Goal: Task Accomplishment & Management: Manage account settings

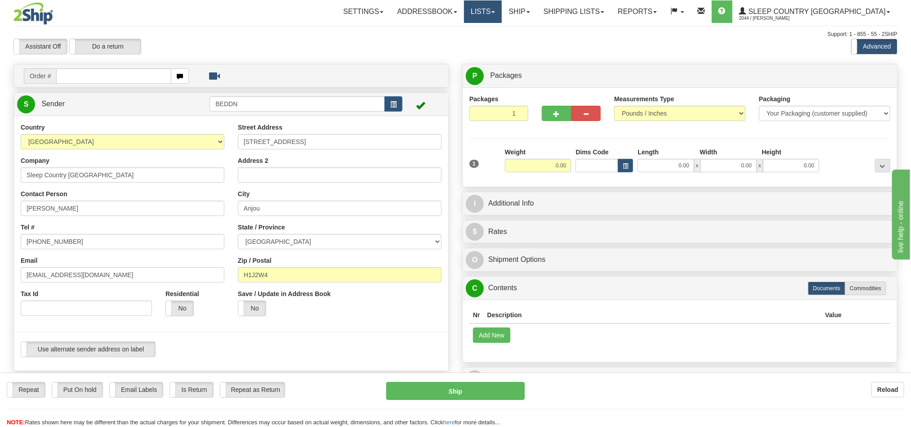
click at [502, 13] on link "Lists" at bounding box center [483, 11] width 38 height 22
click at [536, 9] on link "Ship" at bounding box center [519, 11] width 35 height 22
click at [527, 44] on span "OnHold / Order Queue" at bounding box center [495, 43] width 63 height 7
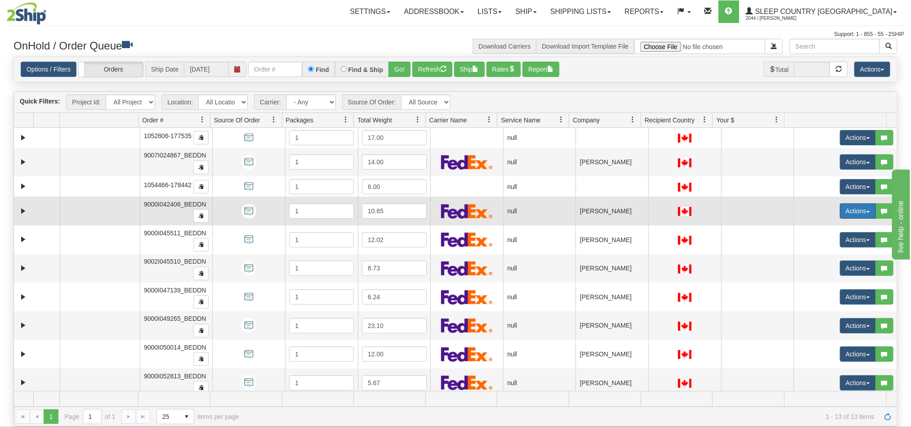
click at [840, 213] on button "Actions" at bounding box center [858, 210] width 36 height 15
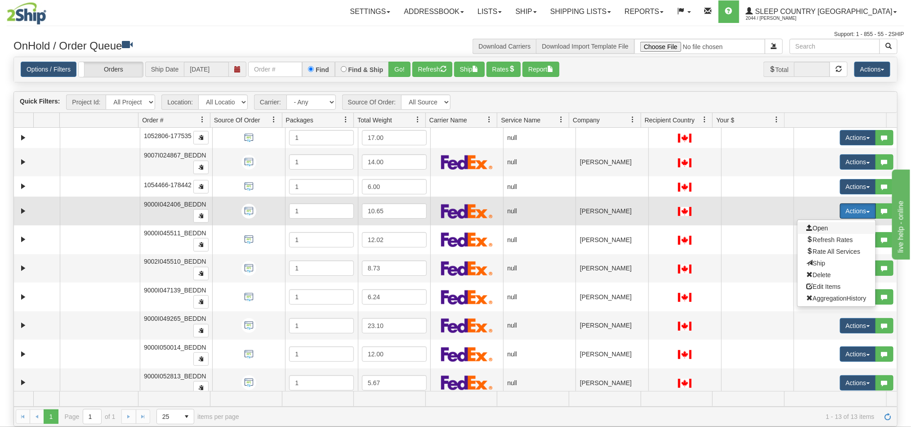
click at [809, 230] on span "Open" at bounding box center [817, 227] width 22 height 7
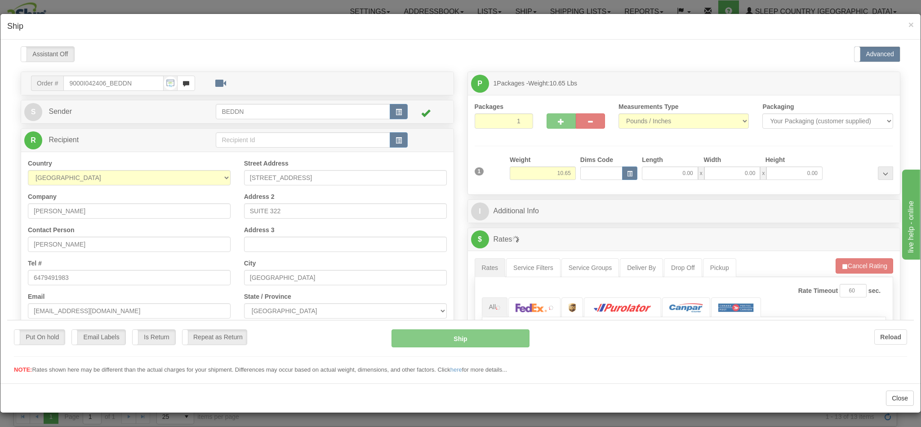
type input "15:44"
type input "16:00"
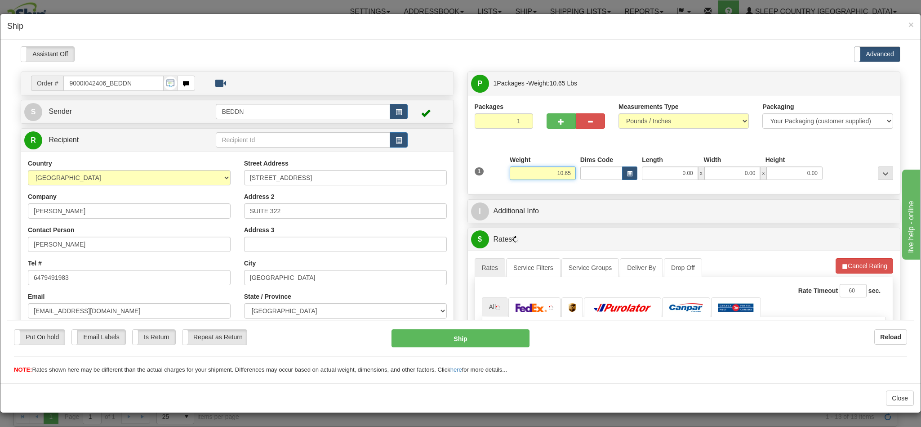
click at [539, 173] on input "10.65" at bounding box center [543, 172] width 66 height 13
click at [543, 173] on input "10.65" at bounding box center [543, 172] width 66 height 13
type input "5.00"
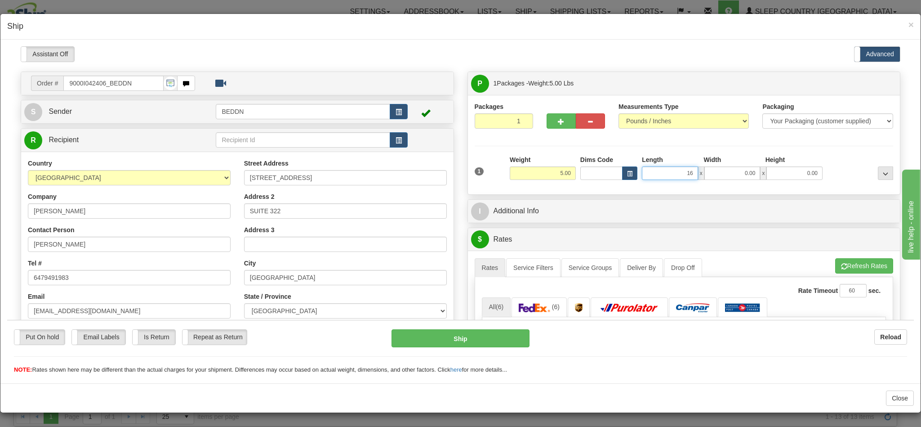
type input "16"
type input "1"
type input "16.00"
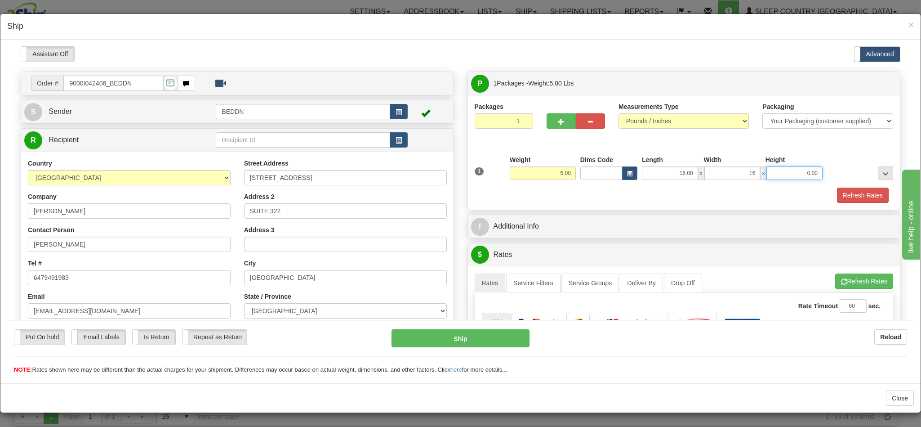
type input "16.00"
type input "10.00"
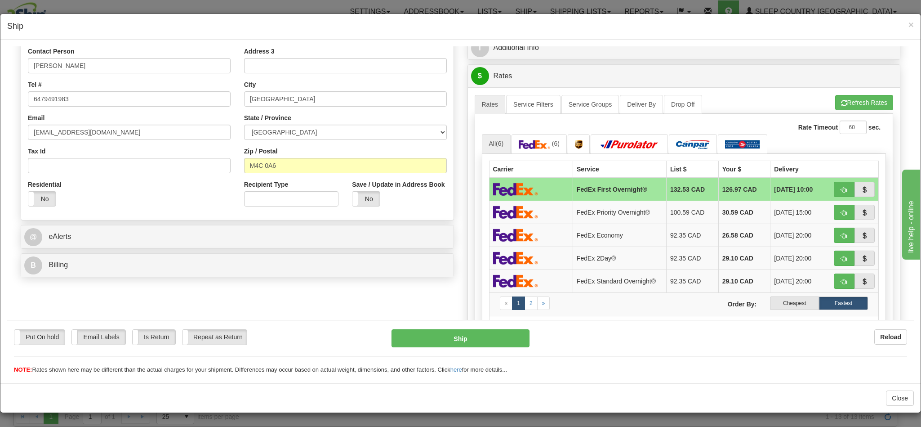
scroll to position [202, 0]
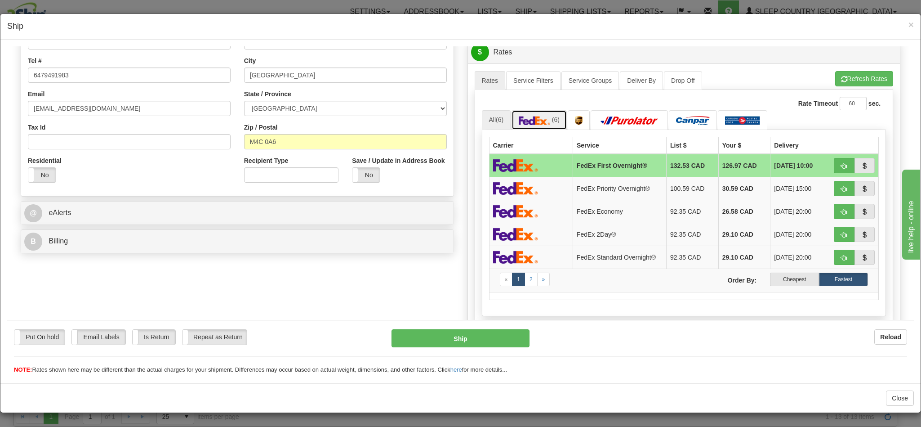
click at [532, 124] on img at bounding box center [534, 120] width 31 height 9
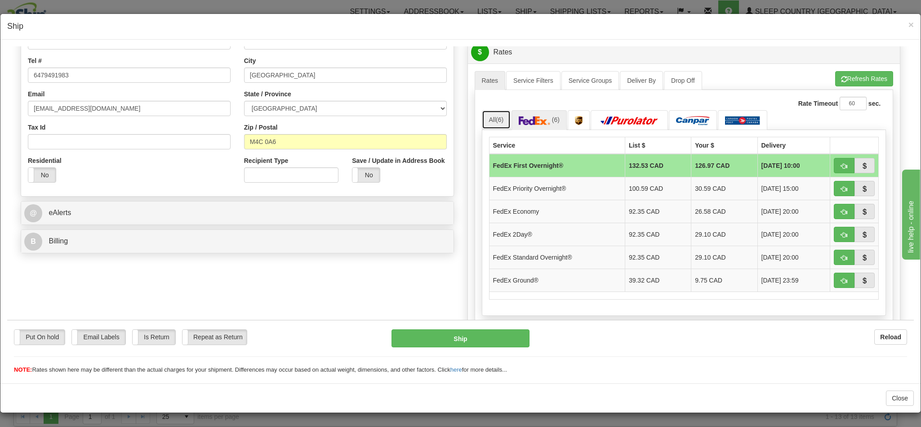
click at [482, 124] on link "All (6)" at bounding box center [496, 119] width 29 height 19
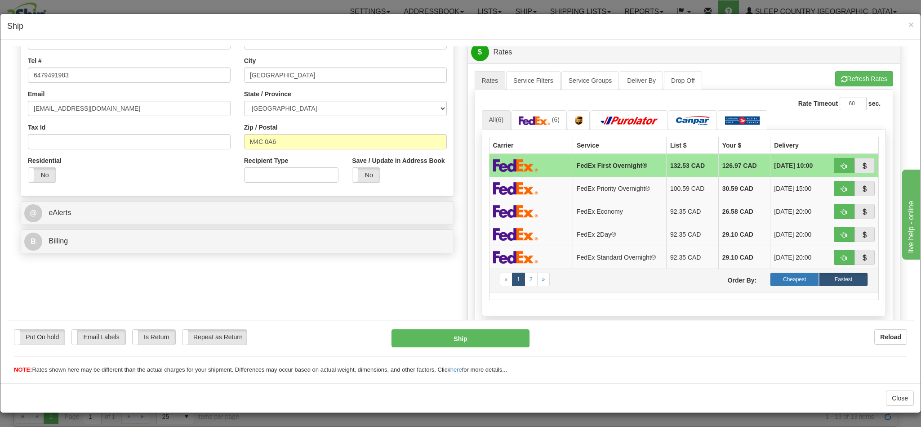
click at [773, 285] on label "Cheapest" at bounding box center [794, 278] width 49 height 13
drag, startPoint x: 822, startPoint y: 169, endPoint x: 687, endPoint y: 184, distance: 136.1
click at [841, 169] on span "button" at bounding box center [844, 166] width 6 height 6
type input "92"
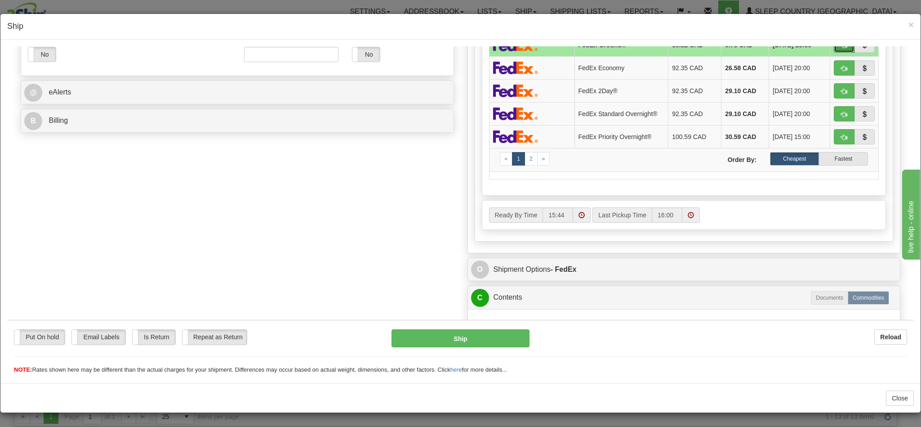
scroll to position [318, 0]
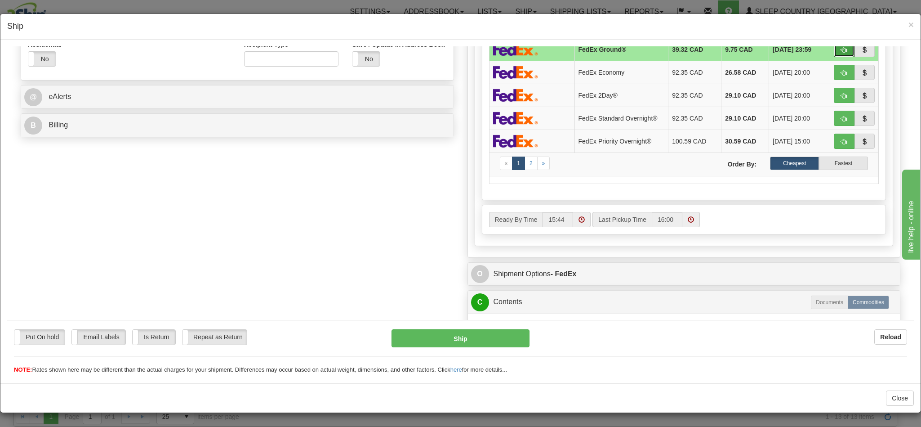
click at [578, 222] on span at bounding box center [581, 219] width 6 height 6
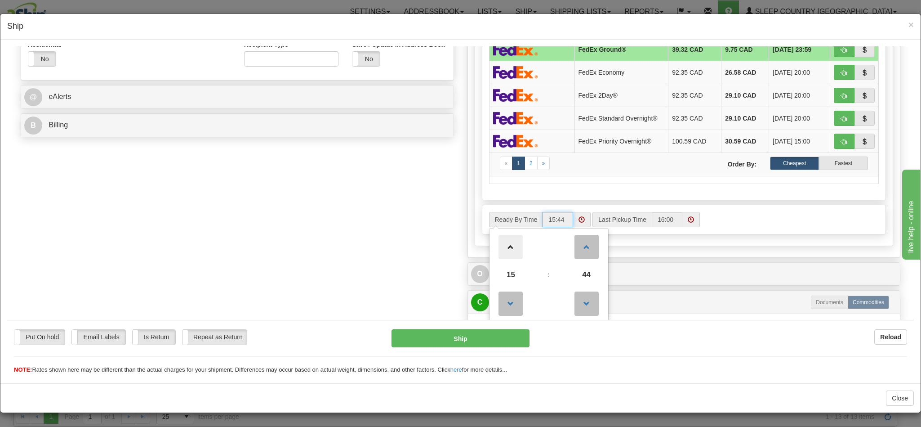
click at [506, 258] on span at bounding box center [510, 246] width 24 height 24
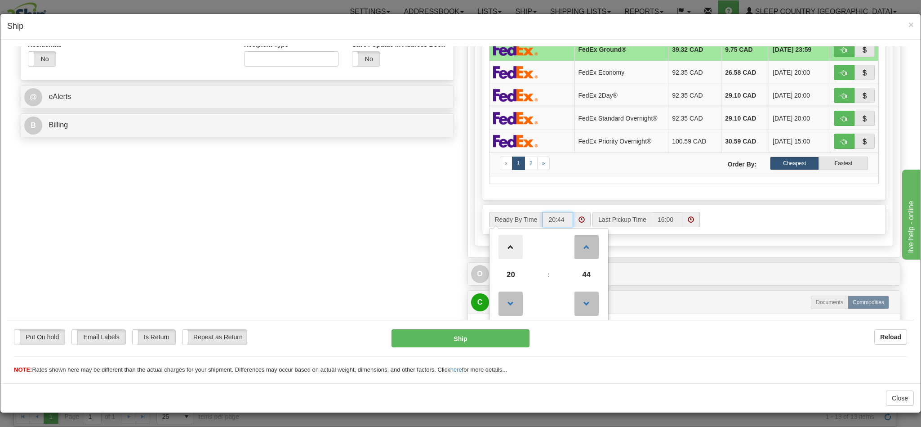
click at [506, 258] on span at bounding box center [510, 246] width 24 height 24
click at [502, 309] on span at bounding box center [510, 303] width 24 height 24
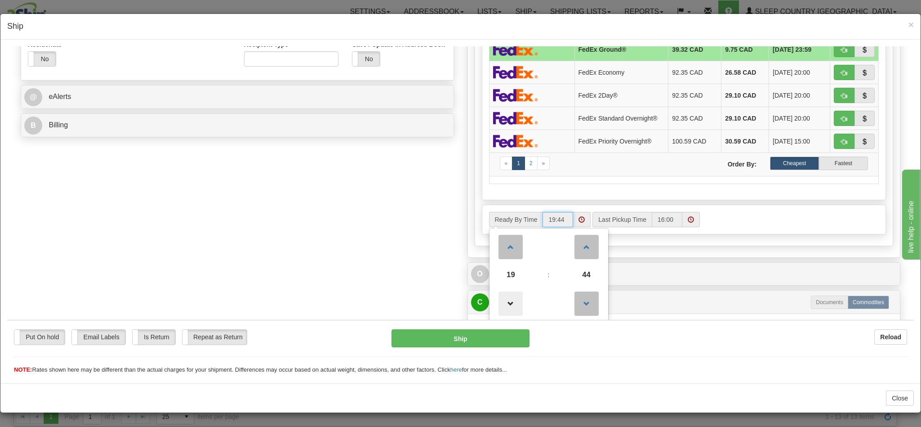
click at [502, 309] on span at bounding box center [510, 303] width 24 height 24
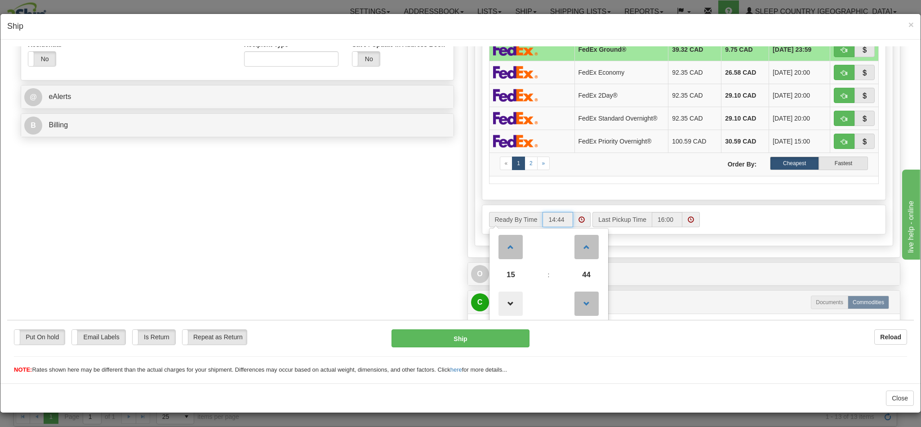
click at [502, 309] on span at bounding box center [510, 303] width 24 height 24
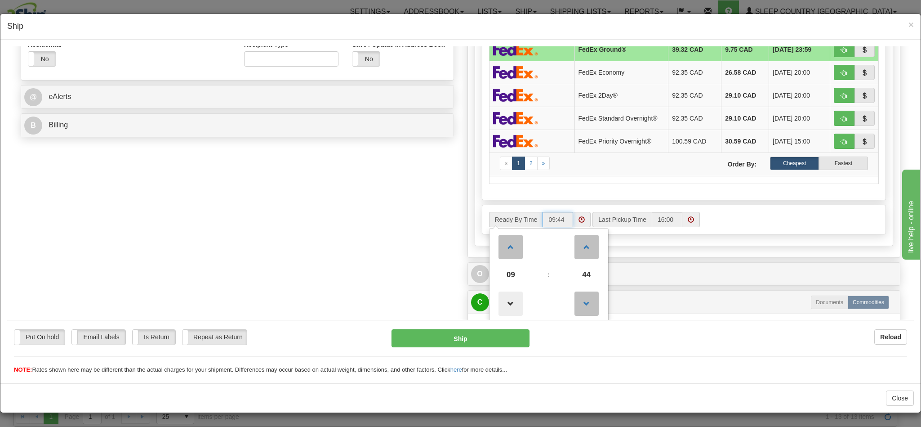
click at [502, 309] on span at bounding box center [510, 303] width 24 height 24
click at [503, 258] on span at bounding box center [510, 246] width 24 height 24
click at [585, 306] on span at bounding box center [586, 303] width 24 height 24
drag, startPoint x: 577, startPoint y: 280, endPoint x: 579, endPoint y: 284, distance: 4.6
click at [578, 282] on span "43" at bounding box center [586, 274] width 24 height 24
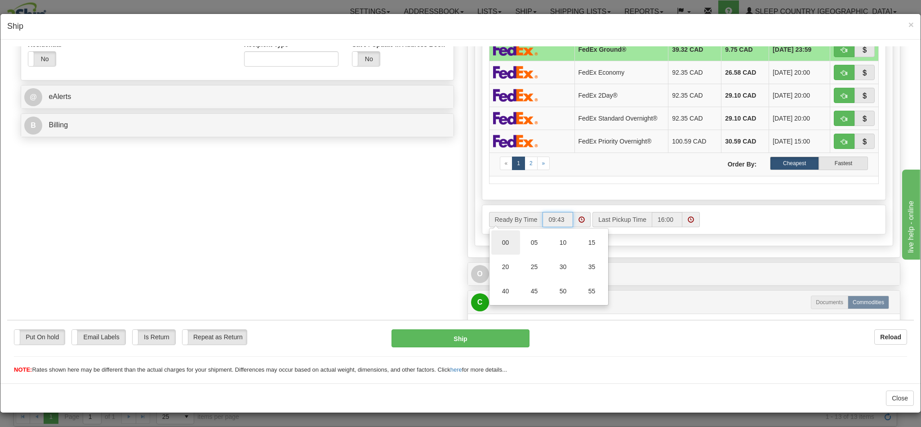
click at [506, 254] on td "00" at bounding box center [505, 242] width 29 height 24
type input "09:00"
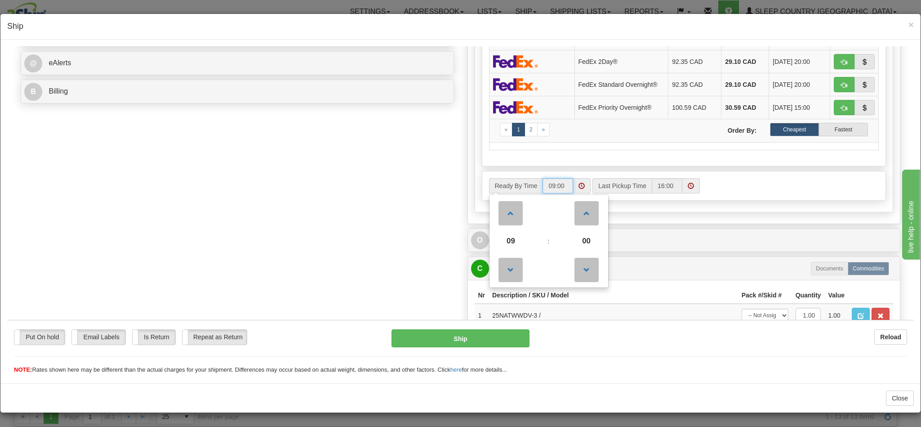
scroll to position [386, 0]
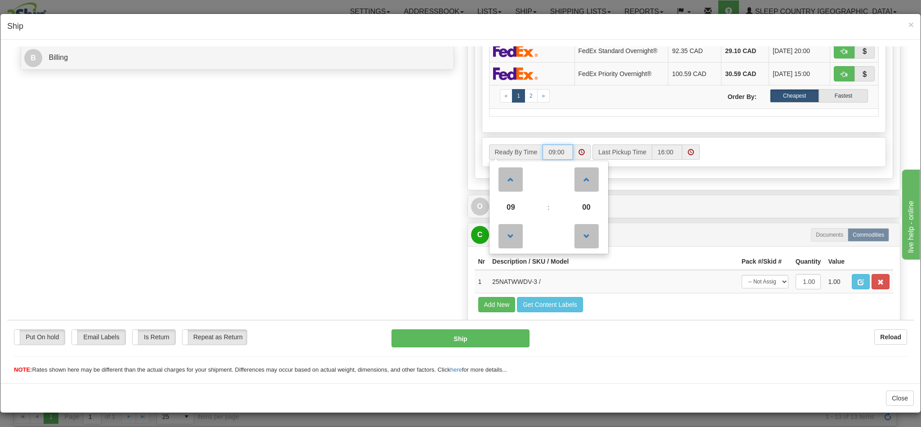
click at [578, 155] on span at bounding box center [581, 151] width 6 height 6
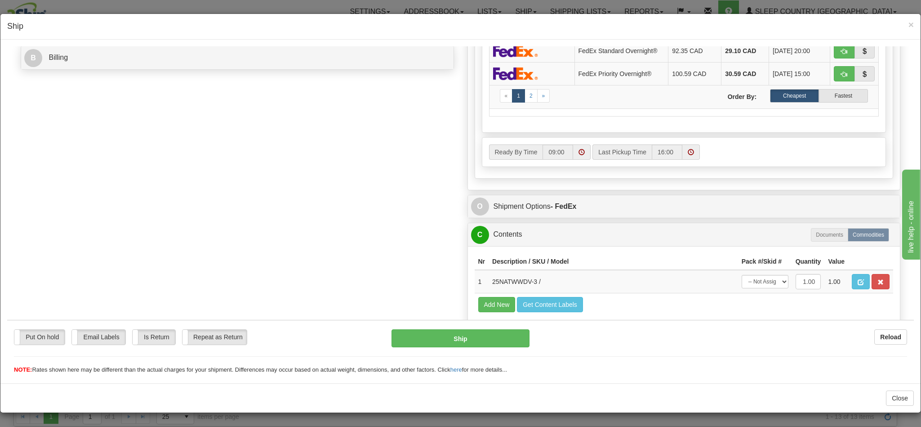
click at [734, 166] on div "Ready By Time 09:00 Last Pickup Time 16:00" at bounding box center [684, 151] width 404 height 29
click at [688, 155] on span at bounding box center [691, 151] width 6 height 6
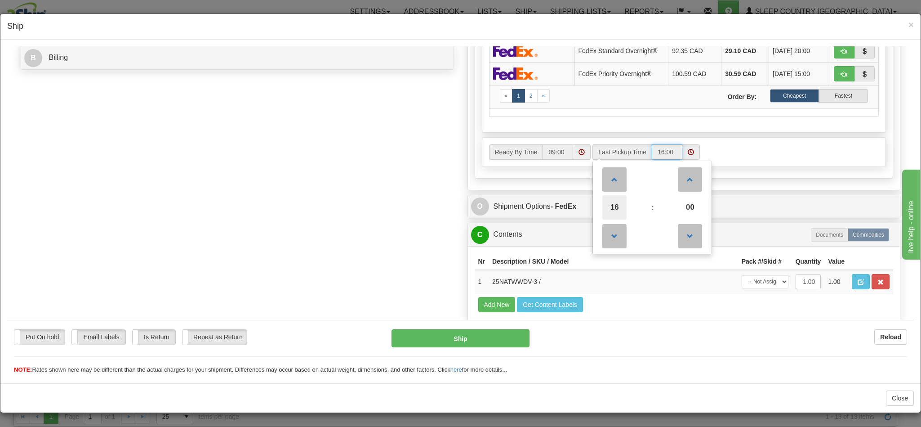
click at [604, 219] on span "16" at bounding box center [614, 207] width 24 height 24
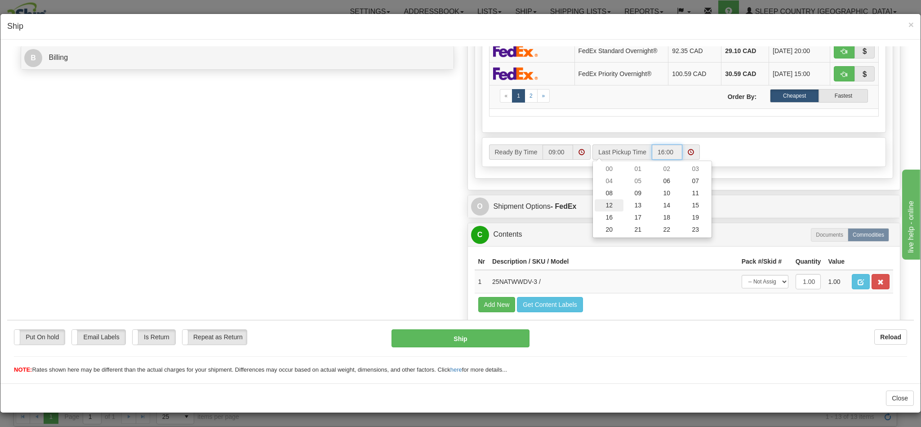
drag, startPoint x: 605, startPoint y: 215, endPoint x: 617, endPoint y: 210, distance: 13.1
click at [606, 211] on td "12" at bounding box center [609, 205] width 29 height 12
type input "12:00"
click at [728, 159] on div "Ready By Time 09:00 Last Pickup Time 12:00" at bounding box center [684, 151] width 404 height 15
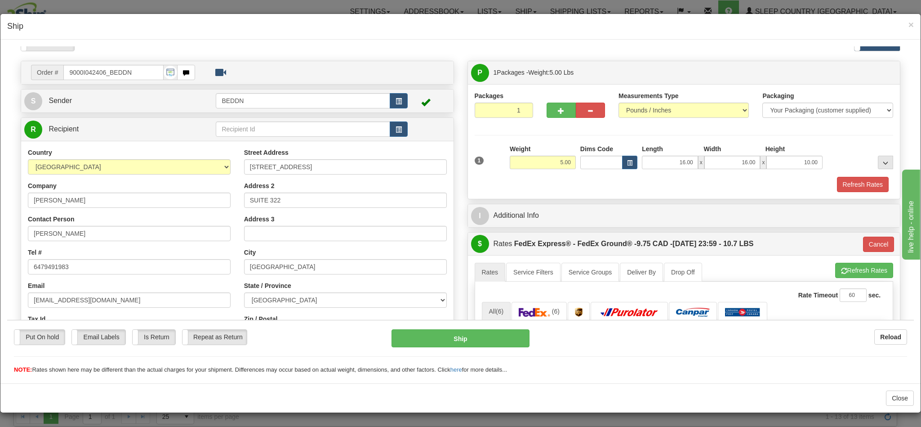
scroll to position [0, 0]
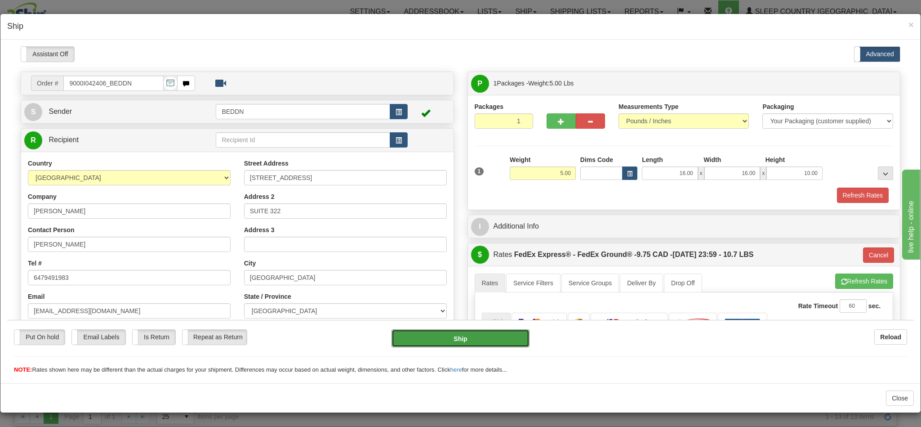
click at [486, 333] on button "Ship" at bounding box center [460, 338] width 138 height 18
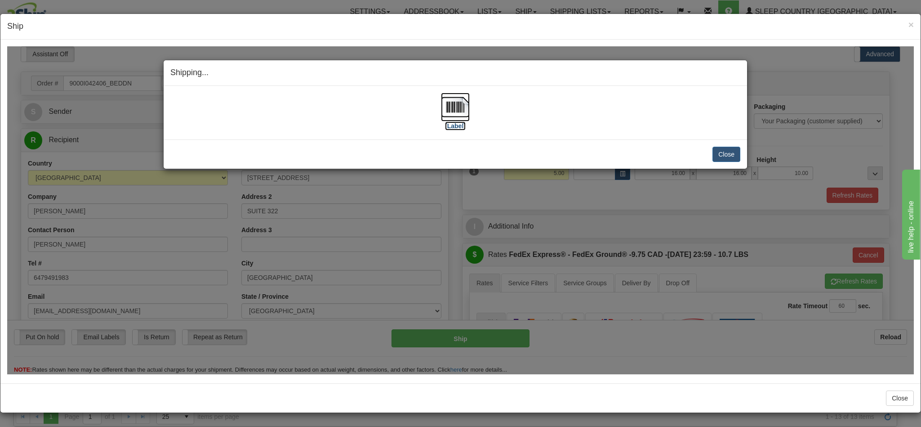
click at [443, 112] on img at bounding box center [455, 106] width 29 height 29
click at [556, 72] on h4 "Shipping... Your SHIPMENT will EXPIRE in" at bounding box center [455, 73] width 570 height 12
click at [715, 150] on button "Close" at bounding box center [726, 153] width 28 height 15
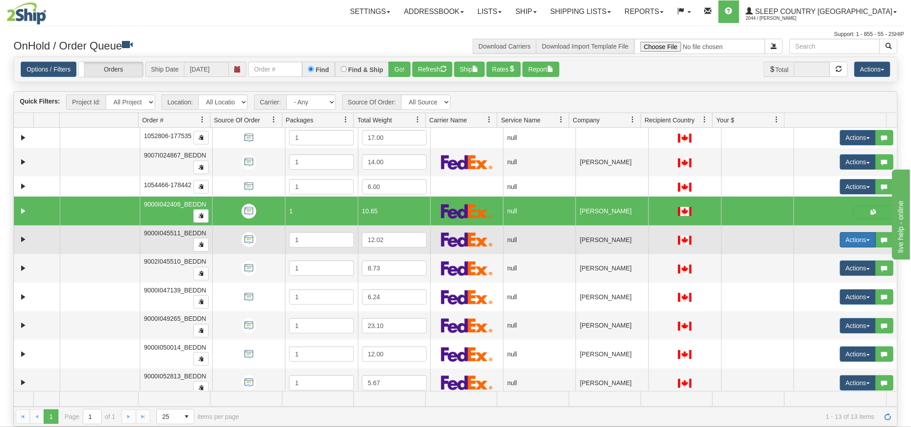
click at [840, 241] on button "Actions" at bounding box center [858, 239] width 36 height 15
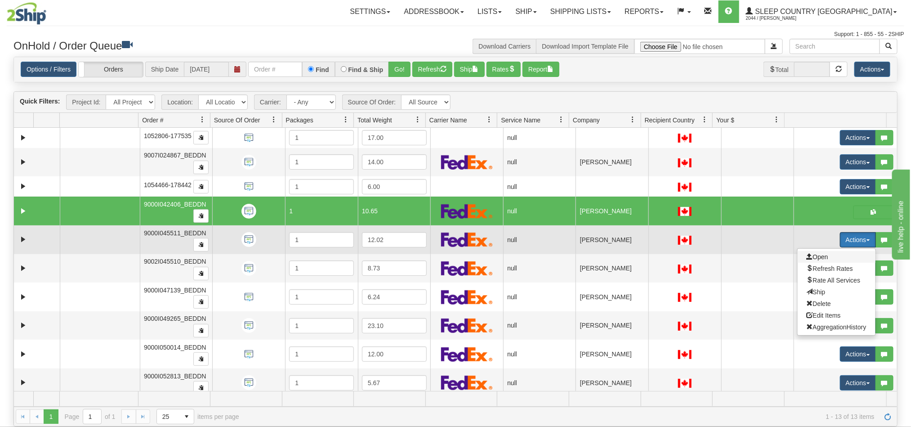
click at [816, 260] on span "Open" at bounding box center [817, 256] width 22 height 7
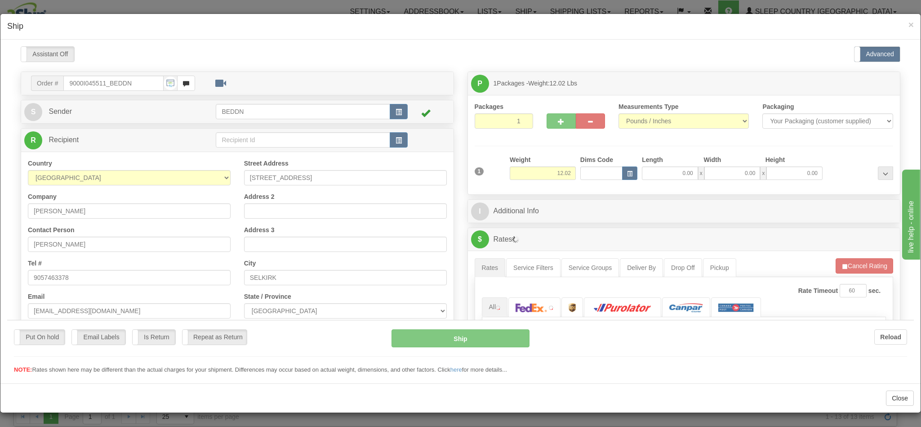
type input "15:49"
type input "16:00"
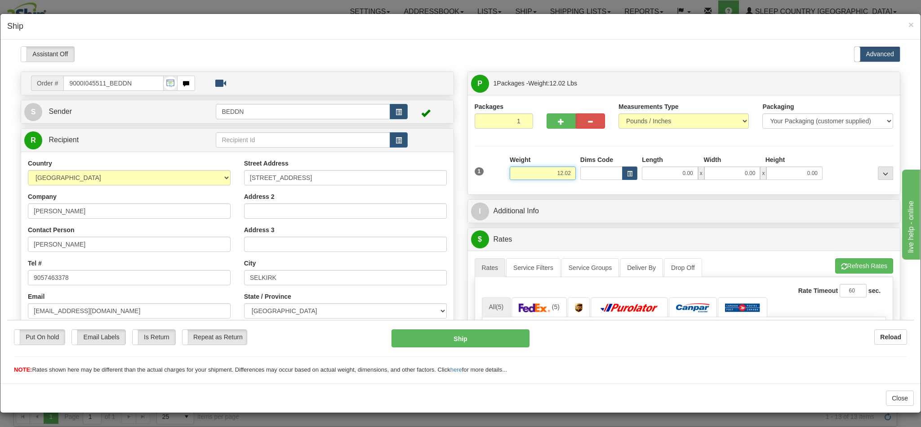
click at [532, 172] on input "12.02" at bounding box center [543, 172] width 66 height 13
drag, startPoint x: 532, startPoint y: 172, endPoint x: 567, endPoint y: 166, distance: 35.1
click at [567, 166] on div "1 Weight 12.02 Dims Code x x" at bounding box center [683, 171] width 423 height 32
type input "5"
type input "5.00"
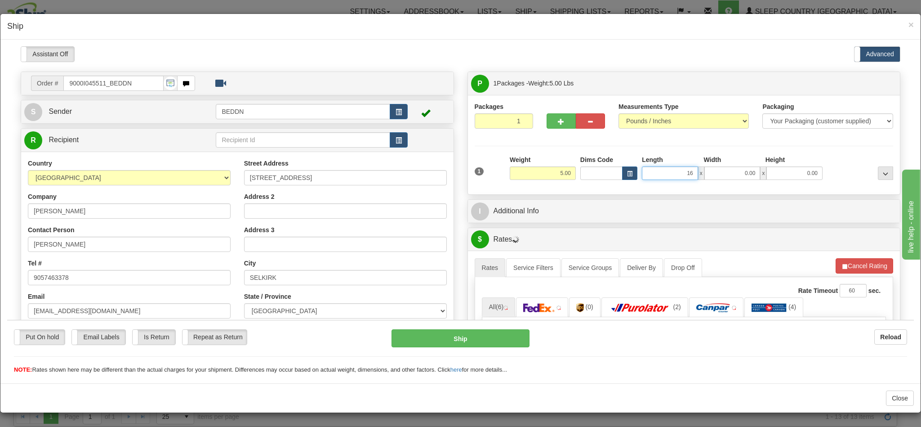
type input "16"
type input "16.00"
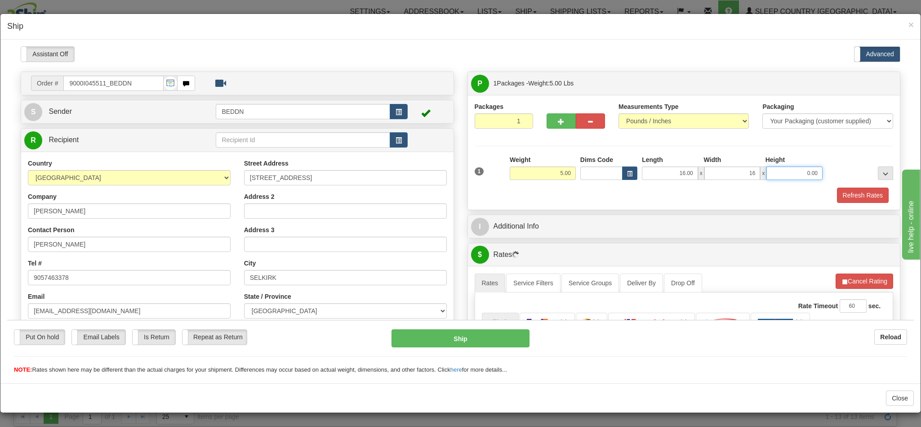
type input "16.00"
type input "10.00"
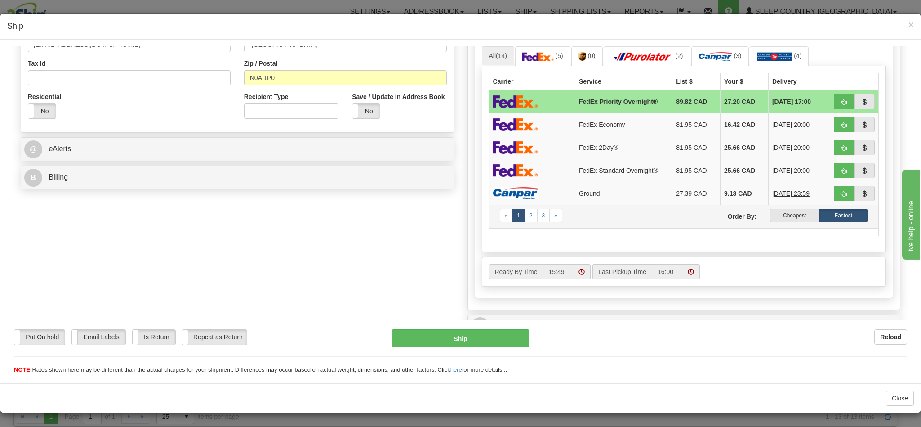
scroll to position [270, 0]
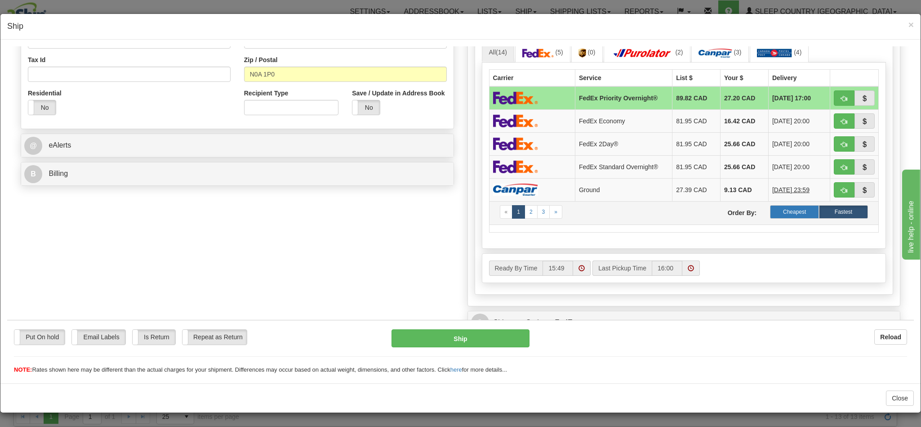
click at [770, 218] on label "Cheapest" at bounding box center [794, 211] width 49 height 13
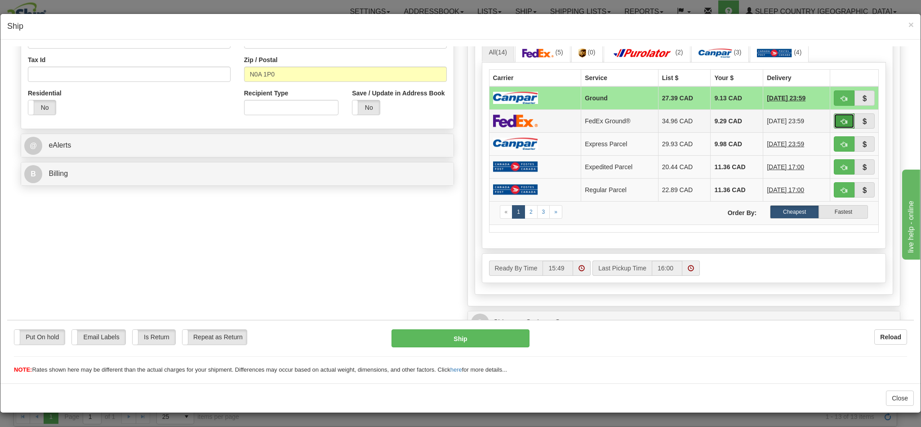
click at [834, 128] on button "button" at bounding box center [844, 120] width 21 height 15
type input "92"
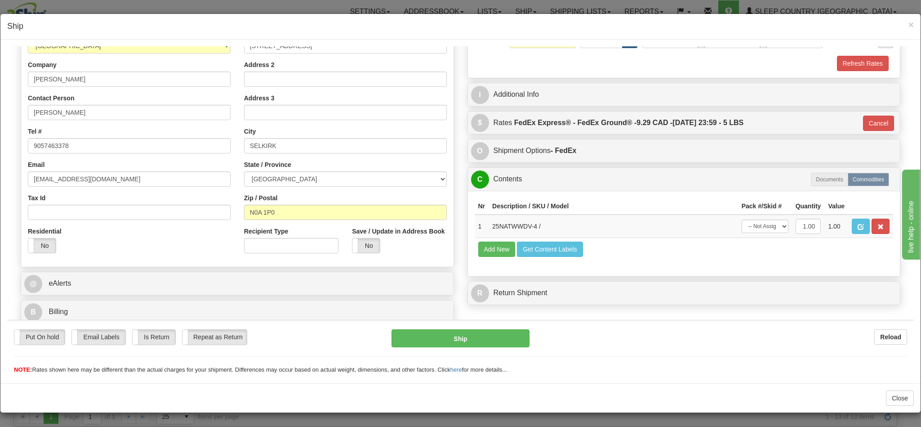
scroll to position [143, 0]
click at [472, 337] on button "Ship" at bounding box center [460, 338] width 138 height 18
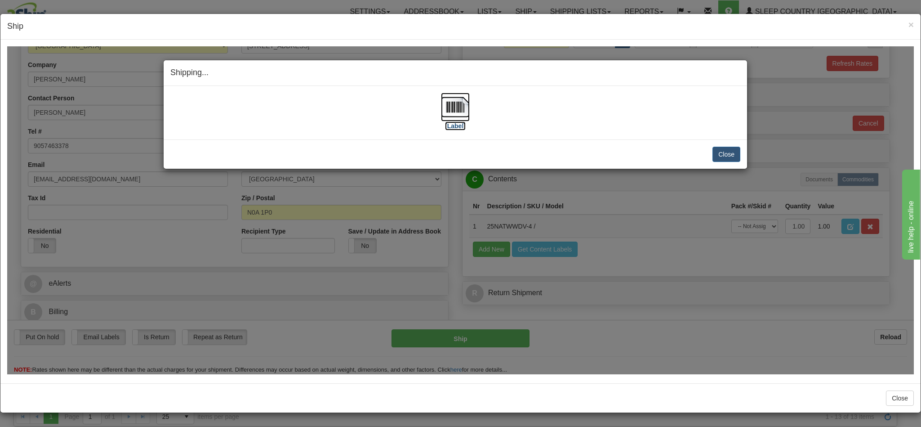
click at [455, 109] on img at bounding box center [455, 106] width 29 height 29
click at [541, 72] on h4 "Shipping... Your SHIPMENT will EXPIRE in" at bounding box center [455, 73] width 570 height 12
click at [714, 153] on button "Close" at bounding box center [726, 153] width 28 height 15
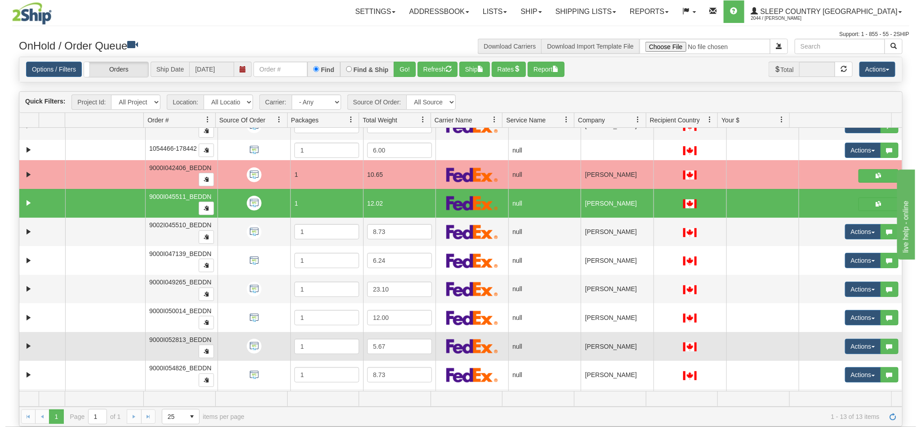
scroll to position [98, 0]
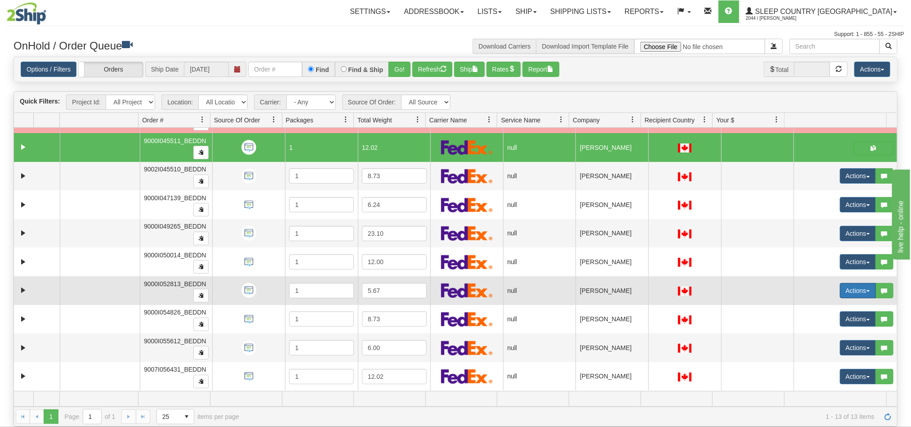
click at [840, 286] on button "Actions" at bounding box center [858, 290] width 36 height 15
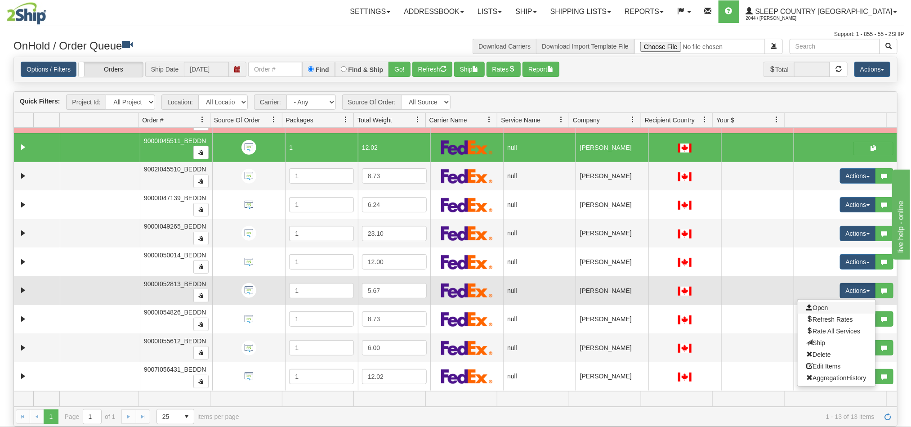
click at [811, 302] on link "Open" at bounding box center [836, 308] width 78 height 12
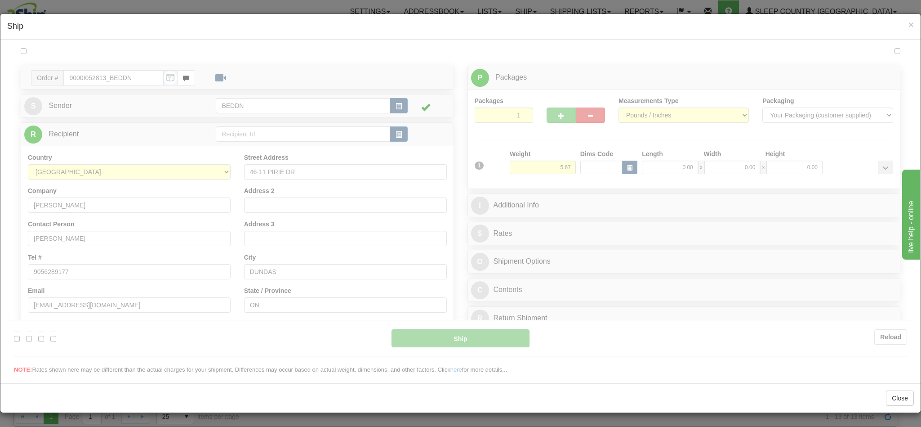
scroll to position [0, 0]
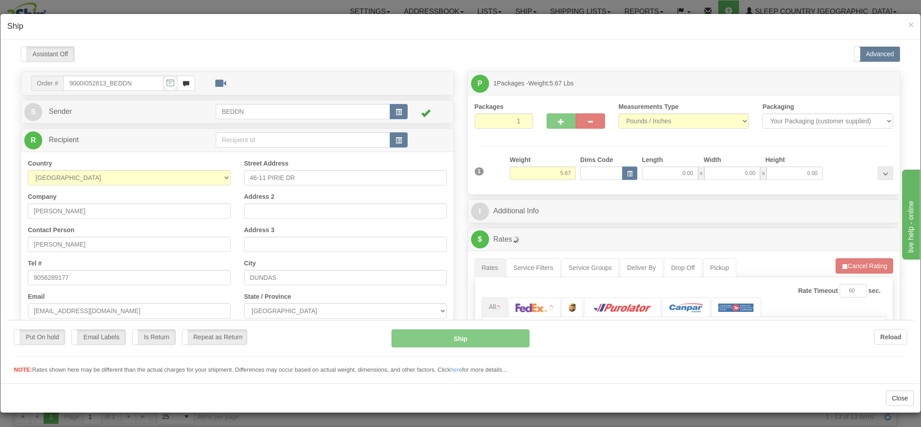
type input "15:52"
type input "16:00"
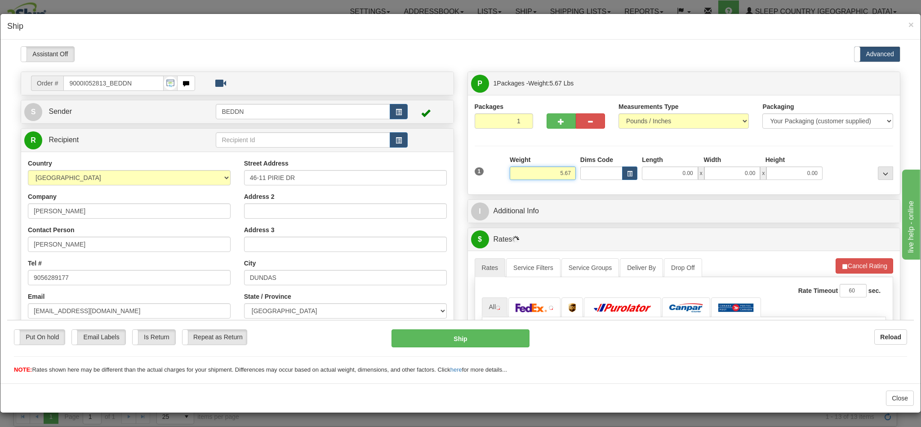
click at [525, 173] on input "5.67" at bounding box center [543, 172] width 66 height 13
drag, startPoint x: 536, startPoint y: 172, endPoint x: 574, endPoint y: 173, distance: 37.8
click at [574, 173] on div "1 Weight 5.67 Dims Code 0.00" at bounding box center [683, 171] width 423 height 32
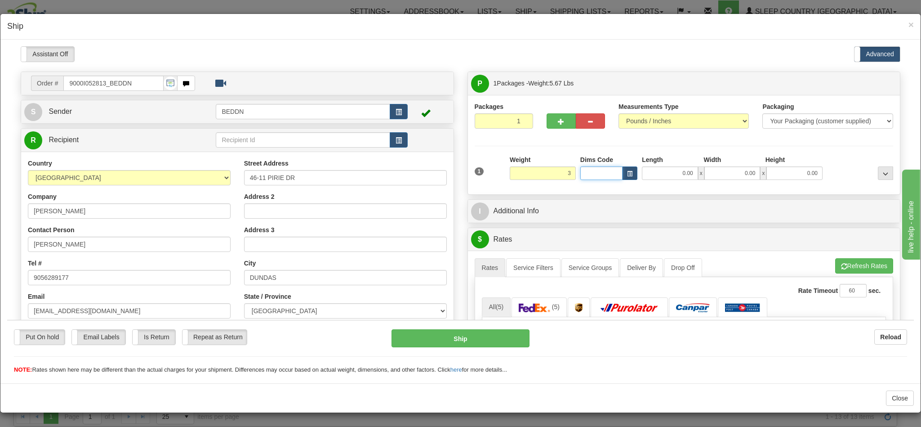
type input "3.00"
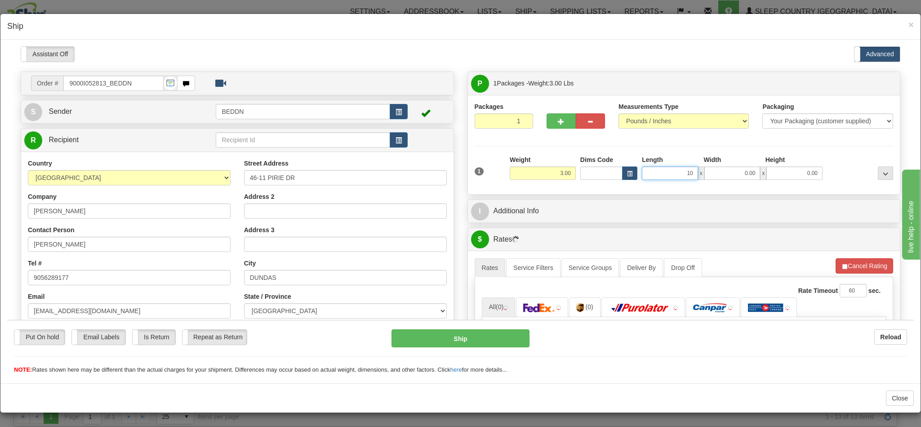
type input "10"
type input "1"
type input "10.00"
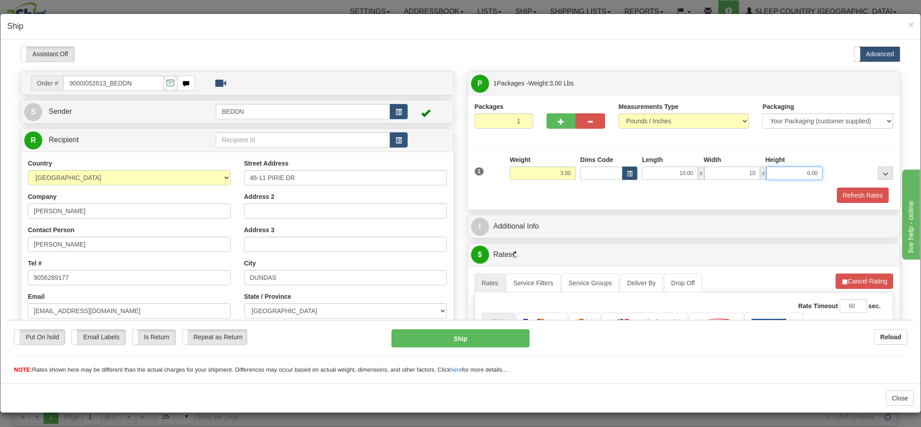
type input "10.00"
type input "20.00"
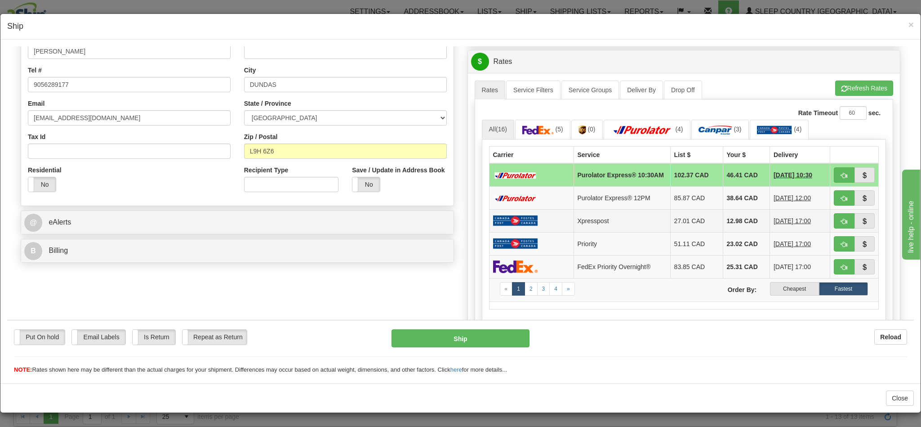
scroll to position [202, 0]
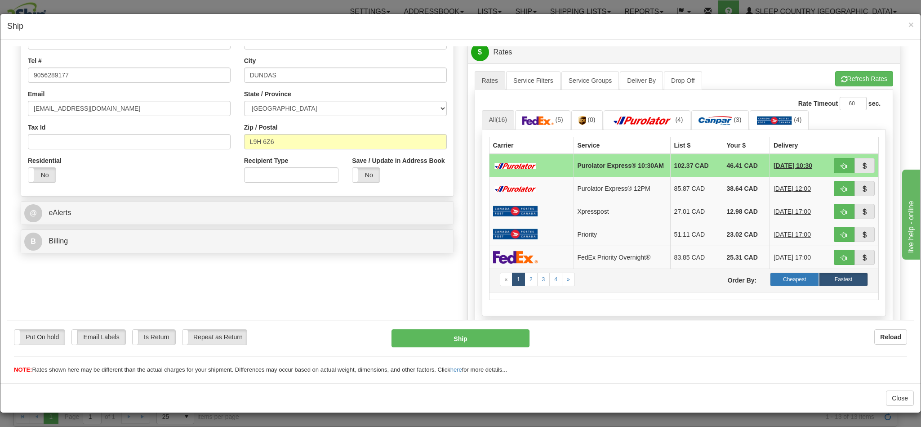
click at [775, 285] on label "Cheapest" at bounding box center [794, 278] width 49 height 13
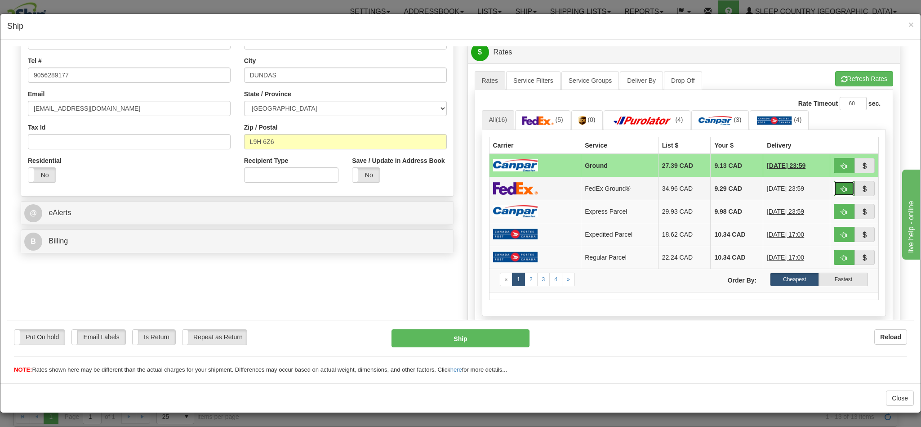
click at [841, 191] on span "button" at bounding box center [844, 189] width 6 height 6
type input "92"
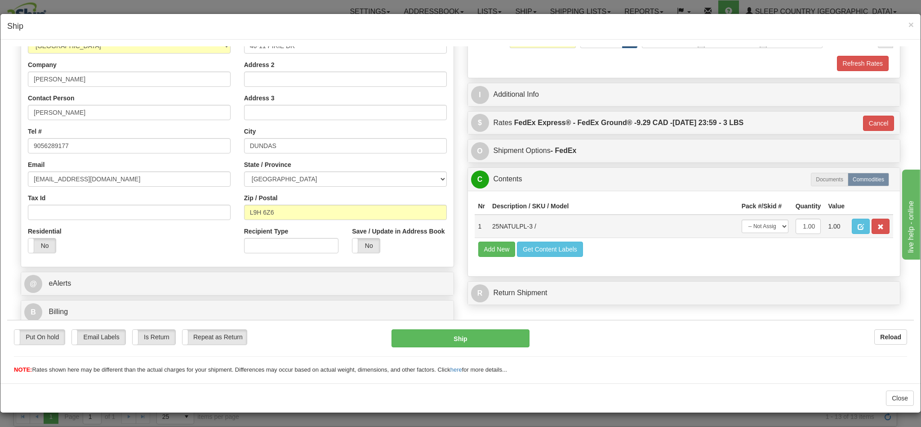
scroll to position [1, 0]
click at [474, 335] on button "Ship" at bounding box center [460, 338] width 138 height 18
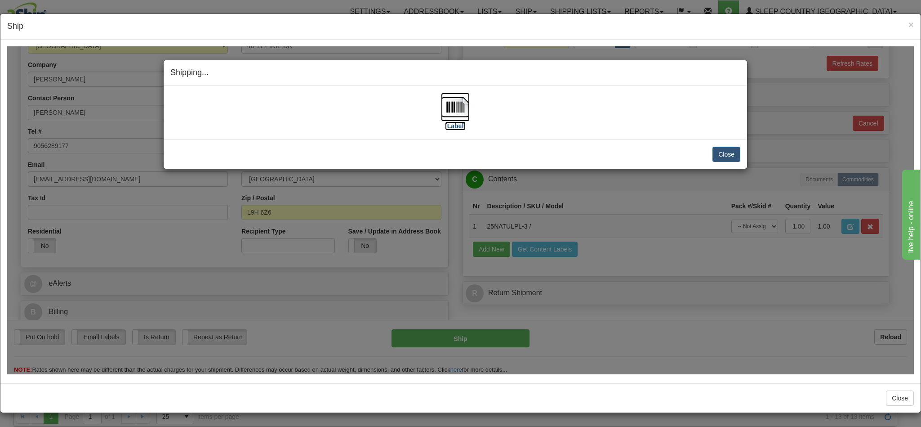
click at [446, 106] on img at bounding box center [455, 106] width 29 height 29
click at [722, 153] on button "Close" at bounding box center [726, 153] width 28 height 15
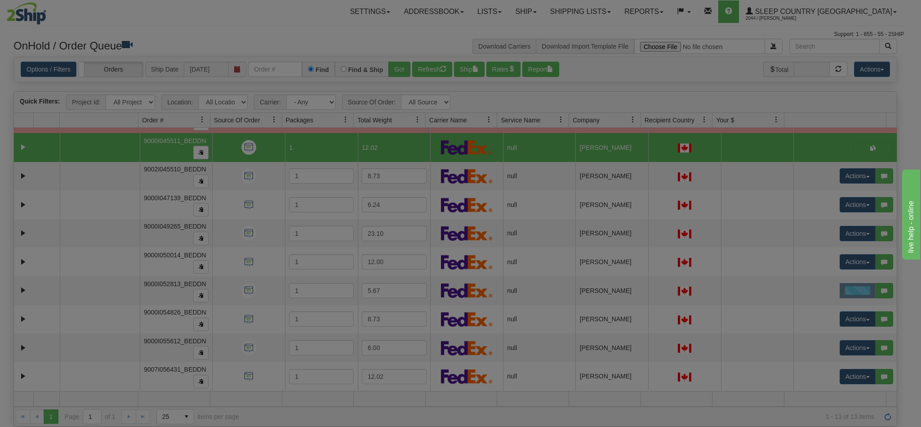
scroll to position [0, 0]
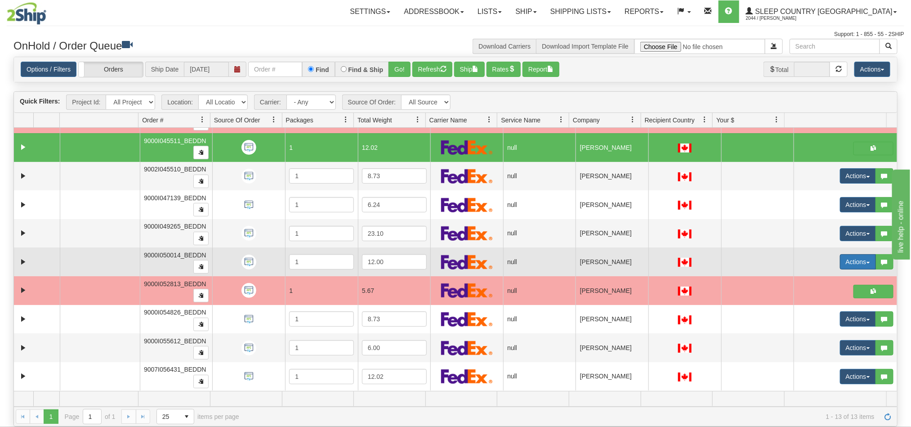
click at [840, 263] on button "Actions" at bounding box center [858, 261] width 36 height 15
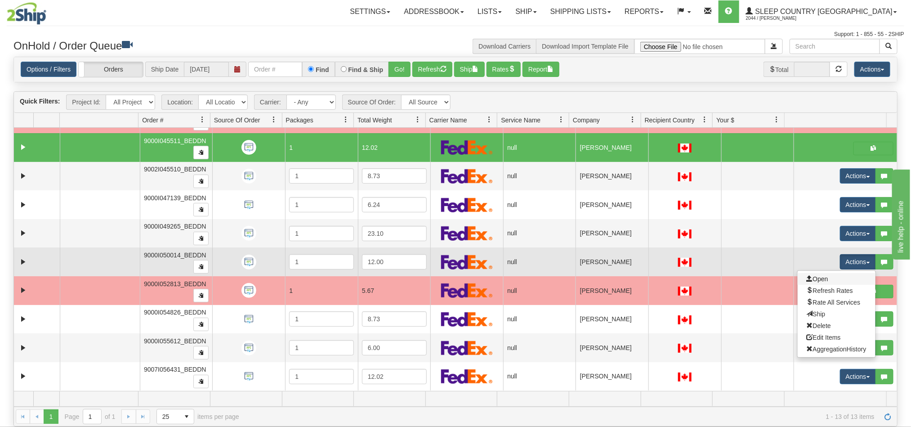
click at [814, 281] on link "Open" at bounding box center [836, 279] width 78 height 12
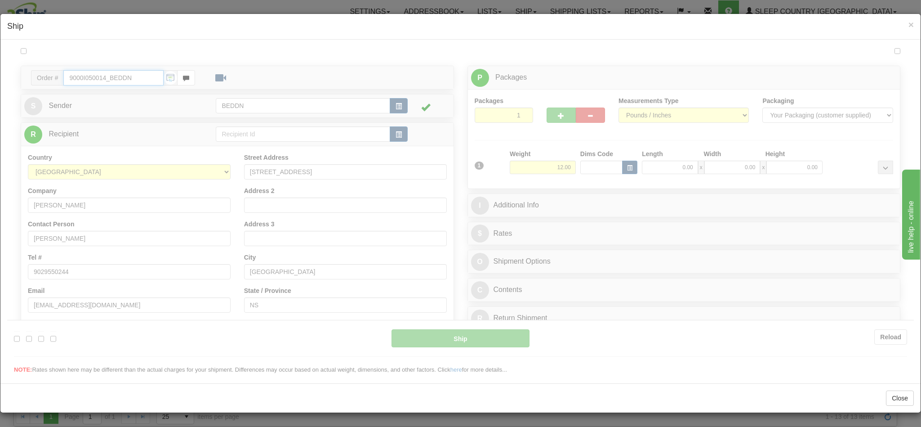
type input "15:56"
type input "16:00"
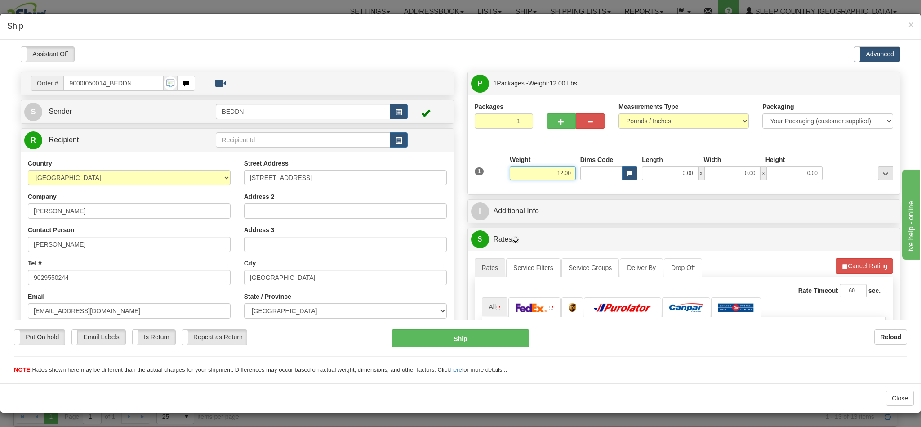
drag, startPoint x: 532, startPoint y: 173, endPoint x: 560, endPoint y: 173, distance: 28.3
click at [560, 173] on input "12.00" at bounding box center [543, 172] width 66 height 13
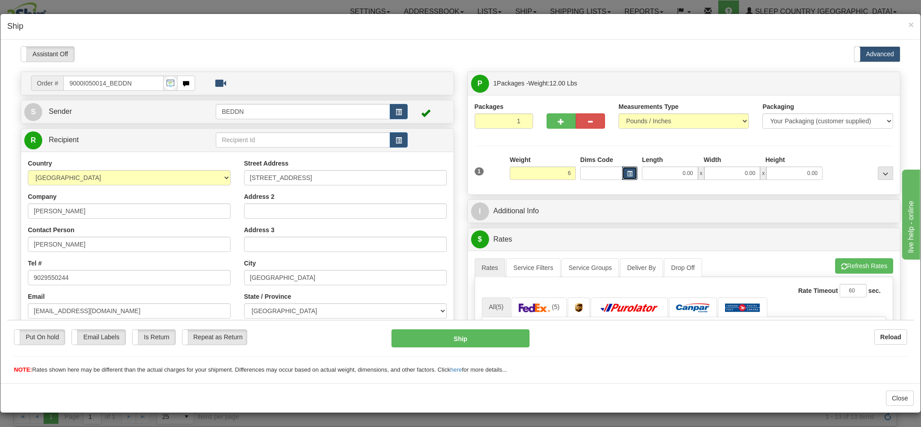
type input "6.00"
type input "20.00"
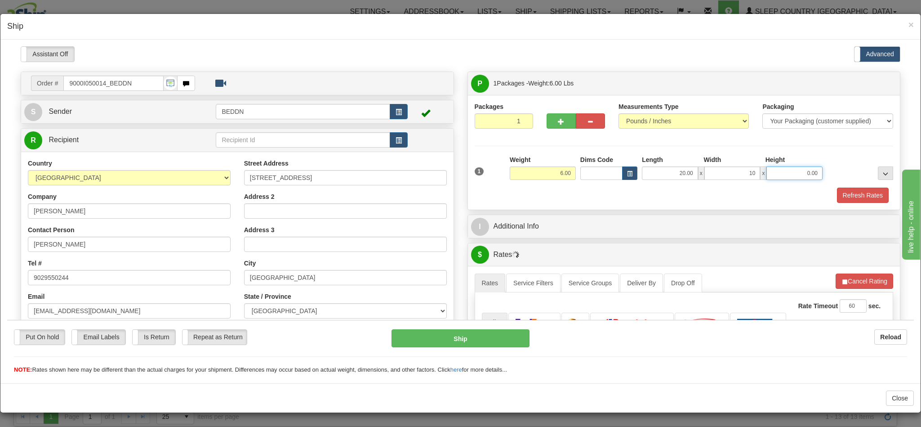
type input "10.00"
type input "20"
type input "20.00"
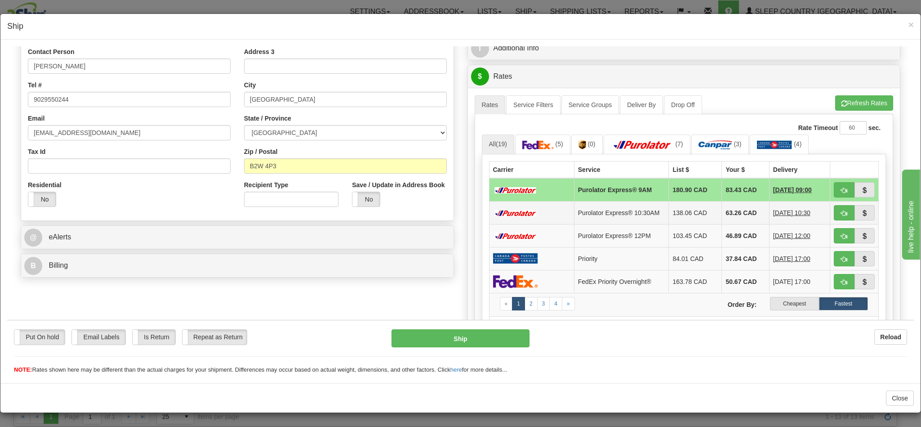
scroll to position [202, 0]
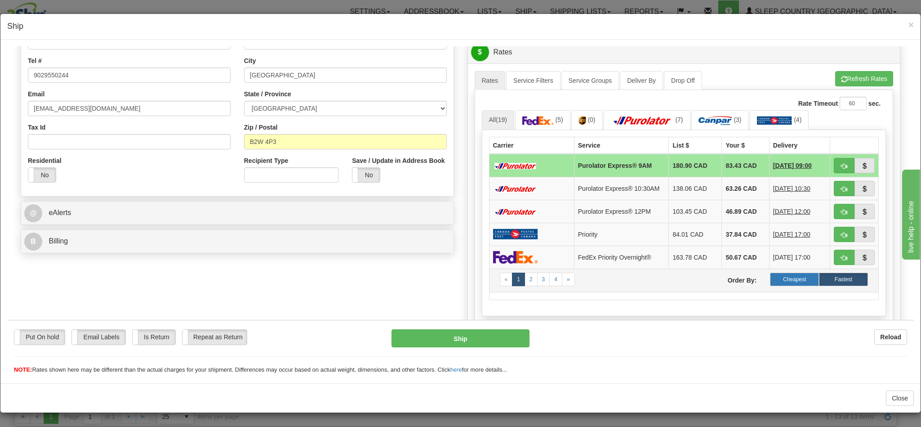
click at [776, 285] on label "Cheapest" at bounding box center [794, 278] width 49 height 13
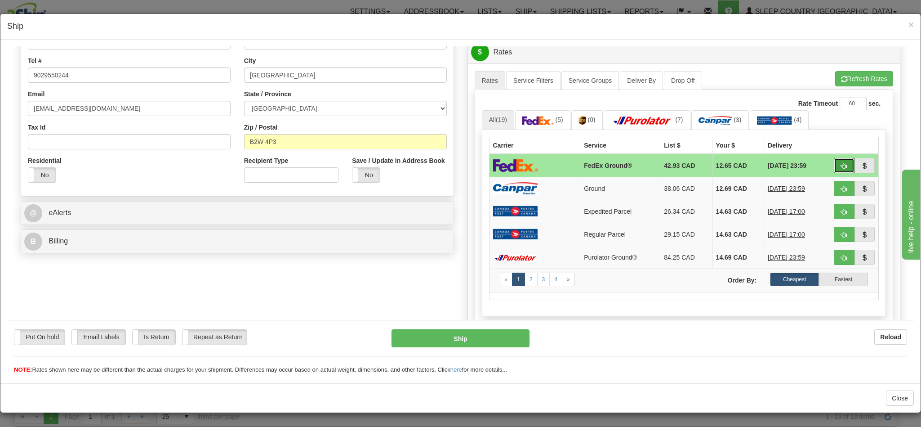
click at [841, 169] on span "button" at bounding box center [844, 166] width 6 height 6
type input "92"
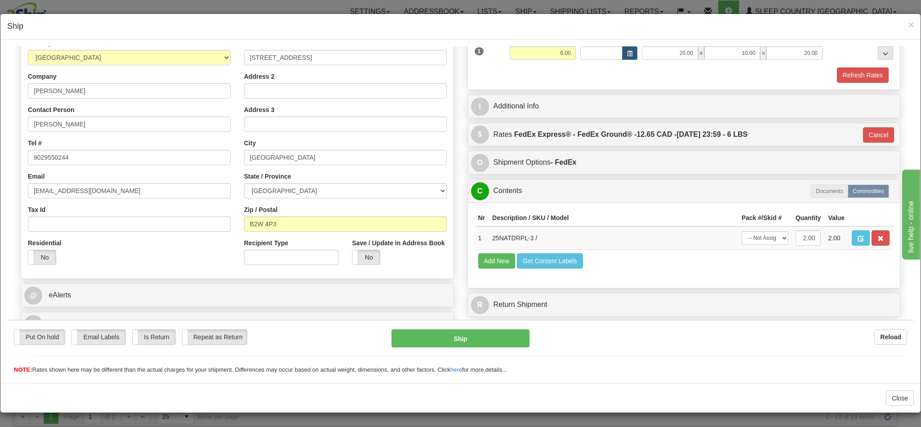
scroll to position [143, 0]
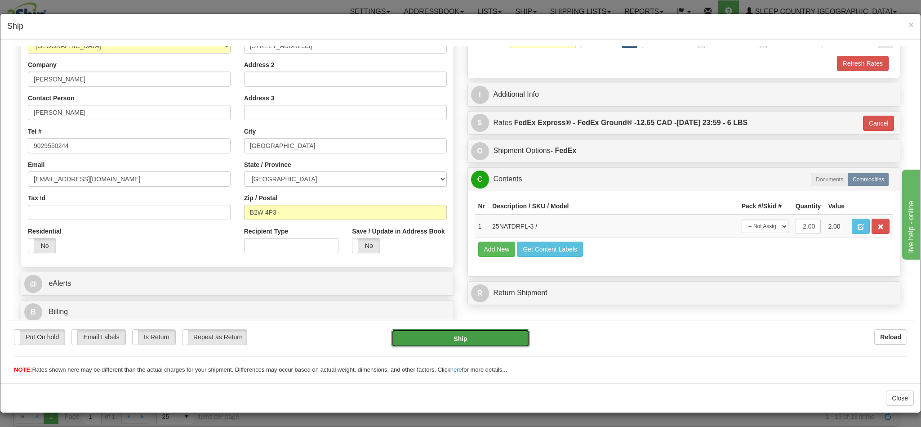
click at [455, 338] on button "Ship" at bounding box center [460, 338] width 138 height 18
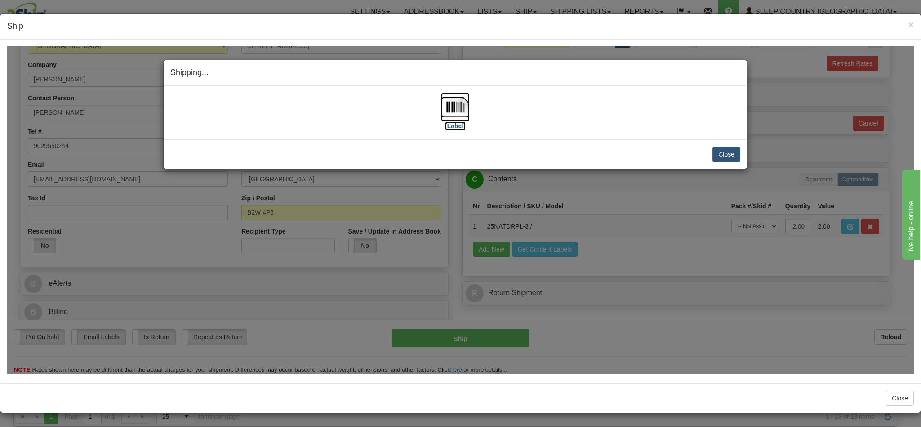
click at [455, 108] on img at bounding box center [455, 106] width 29 height 29
click at [720, 155] on button "Close" at bounding box center [726, 153] width 28 height 15
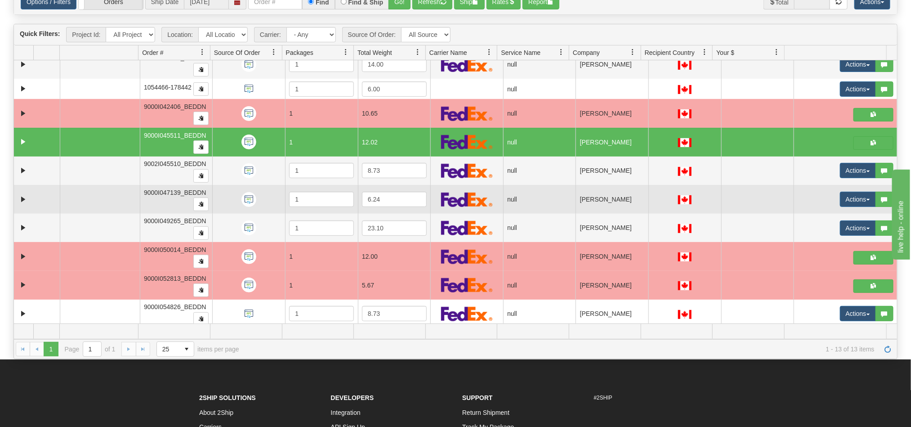
scroll to position [0, 0]
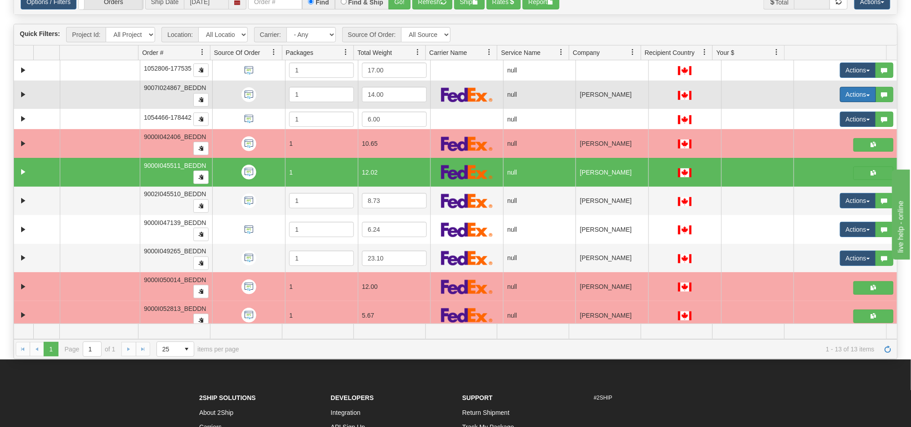
click at [840, 101] on button "Actions" at bounding box center [858, 94] width 36 height 15
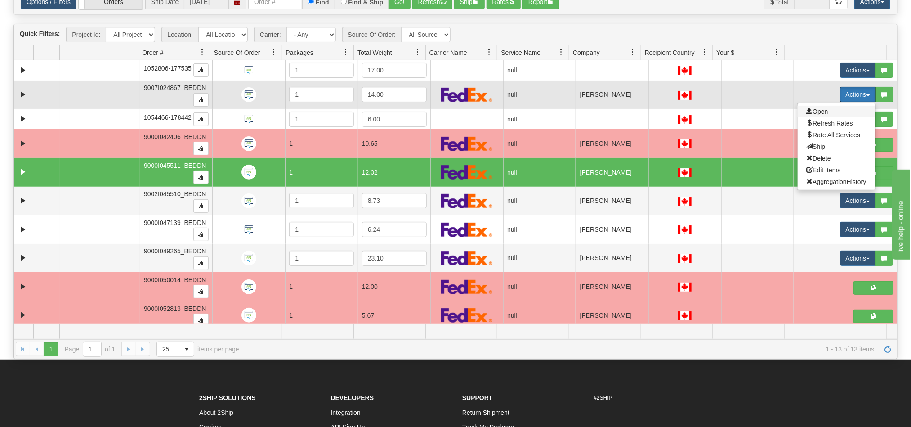
click at [809, 114] on span "Open" at bounding box center [817, 111] width 22 height 7
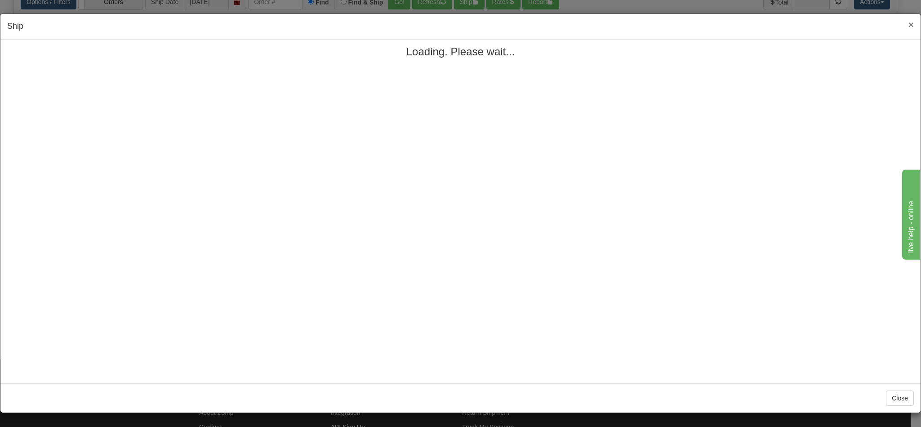
click at [908, 26] on span "×" at bounding box center [910, 24] width 5 height 10
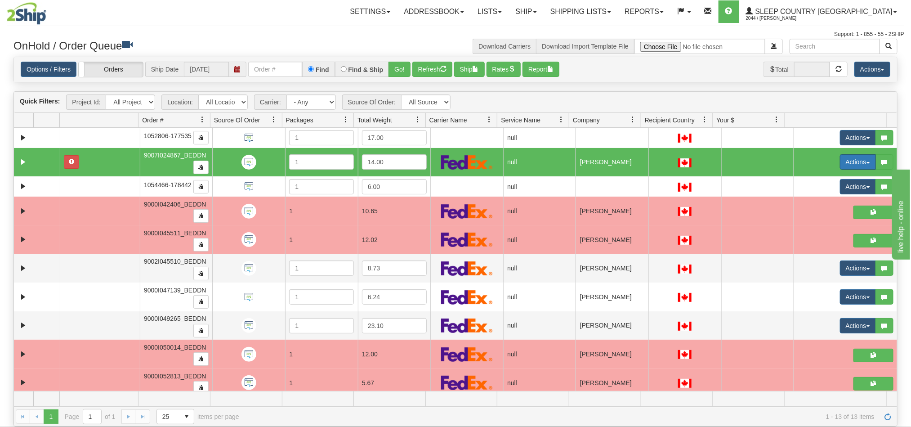
click at [851, 168] on button "Actions" at bounding box center [858, 161] width 36 height 15
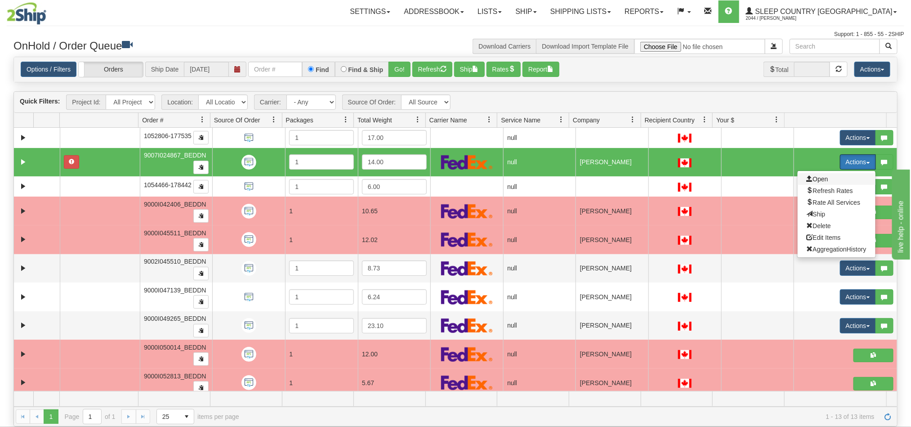
click at [810, 181] on span "Open" at bounding box center [817, 178] width 22 height 7
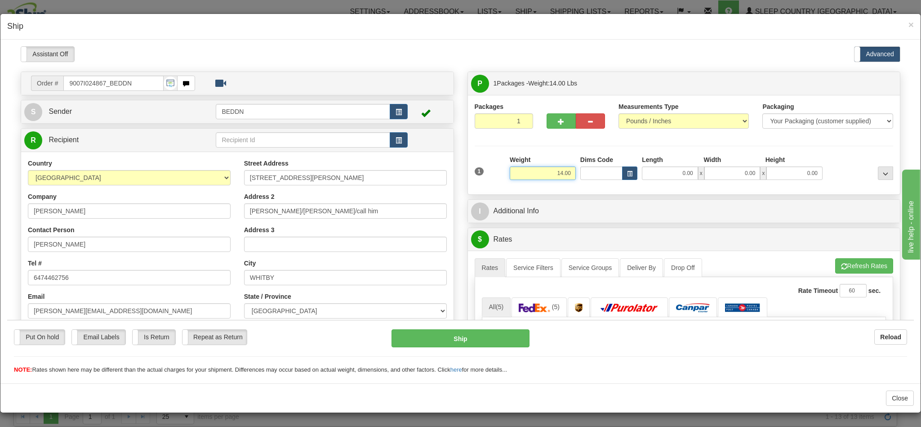
drag, startPoint x: 537, startPoint y: 169, endPoint x: 562, endPoint y: 169, distance: 24.7
click at [562, 169] on input "14.00" at bounding box center [543, 172] width 66 height 13
type input "6.00"
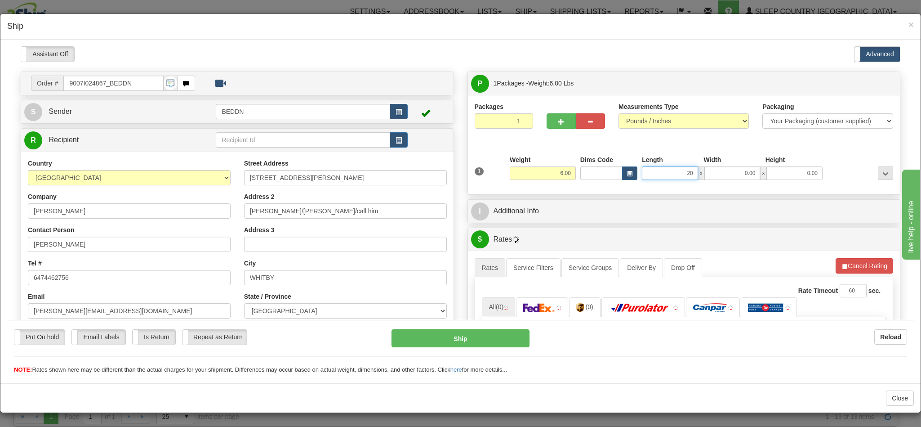
type input "20"
type input "10"
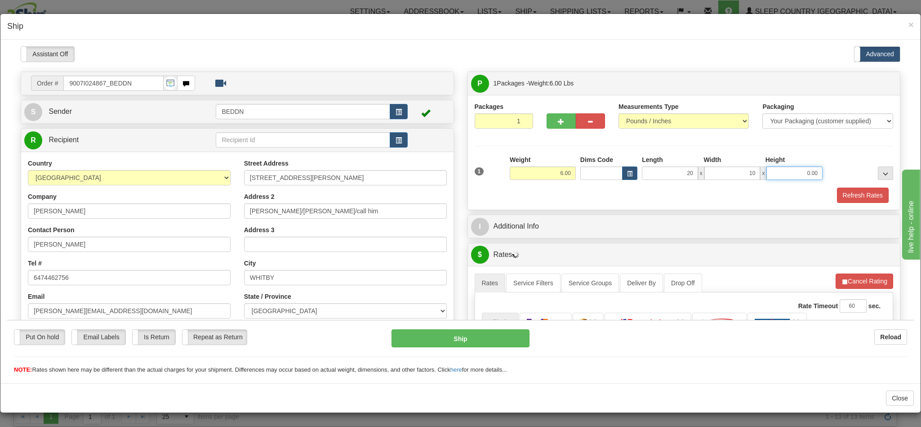
type input "20.00"
type input "10.00"
type input "1"
type input "20.00"
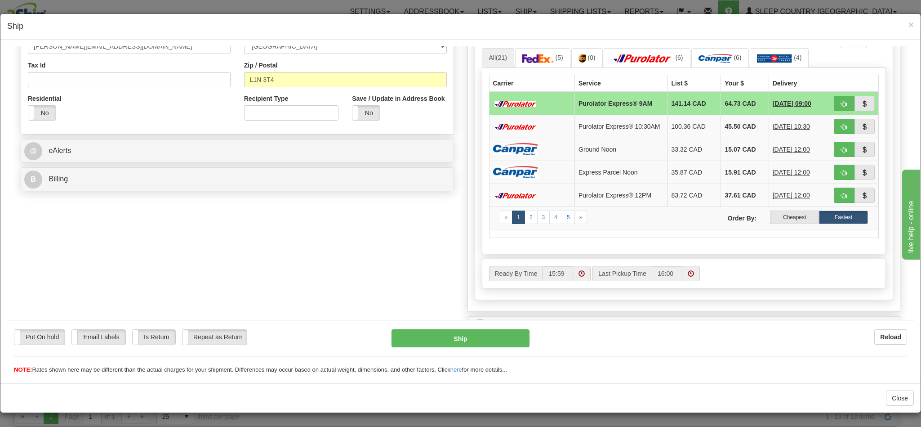
scroll to position [270, 0]
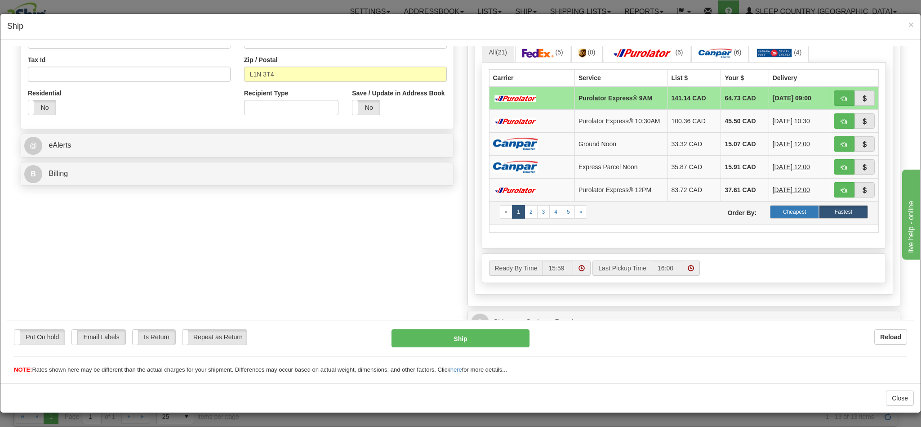
click at [782, 218] on label "Cheapest" at bounding box center [794, 211] width 49 height 13
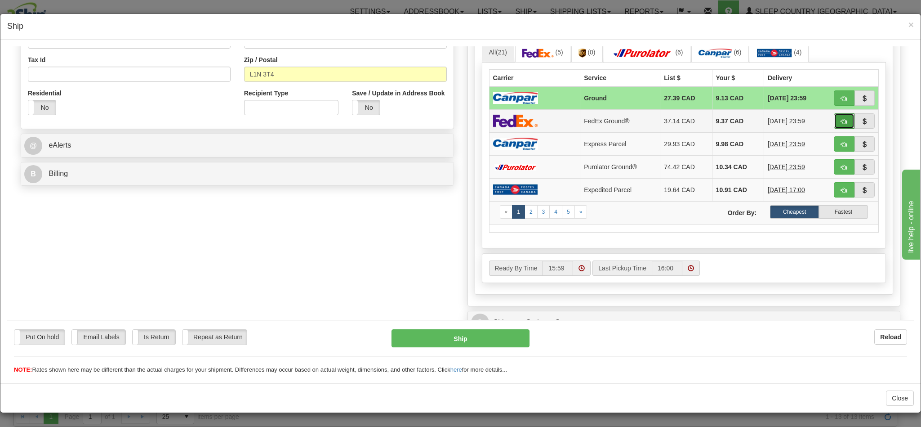
click at [841, 124] on span "button" at bounding box center [844, 121] width 6 height 6
type input "92"
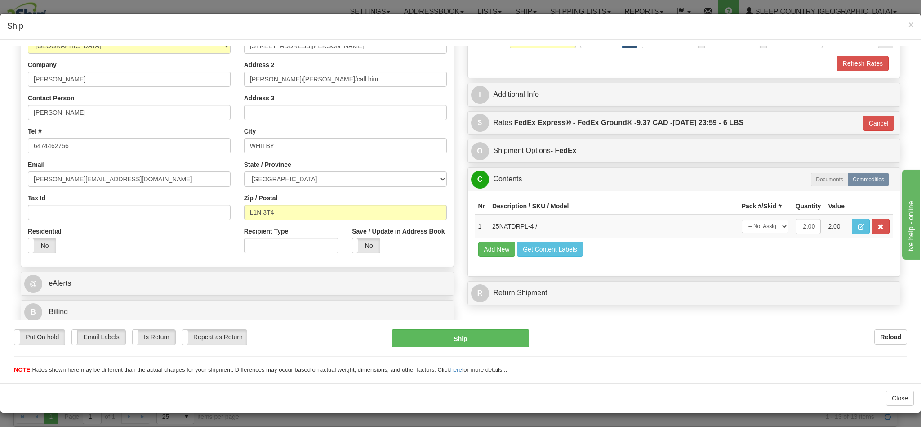
scroll to position [143, 0]
click at [463, 339] on button "Ship" at bounding box center [460, 338] width 138 height 18
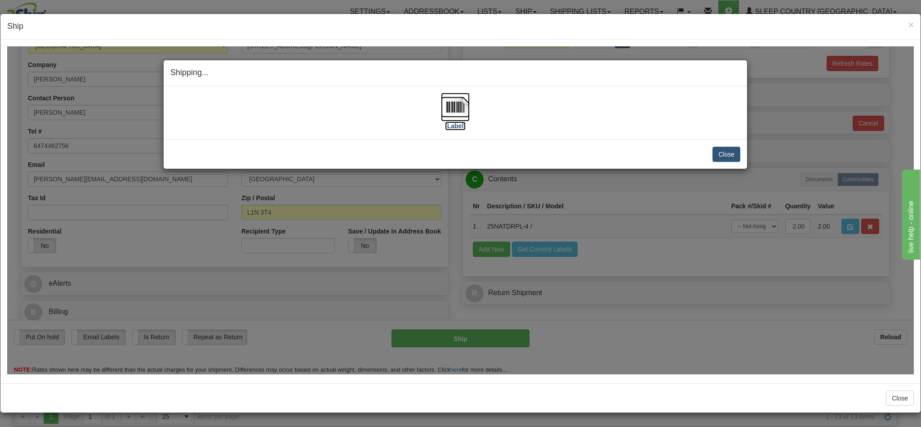
click at [451, 108] on img at bounding box center [455, 106] width 29 height 29
drag, startPoint x: 538, startPoint y: 71, endPoint x: 585, endPoint y: 74, distance: 46.4
click at [548, 72] on h4 "Shipping... Your SHIPMENT will EXPIRE in" at bounding box center [455, 73] width 570 height 12
click at [719, 153] on button "Close" at bounding box center [726, 153] width 28 height 15
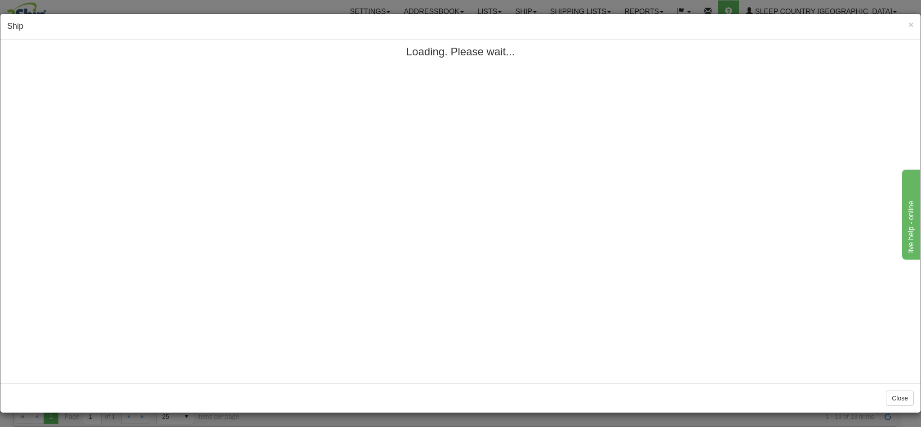
scroll to position [0, 0]
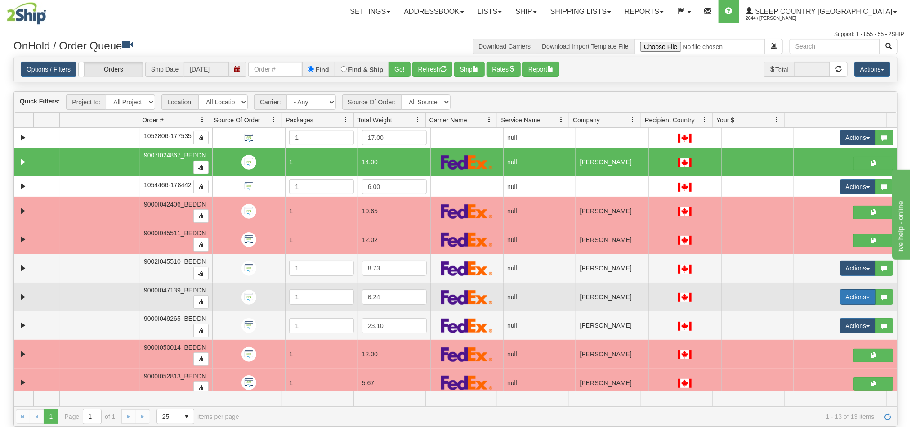
click at [840, 298] on button "Actions" at bounding box center [858, 296] width 36 height 15
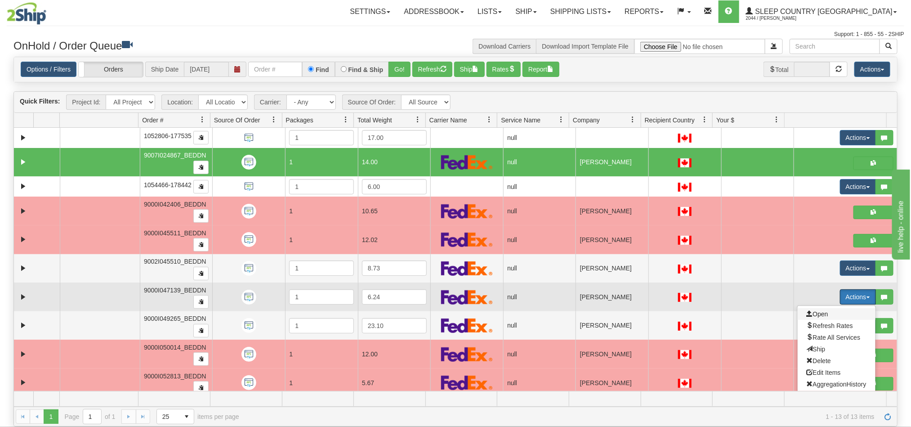
click at [807, 317] on span "Open" at bounding box center [817, 313] width 22 height 7
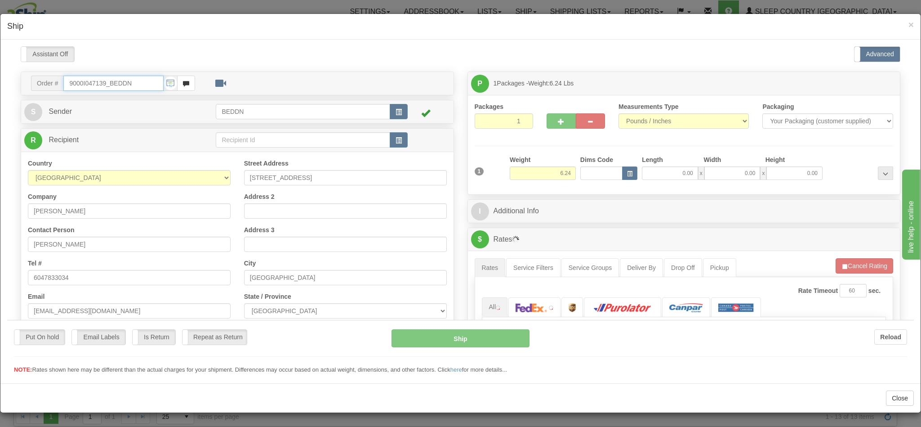
type input "16:04"
type input "16:00"
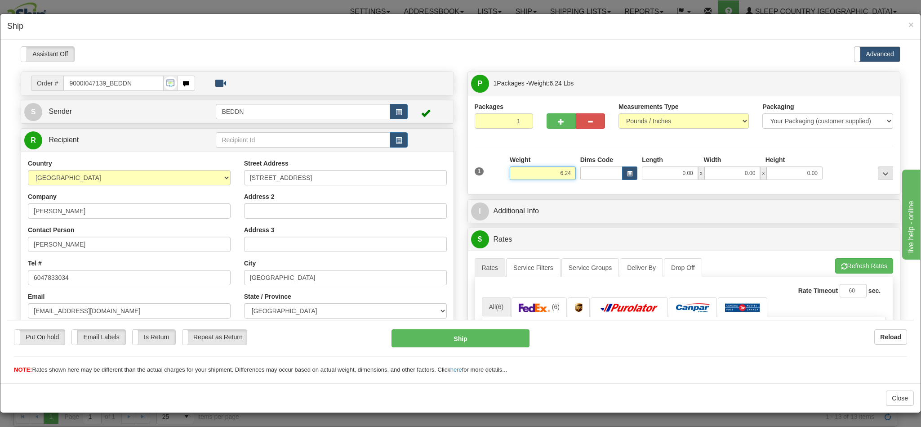
drag, startPoint x: 540, startPoint y: 172, endPoint x: 571, endPoint y: 174, distance: 31.1
click at [571, 174] on div "1 Weight 6.24 Dims Code 0.00" at bounding box center [683, 171] width 423 height 32
type input "4.00"
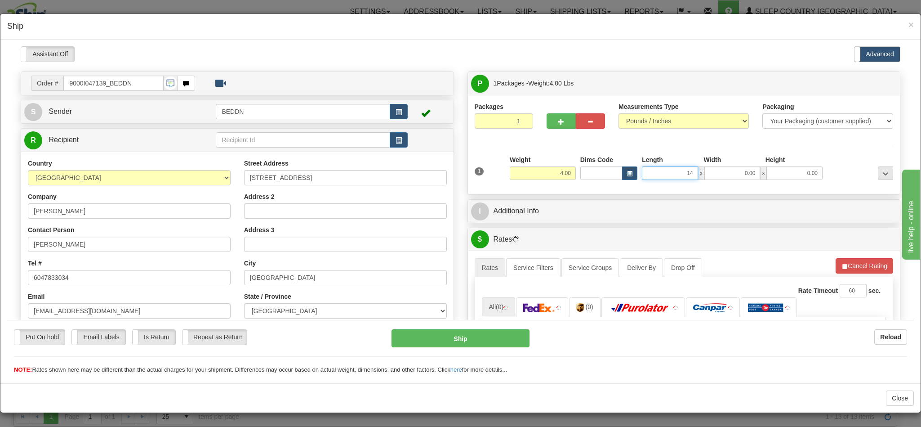
type input "14"
type input "1"
type input "14.00"
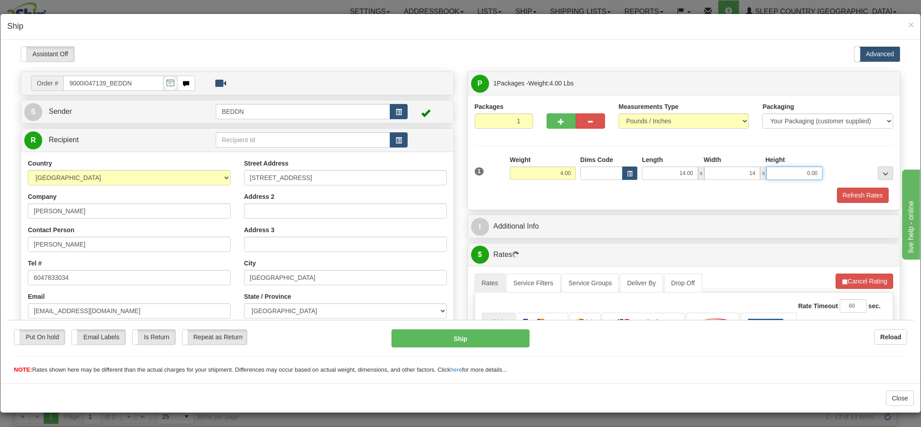
type input "14.00"
type input "10"
type input "10.00"
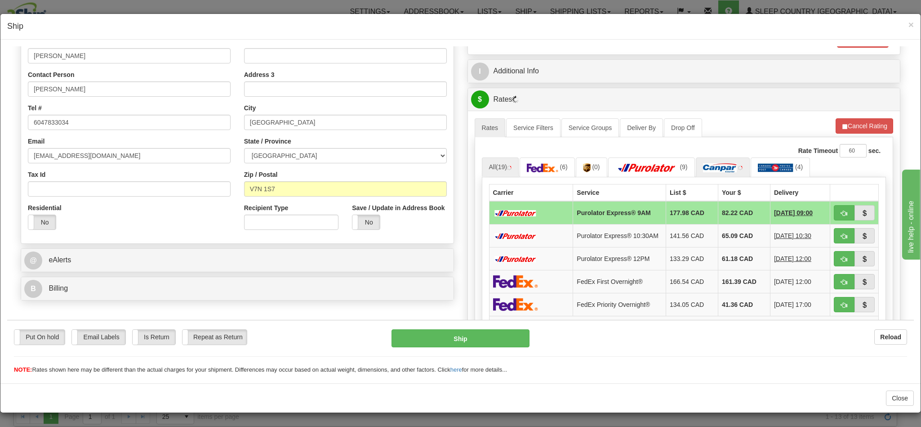
scroll to position [202, 0]
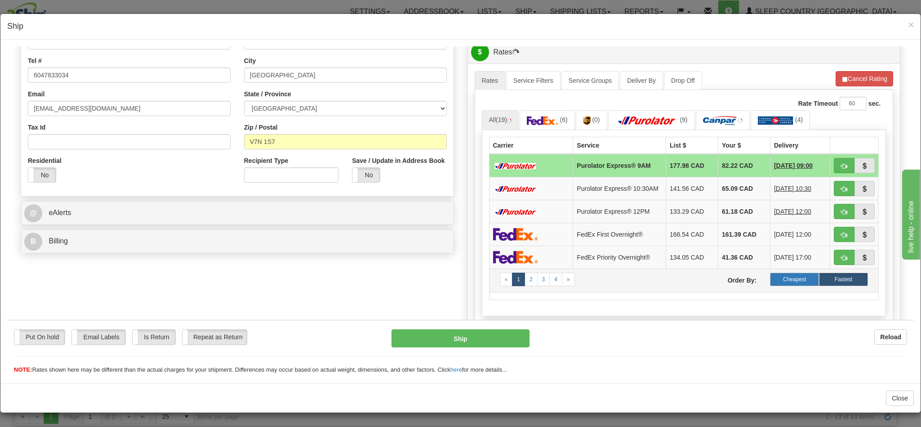
click at [781, 285] on label "Cheapest" at bounding box center [794, 278] width 49 height 13
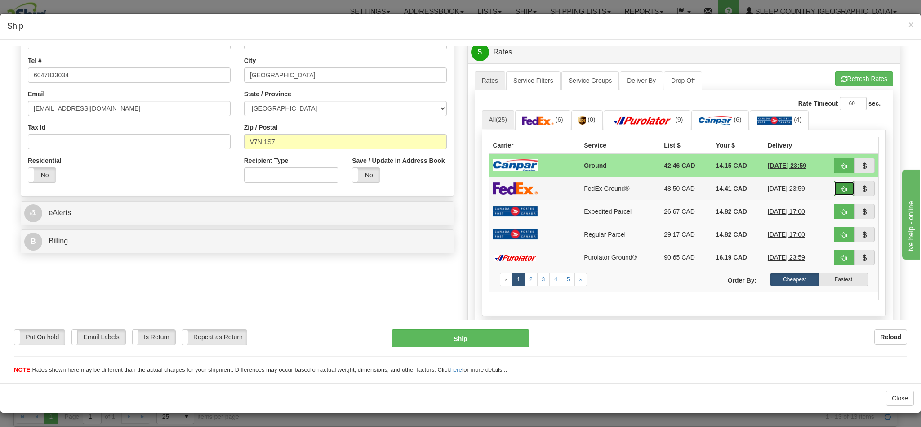
click at [841, 191] on span "button" at bounding box center [844, 189] width 6 height 6
type input "92"
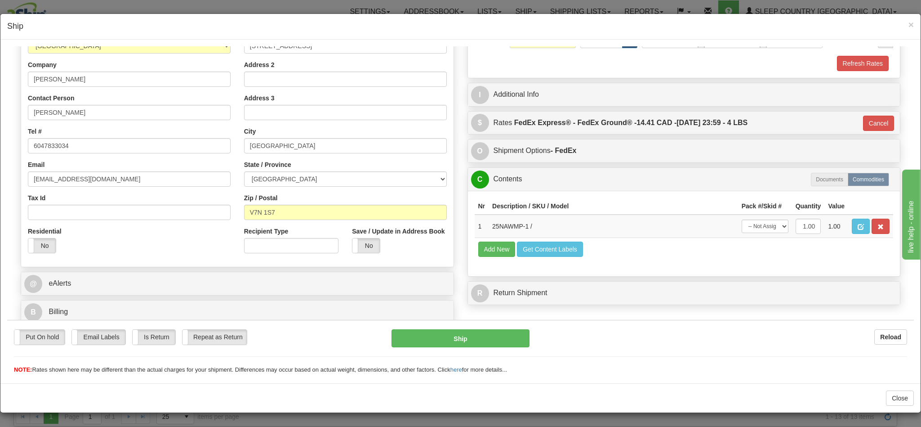
scroll to position [1, 0]
click at [443, 342] on button "Ship" at bounding box center [460, 338] width 138 height 18
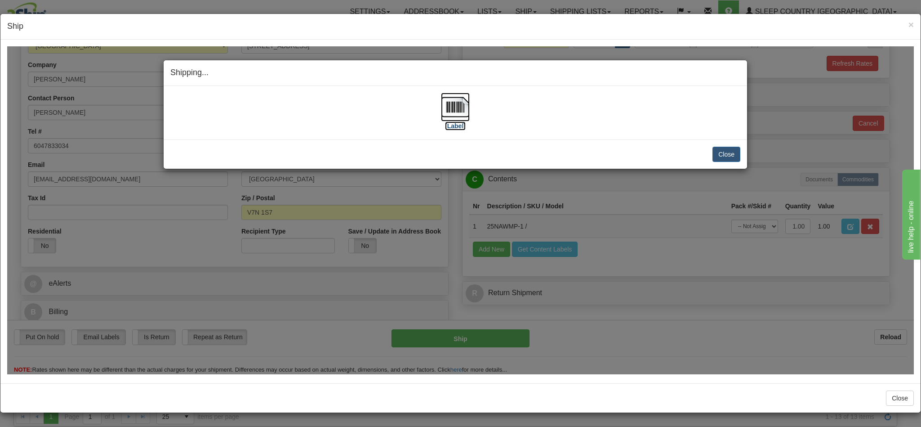
click at [447, 103] on img at bounding box center [455, 106] width 29 height 29
click at [560, 74] on h4 "Shipping... Your SHIPMENT will EXPIRE in" at bounding box center [455, 73] width 570 height 12
click at [713, 153] on button "Close" at bounding box center [726, 153] width 28 height 15
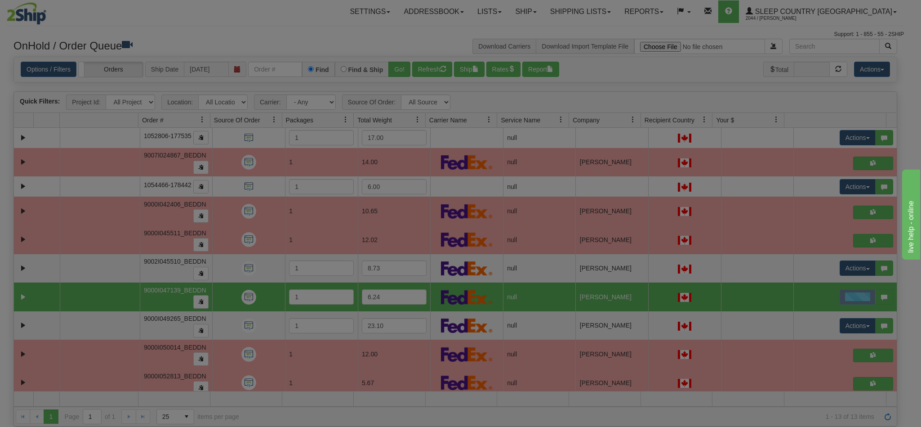
scroll to position [0, 0]
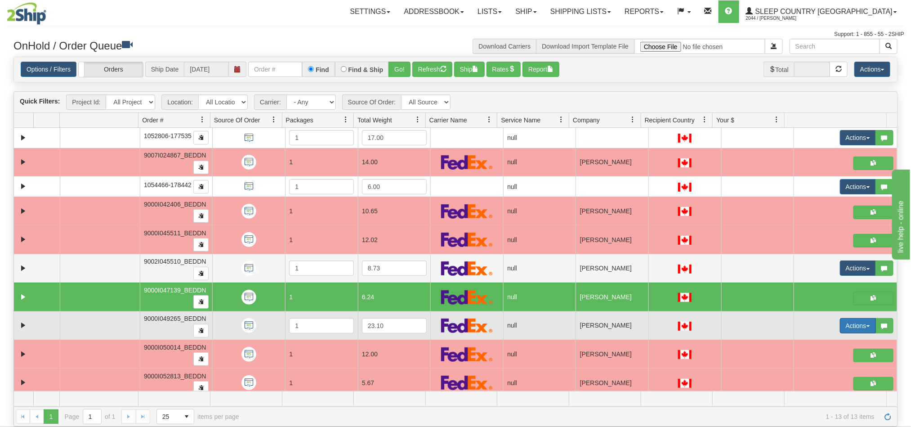
click at [840, 328] on button "Actions" at bounding box center [858, 325] width 36 height 15
click at [812, 346] on span "Open" at bounding box center [817, 342] width 22 height 7
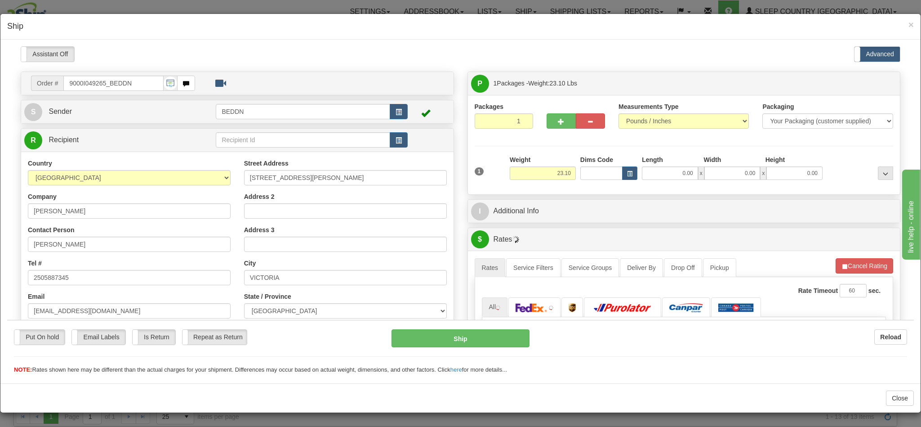
type input "16:06"
type input "16:00"
type input "2"
click at [512, 119] on input "2" at bounding box center [504, 120] width 58 height 15
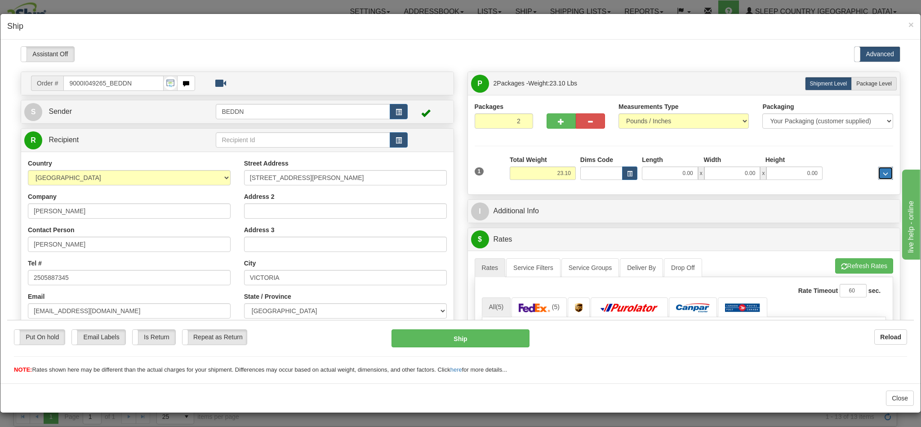
click at [883, 173] on span "..." at bounding box center [885, 173] width 5 height 5
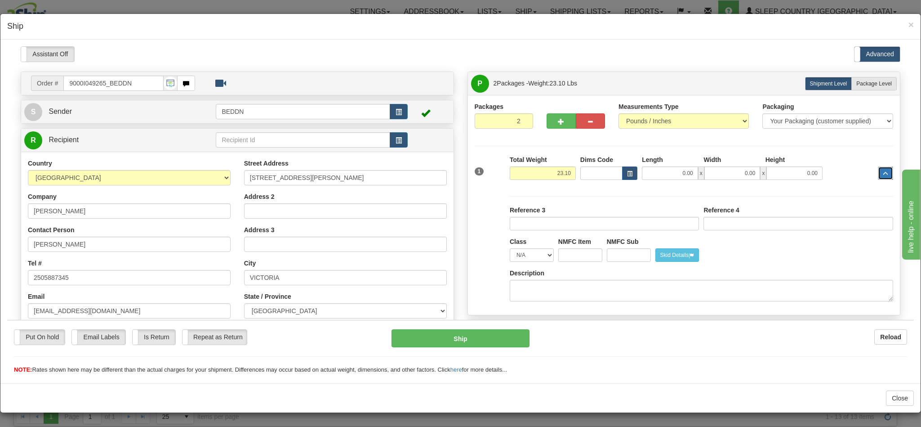
click at [878, 173] on button "..." at bounding box center [885, 172] width 15 height 13
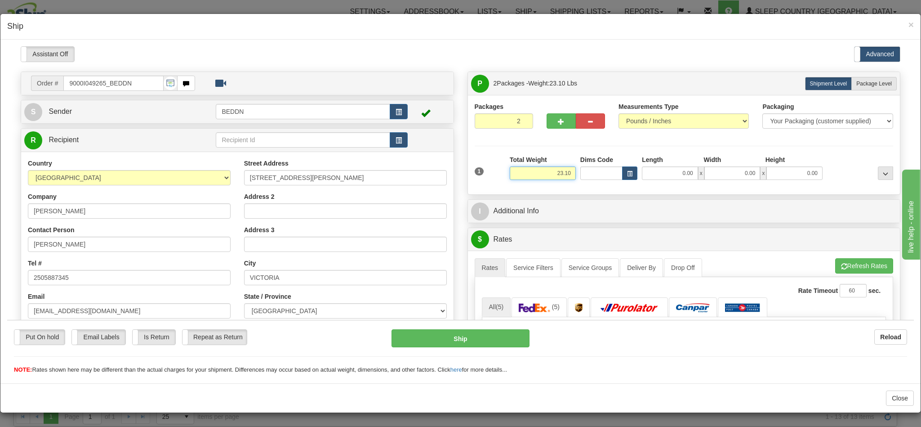
drag, startPoint x: 542, startPoint y: 173, endPoint x: 585, endPoint y: 181, distance: 42.9
click at [585, 181] on div "1 Total Weight 23.10 Dims Code x" at bounding box center [683, 171] width 423 height 32
type input "8.00"
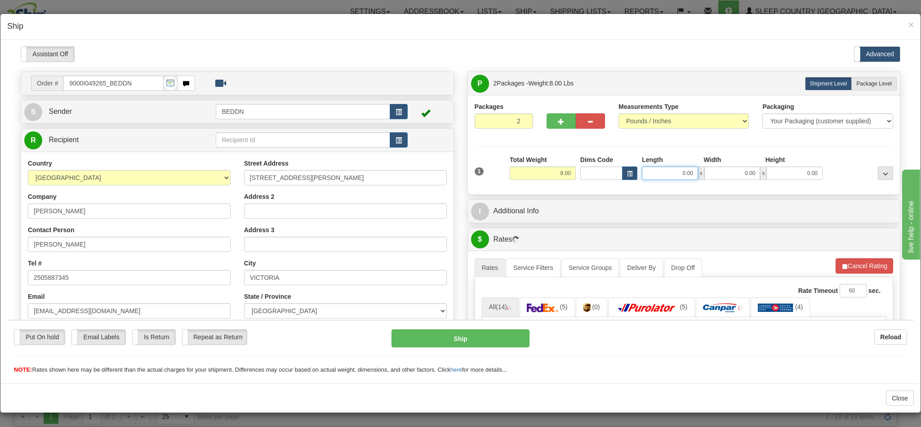
drag, startPoint x: 643, startPoint y: 169, endPoint x: 658, endPoint y: 170, distance: 14.9
click at [644, 169] on input "0.00" at bounding box center [670, 172] width 56 height 13
type input "14"
type input "1"
type input "14.00"
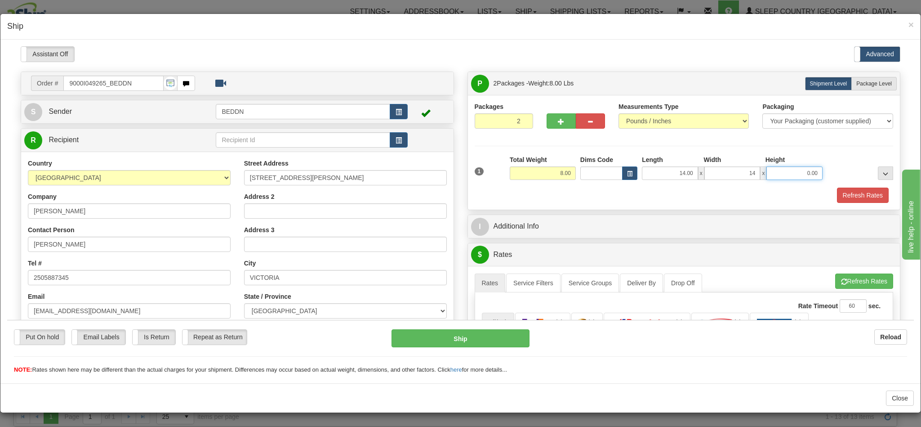
type input "14.00"
type input "20.00"
click at [883, 173] on span "..." at bounding box center [885, 173] width 5 height 5
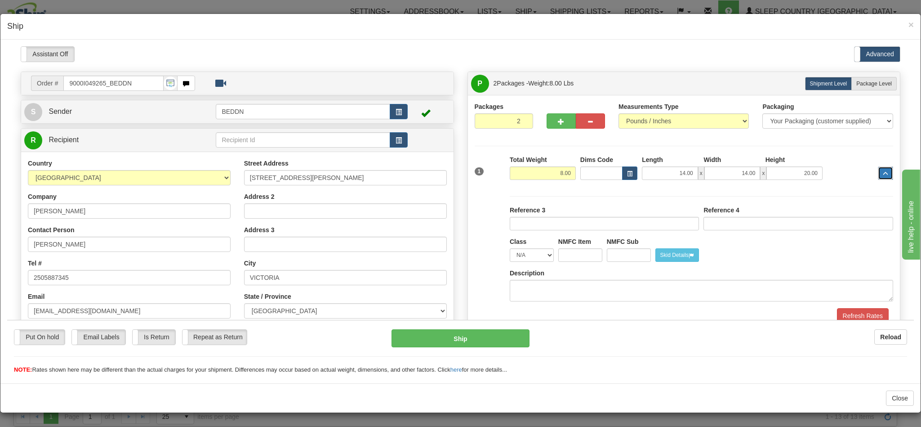
click at [878, 173] on button "..." at bounding box center [885, 172] width 15 height 13
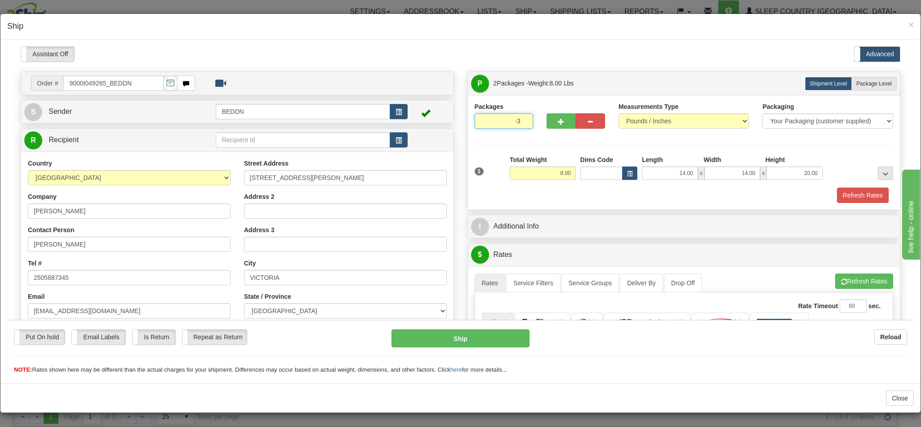
click at [512, 124] on input "-3" at bounding box center [504, 120] width 58 height 15
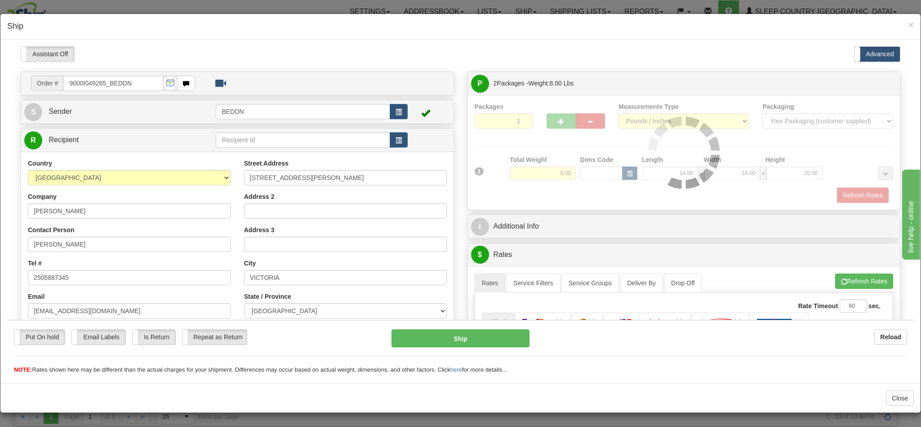
click at [510, 118] on div at bounding box center [684, 152] width 419 height 101
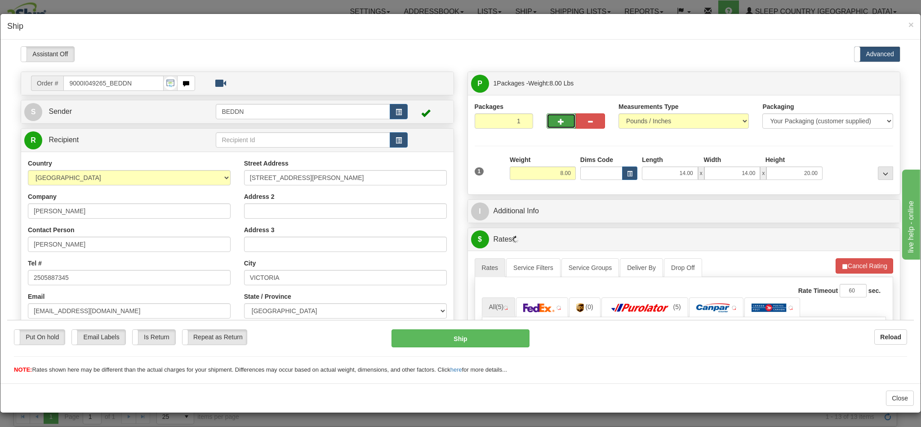
click at [558, 120] on span "button" at bounding box center [561, 121] width 6 height 6
type input "2"
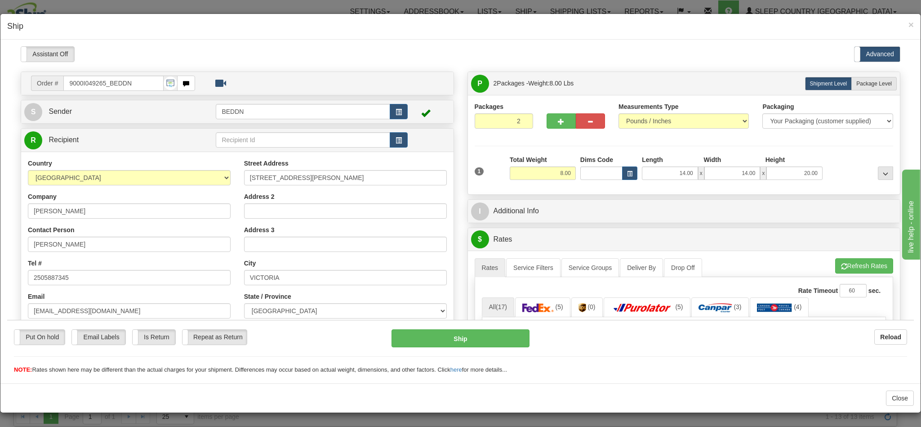
click at [479, 169] on div "1" at bounding box center [489, 165] width 35 height 20
click at [851, 89] on label "Package Level Pack.." at bounding box center [873, 82] width 45 height 13
radio input "true"
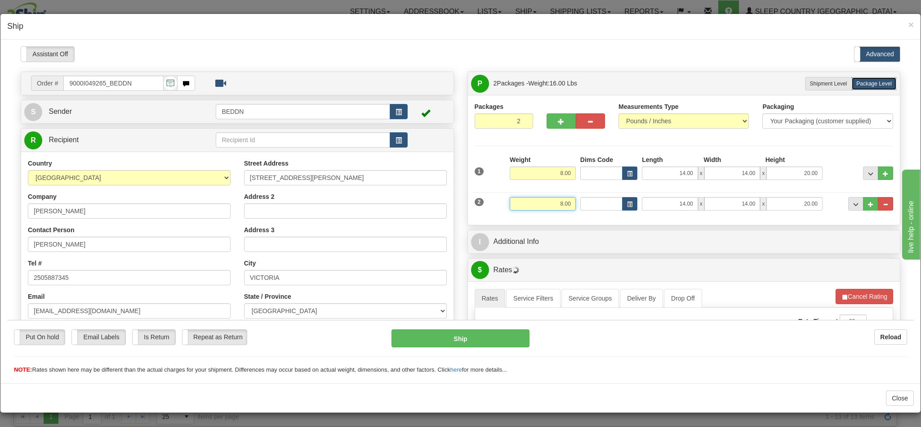
click at [539, 209] on input "8.00" at bounding box center [543, 202] width 66 height 13
drag, startPoint x: 544, startPoint y: 205, endPoint x: 562, endPoint y: 214, distance: 20.3
click at [551, 204] on input "8.00" at bounding box center [543, 202] width 66 height 13
type input "4.00"
type input "10"
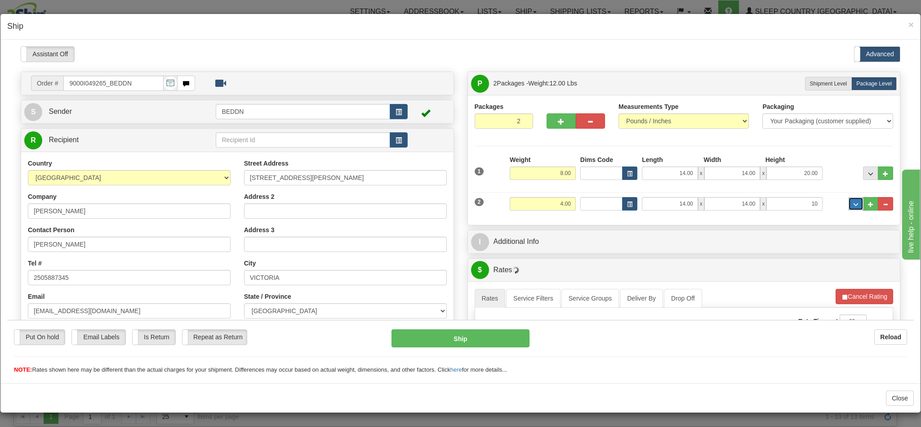
type input "10.00"
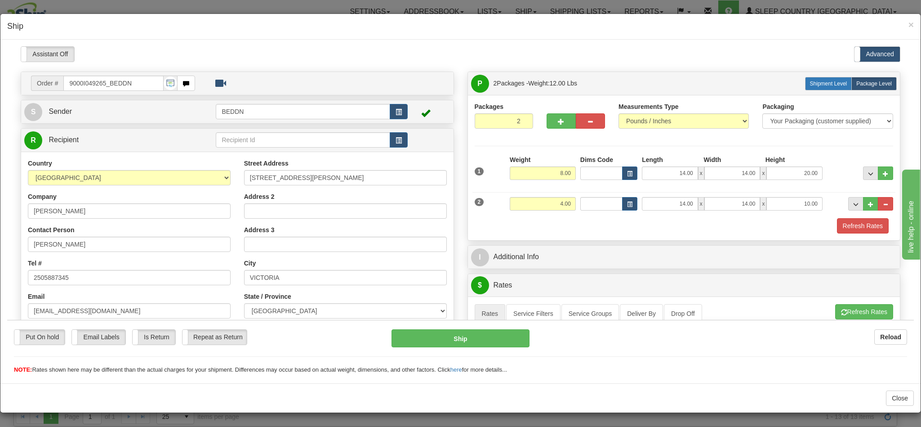
click at [807, 87] on label "Shipment Level Shipm." at bounding box center [828, 82] width 47 height 13
radio input "true"
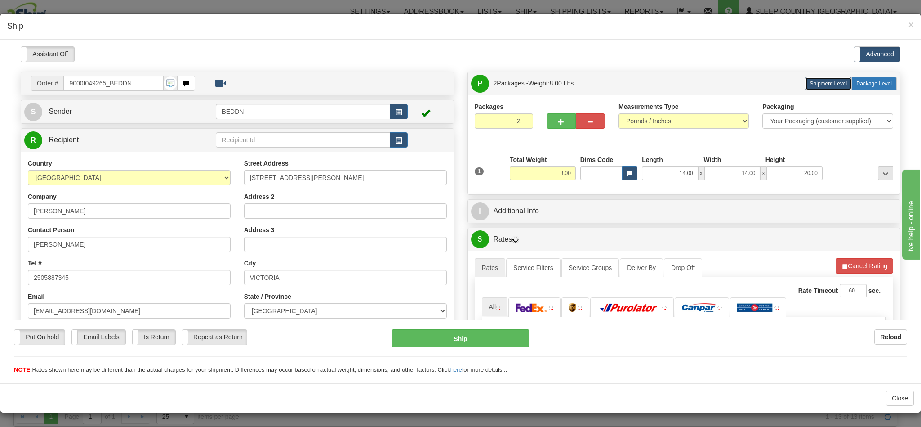
click at [861, 80] on span "Package Level" at bounding box center [874, 83] width 36 height 6
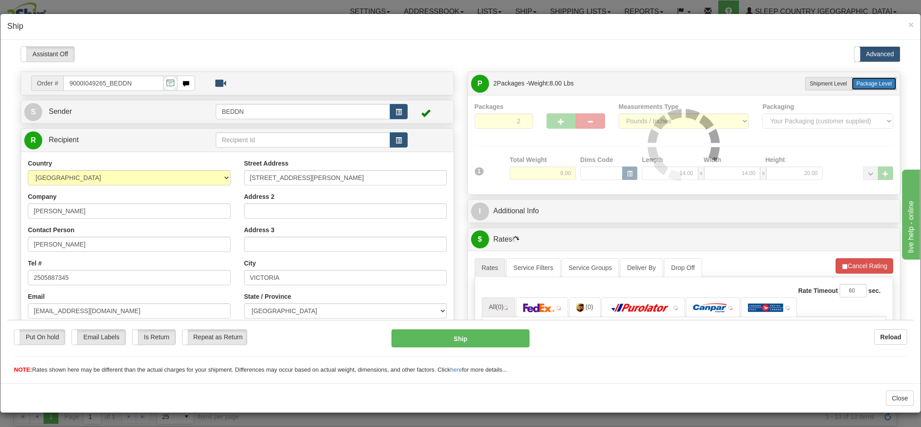
radio input "true"
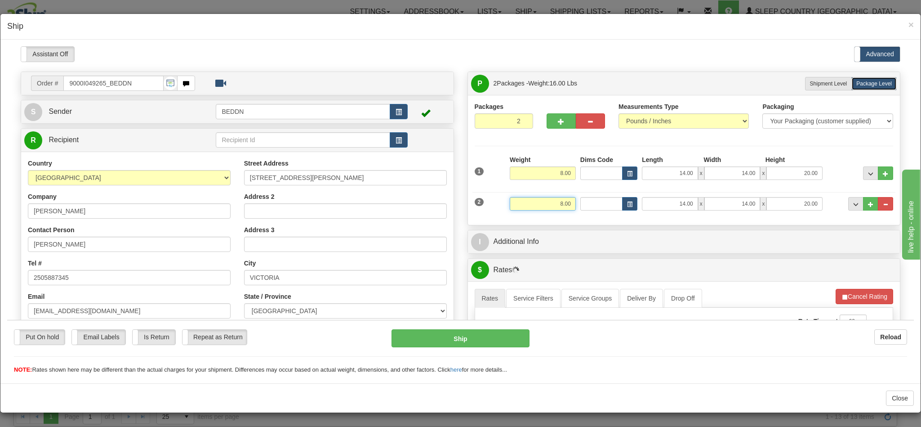
click at [555, 204] on input "8.00" at bounding box center [543, 202] width 66 height 13
drag, startPoint x: 541, startPoint y: 205, endPoint x: 566, endPoint y: 202, distance: 25.0
click at [566, 202] on div "2 Weight 8.00 Dims Code Length Width Height" at bounding box center [683, 202] width 423 height 30
type input "4"
type input "4.00"
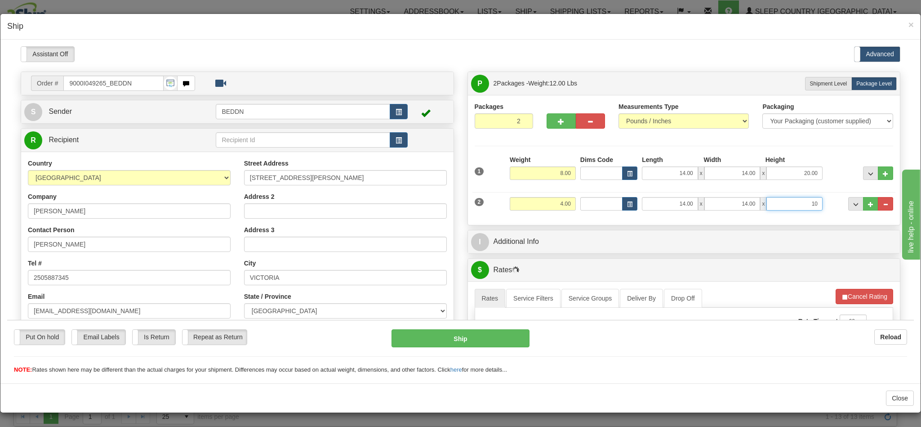
type input "10"
type input "10.00"
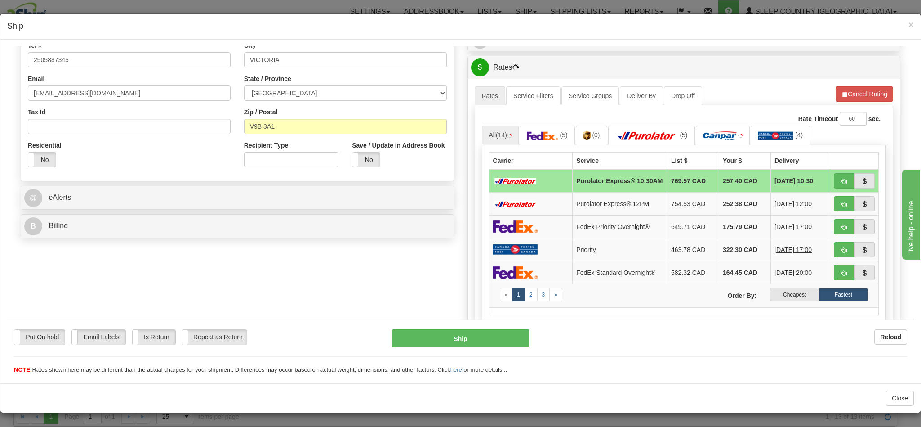
scroll to position [270, 0]
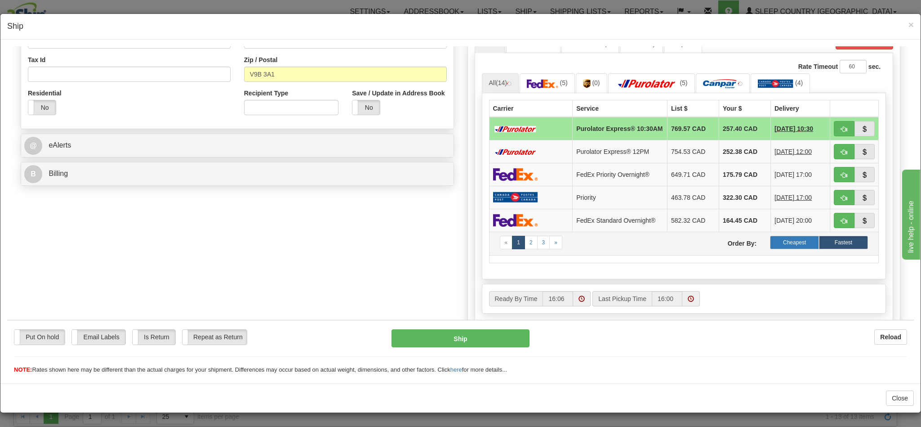
click at [772, 249] on label "Cheapest" at bounding box center [794, 241] width 49 height 13
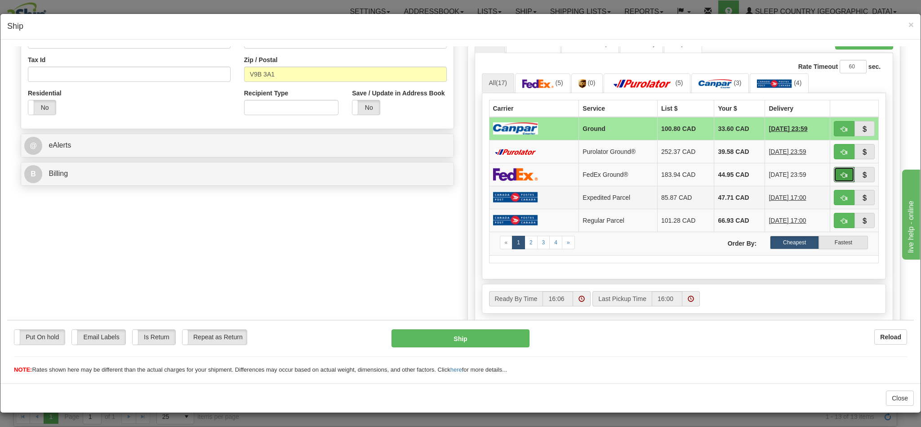
drag, startPoint x: 822, startPoint y: 181, endPoint x: 703, endPoint y: 208, distance: 122.1
click at [841, 178] on span "button" at bounding box center [844, 175] width 6 height 6
type input "92"
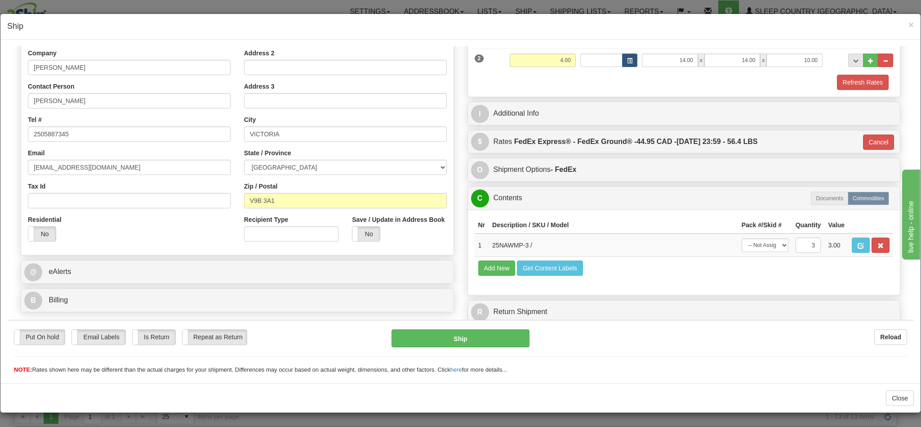
scroll to position [166, 0]
click at [466, 339] on button "Ship" at bounding box center [460, 338] width 138 height 18
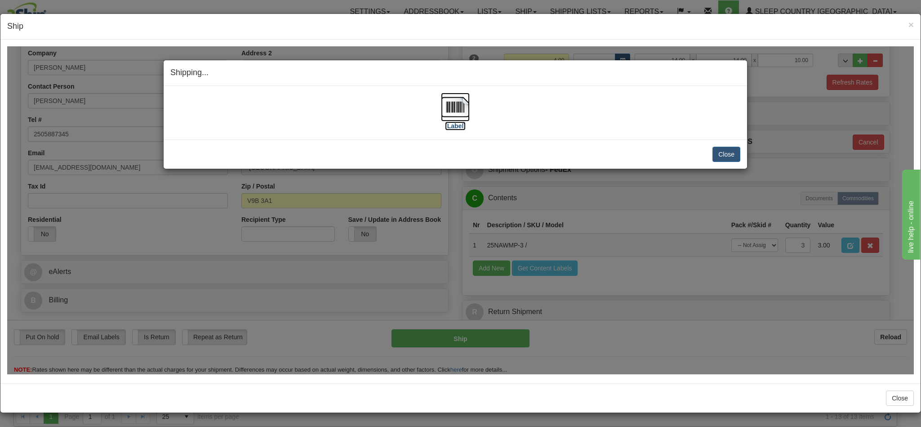
click at [453, 110] on img at bounding box center [455, 106] width 29 height 29
drag, startPoint x: 600, startPoint y: 73, endPoint x: 606, endPoint y: 73, distance: 6.3
click at [603, 73] on h4 "Shipping... Your SHIPMENT will EXPIRE in" at bounding box center [455, 73] width 570 height 12
click at [712, 153] on button "Close" at bounding box center [726, 153] width 28 height 15
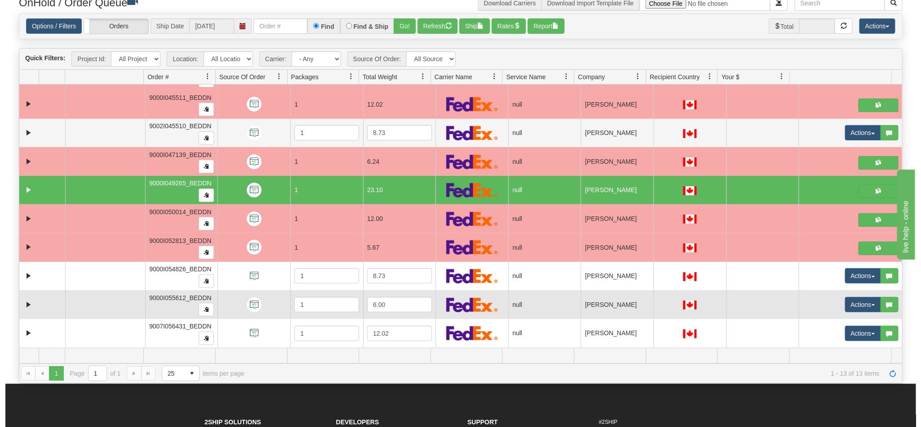
scroll to position [67, 0]
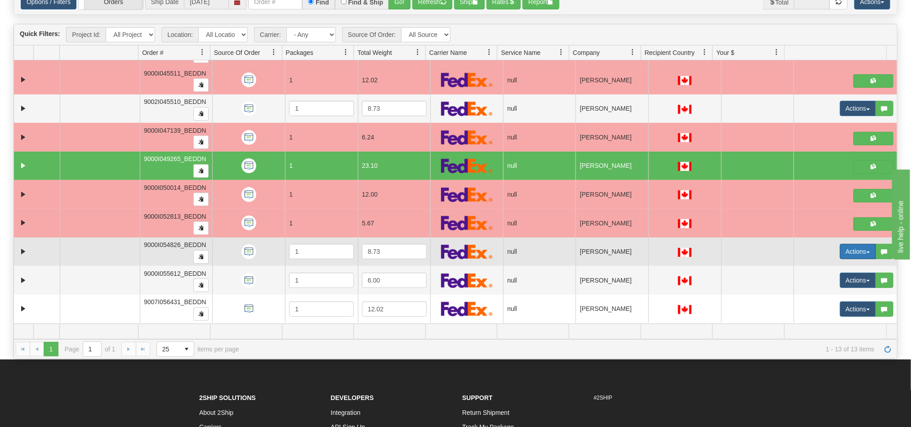
click at [840, 252] on button "Actions" at bounding box center [858, 251] width 36 height 15
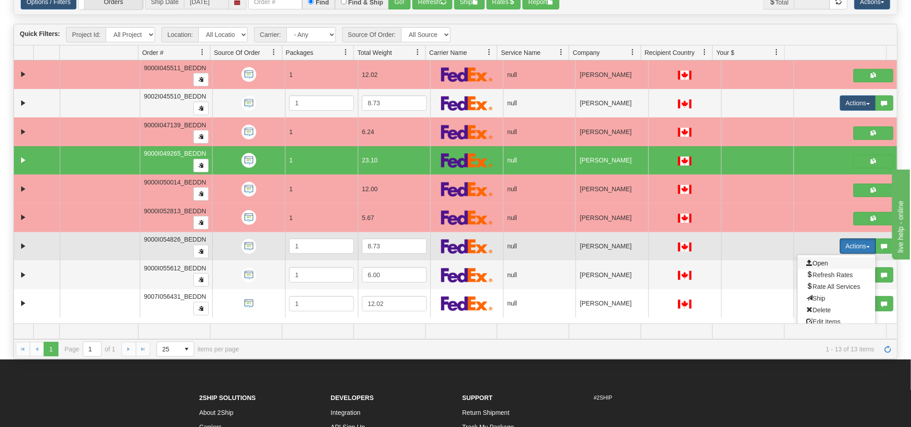
click at [807, 267] on span "Open" at bounding box center [817, 262] width 22 height 7
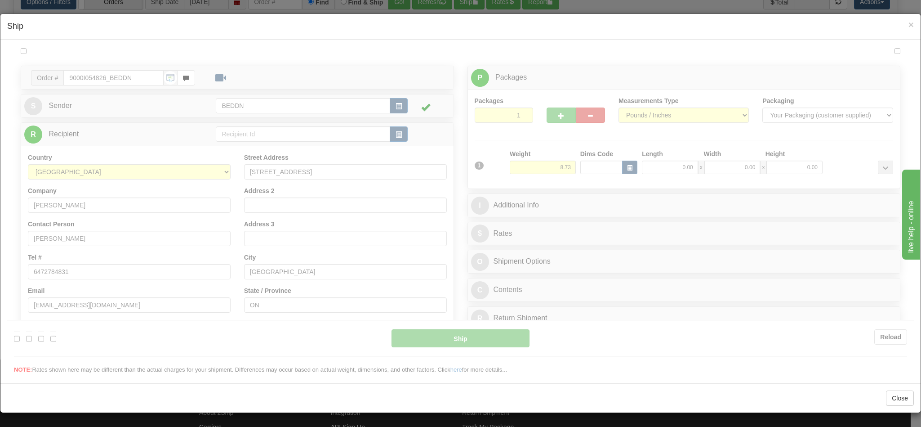
scroll to position [0, 0]
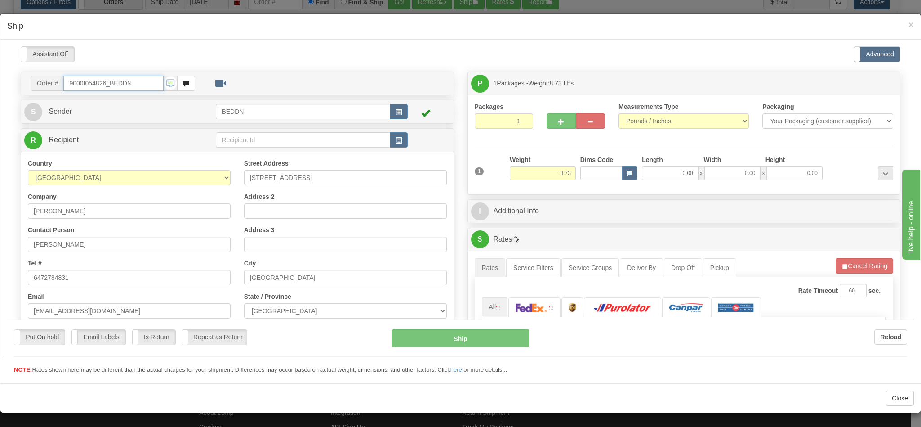
type input "16:09"
type input "16:00"
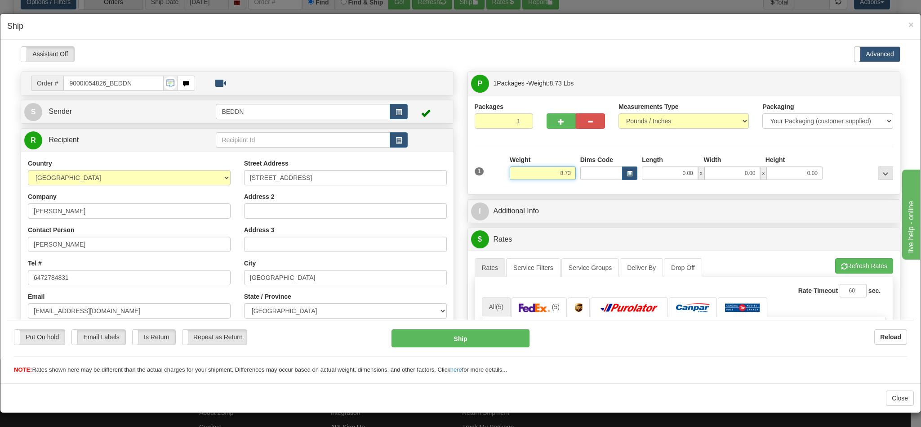
click at [539, 178] on input "8.73" at bounding box center [543, 172] width 66 height 13
drag, startPoint x: 539, startPoint y: 178, endPoint x: 570, endPoint y: 172, distance: 31.6
click at [569, 172] on div "1 Weight 8.73 Dims Code 0.00" at bounding box center [683, 171] width 423 height 32
type input "4.00"
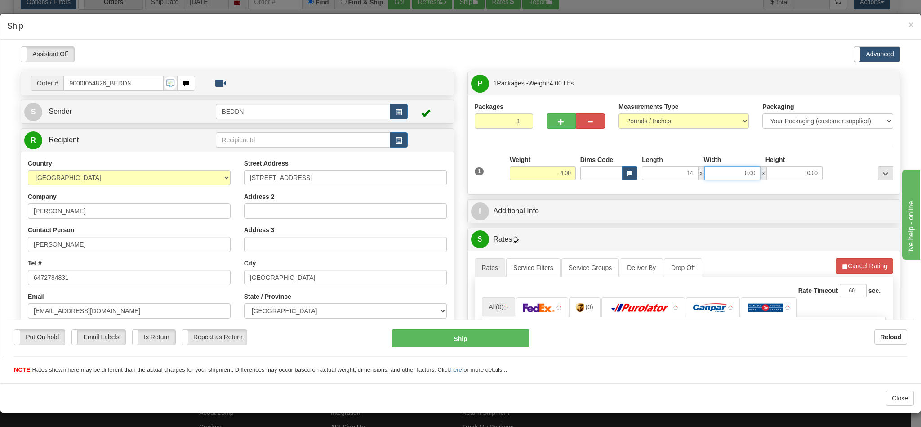
type input "14.00"
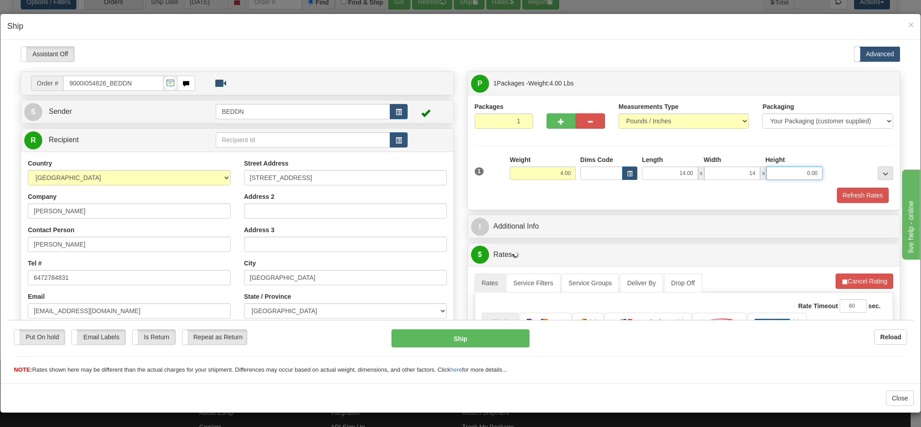
type input "14.00"
type input "10"
type input "10.00"
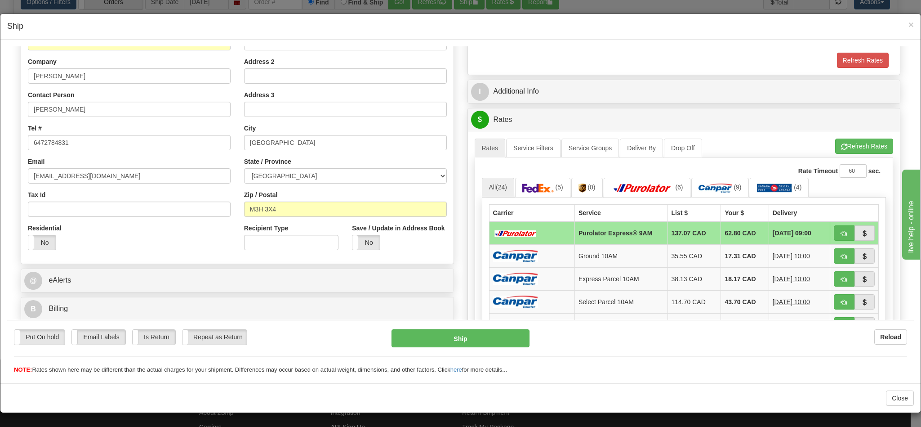
scroll to position [202, 0]
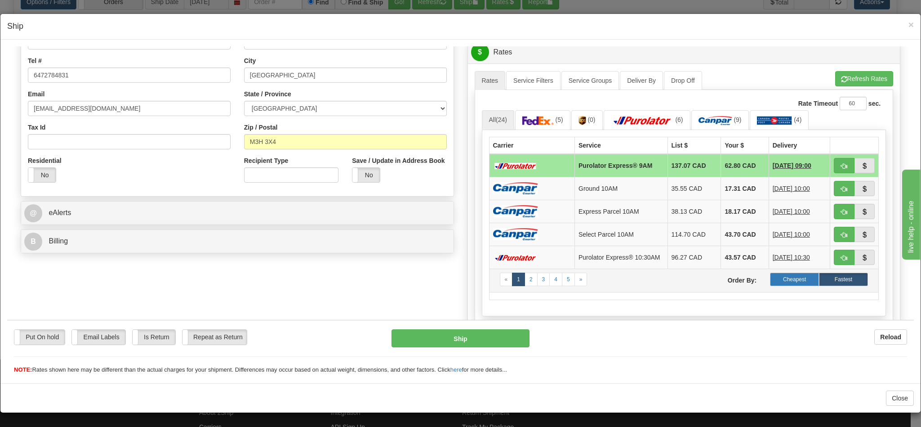
click at [780, 285] on label "Cheapest" at bounding box center [794, 278] width 49 height 13
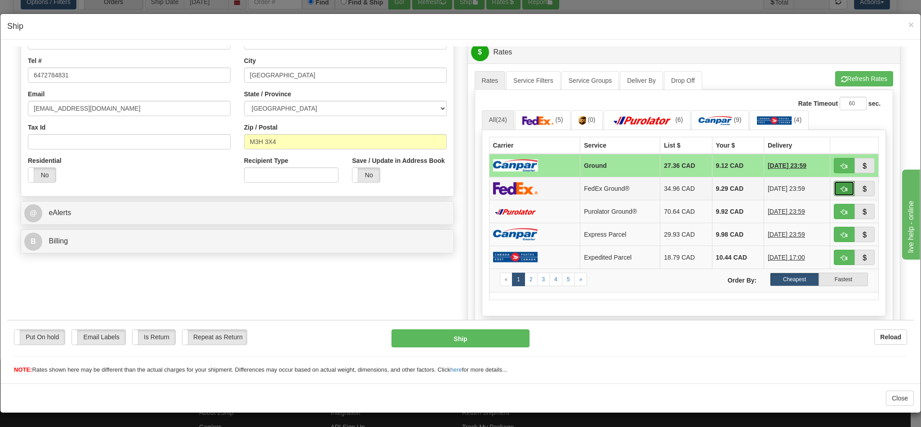
click at [841, 191] on span "button" at bounding box center [844, 189] width 6 height 6
type input "92"
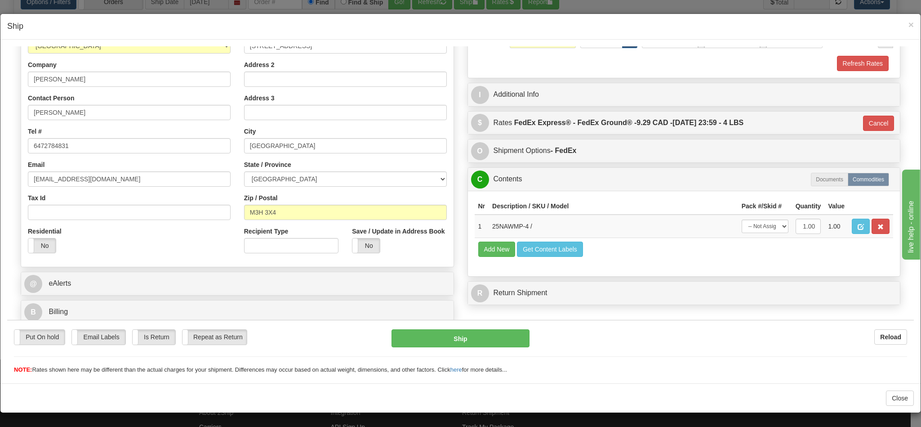
scroll to position [143, 0]
click at [472, 342] on button "Ship" at bounding box center [460, 338] width 138 height 18
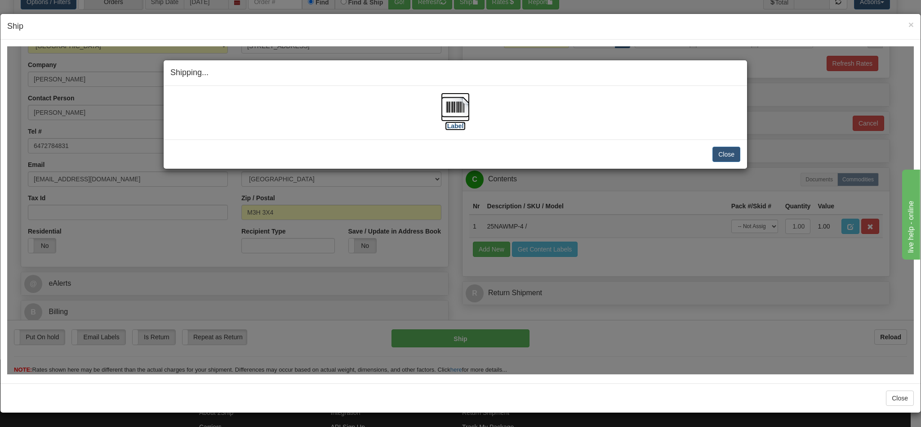
click at [450, 110] on img at bounding box center [455, 106] width 29 height 29
drag, startPoint x: 554, startPoint y: 80, endPoint x: 595, endPoint y: 80, distance: 41.3
click at [555, 79] on div "Shipping... Your SHIPMENT will EXPIRE in" at bounding box center [455, 73] width 583 height 26
click at [722, 156] on button "Close" at bounding box center [726, 153] width 28 height 15
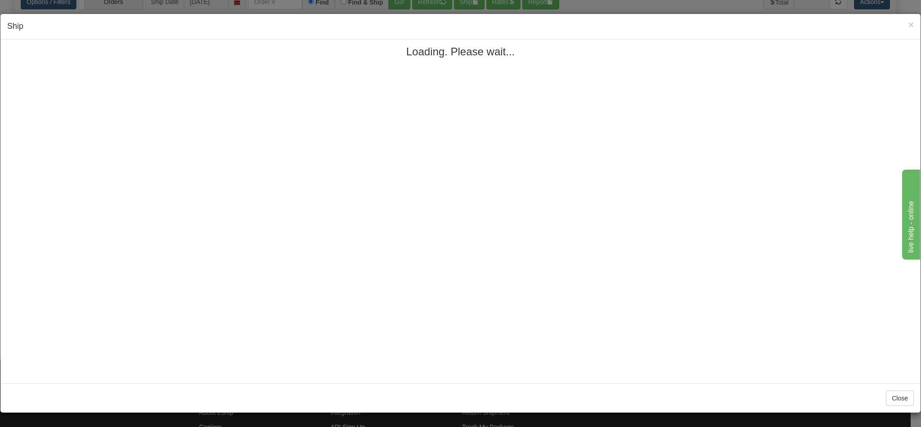
scroll to position [0, 0]
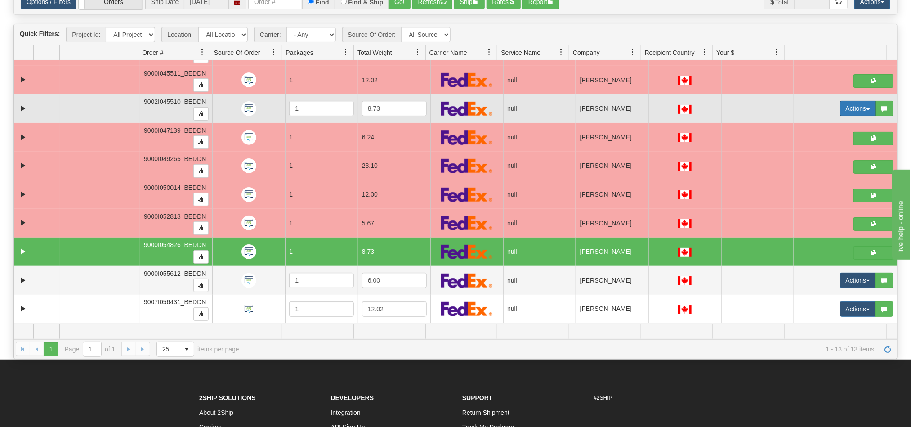
click at [840, 107] on button "Actions" at bounding box center [858, 108] width 36 height 15
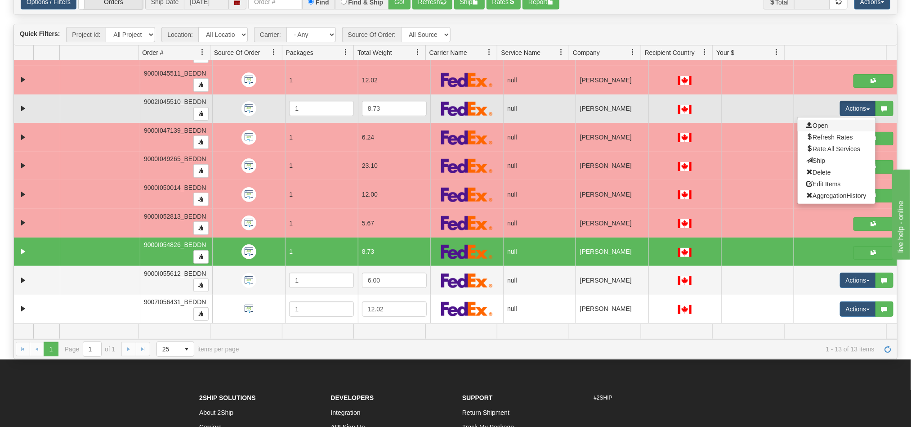
click at [827, 124] on link "Open" at bounding box center [836, 126] width 78 height 12
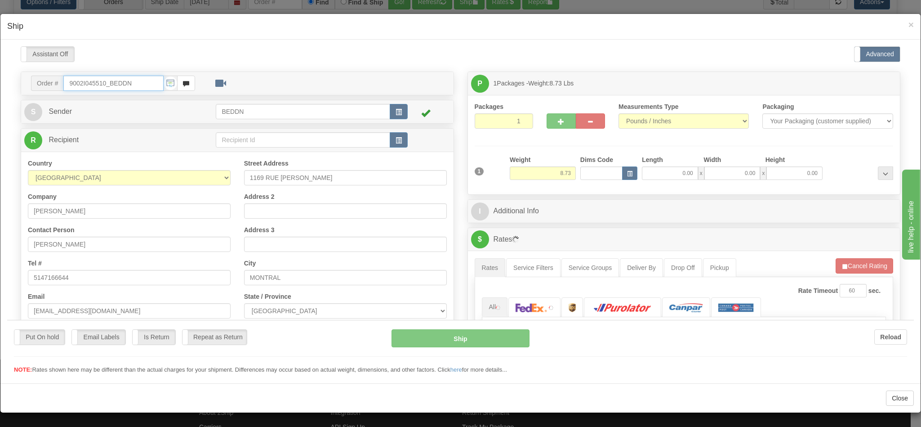
type input "16:11"
type input "16:00"
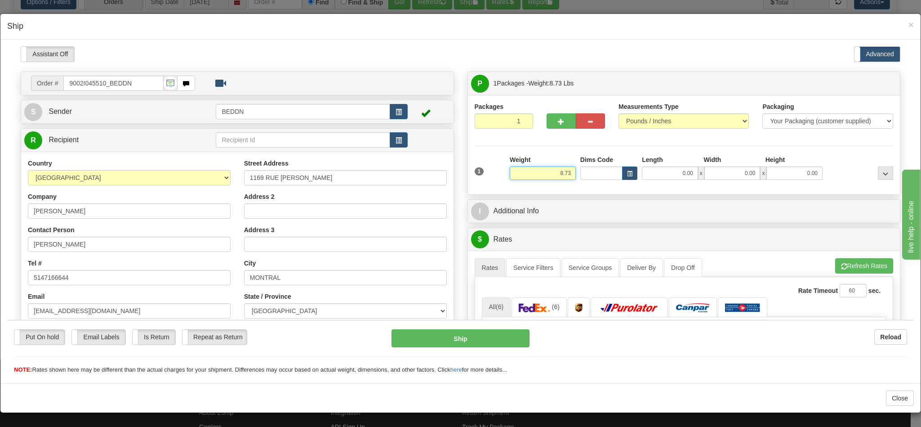
drag, startPoint x: 542, startPoint y: 169, endPoint x: 564, endPoint y: 173, distance: 21.9
click at [564, 173] on div "Weight 8.73" at bounding box center [542, 170] width 71 height 31
type input "4.00"
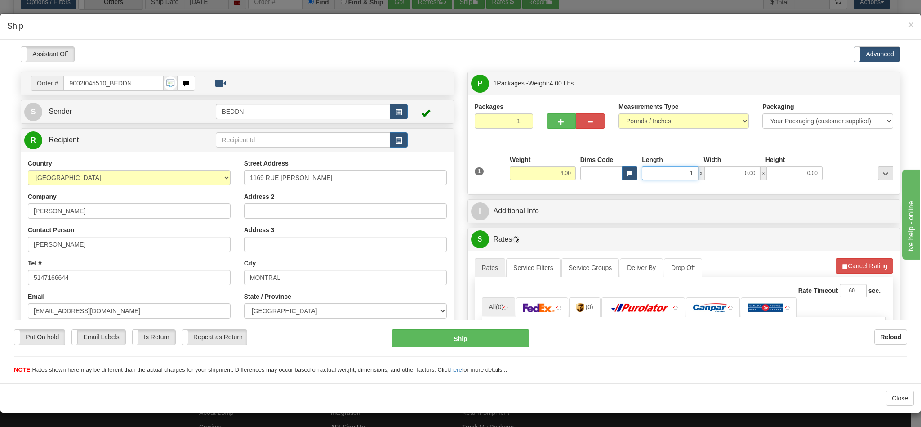
type input "14"
type input "1"
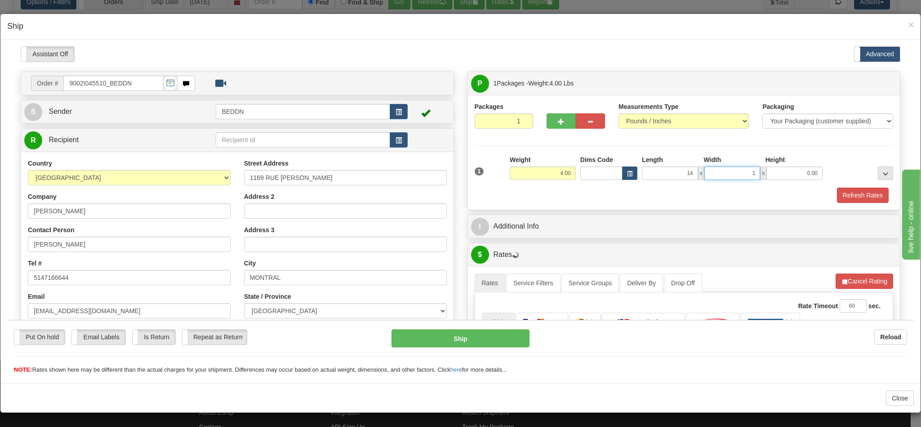
type input "14.00"
type input "10.00"
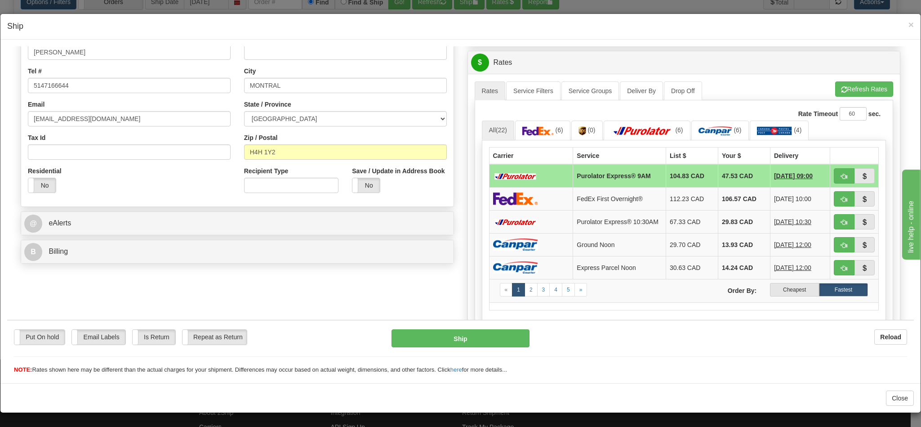
scroll to position [202, 0]
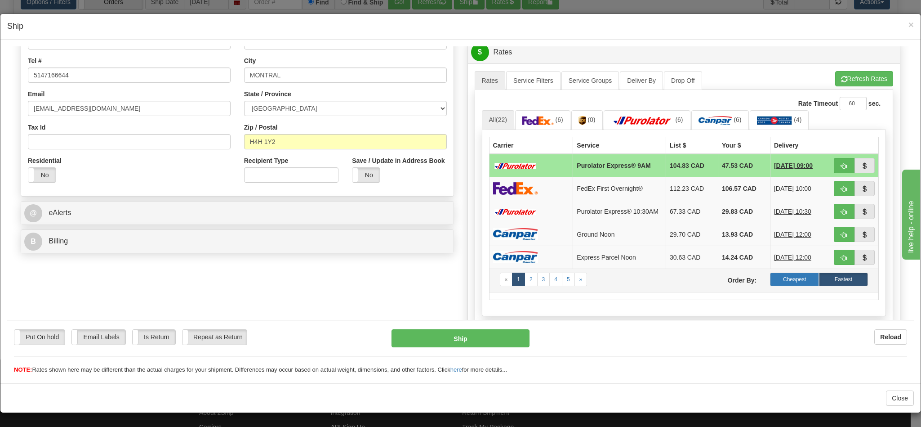
click at [777, 285] on label "Cheapest" at bounding box center [794, 278] width 49 height 13
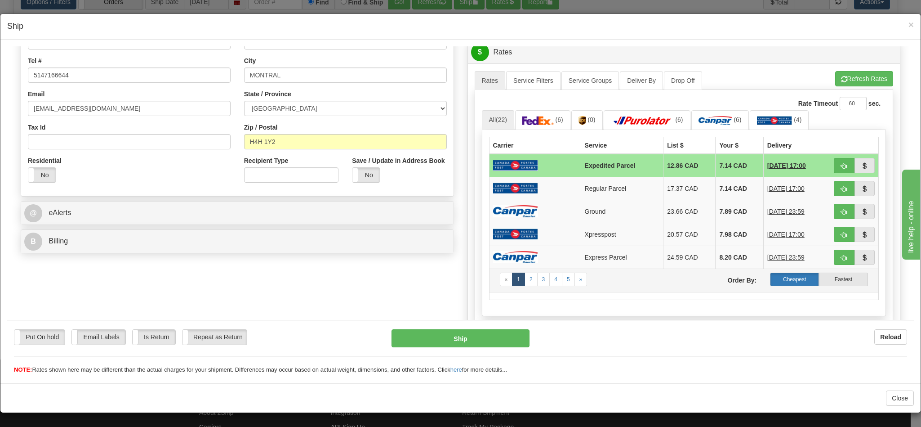
click at [770, 285] on label "Cheapest" at bounding box center [794, 278] width 49 height 13
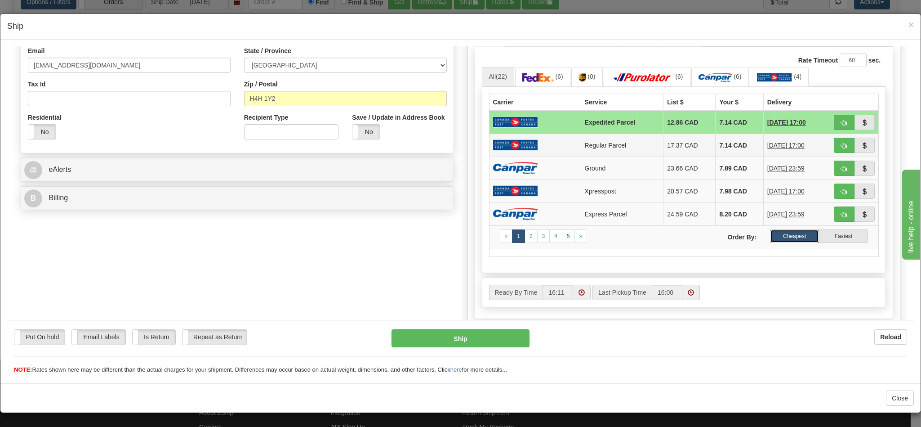
scroll to position [270, 0]
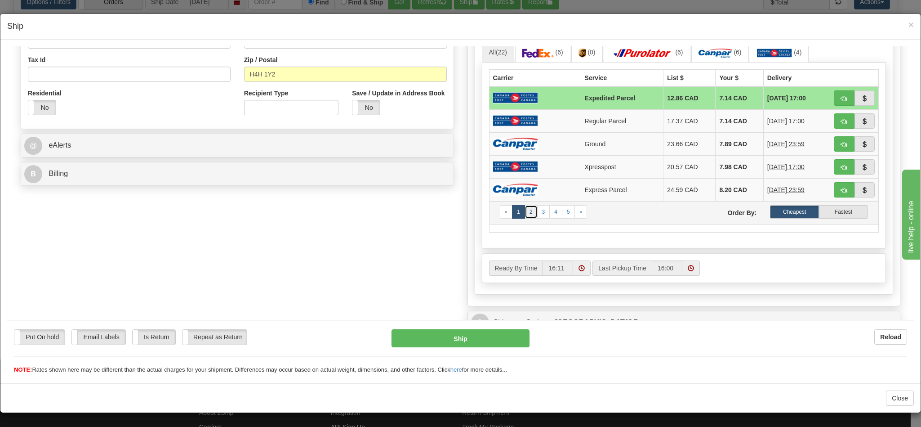
click at [525, 215] on link "2" at bounding box center [531, 211] width 13 height 13
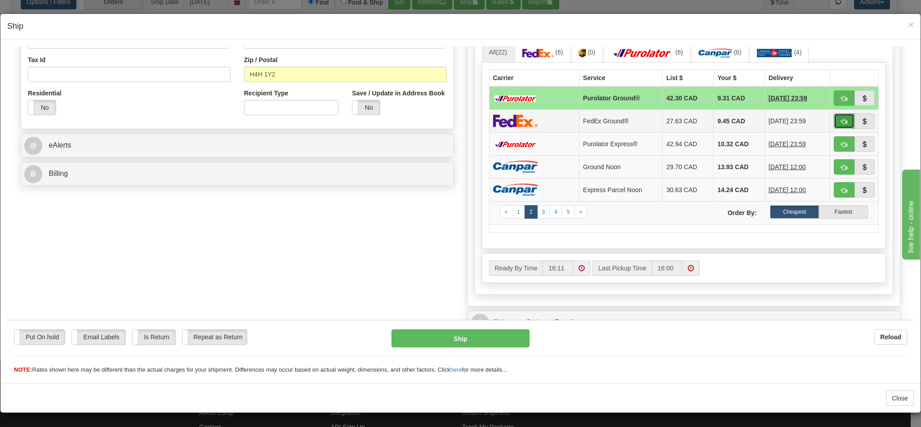
click at [841, 124] on span "button" at bounding box center [844, 121] width 6 height 6
type input "92"
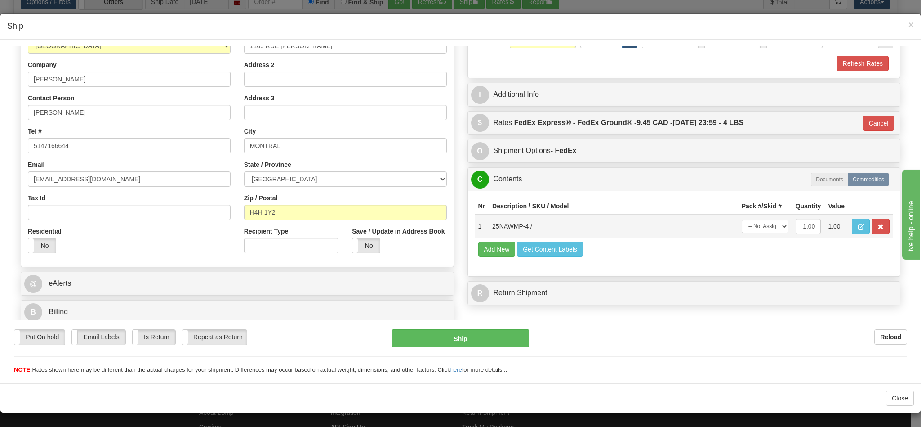
scroll to position [143, 0]
click at [466, 335] on button "Ship" at bounding box center [460, 338] width 138 height 18
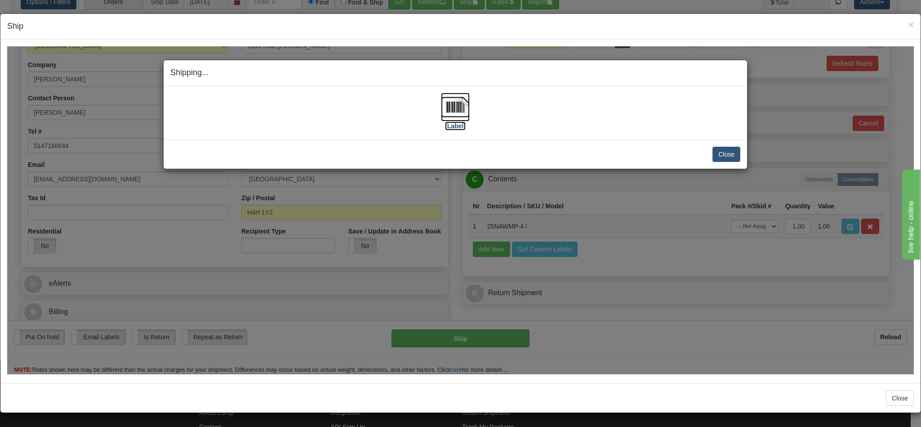
click at [448, 99] on img at bounding box center [455, 106] width 29 height 29
click at [721, 156] on button "Close" at bounding box center [726, 153] width 28 height 15
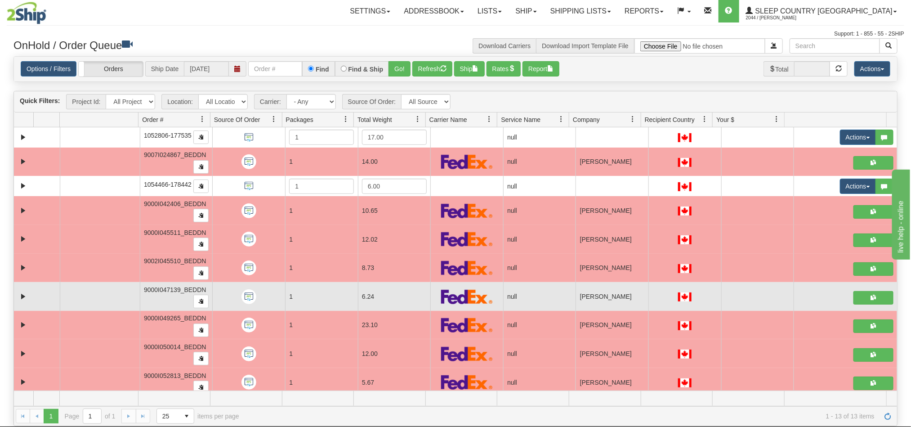
scroll to position [0, 0]
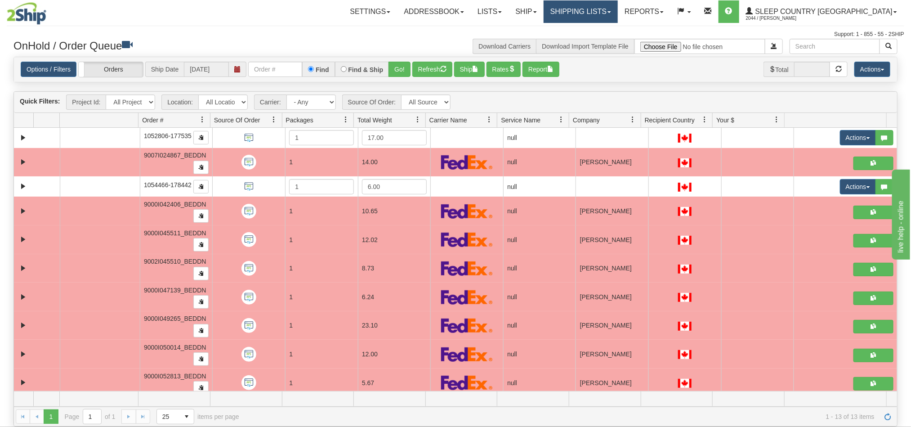
click at [618, 12] on link "Shipping lists" at bounding box center [580, 11] width 74 height 22
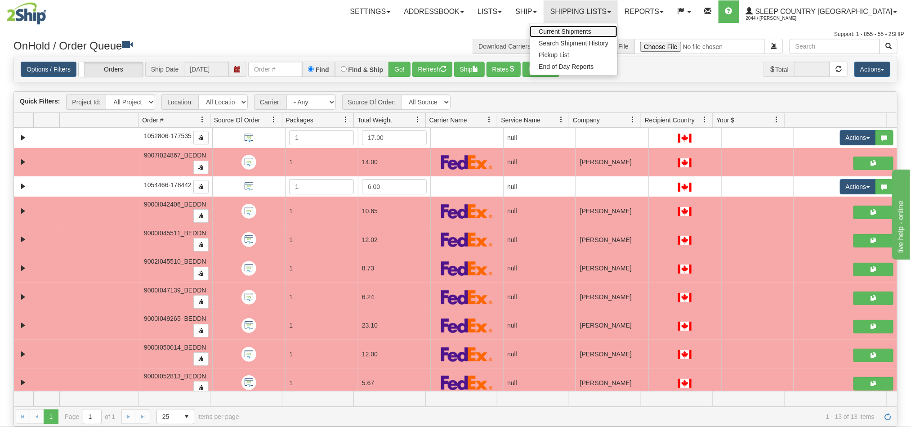
click at [591, 30] on span "Current Shipments" at bounding box center [564, 31] width 53 height 7
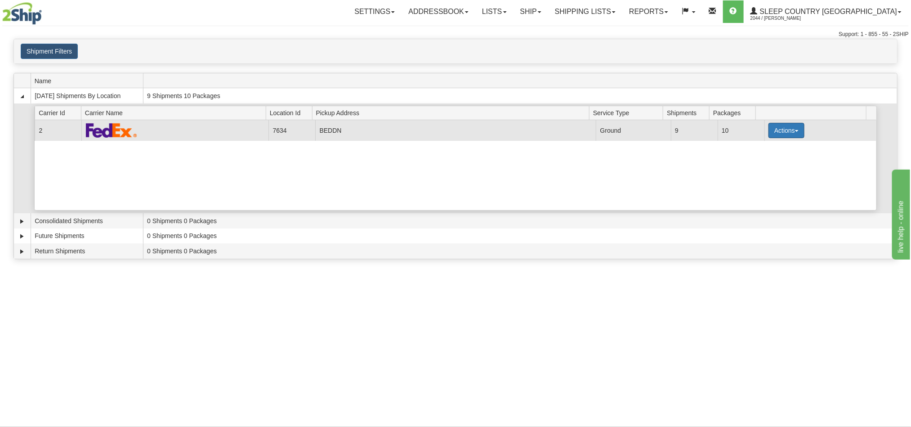
click at [776, 135] on button "Actions" at bounding box center [786, 130] width 36 height 15
click at [764, 174] on link "Pickup" at bounding box center [768, 171] width 72 height 12
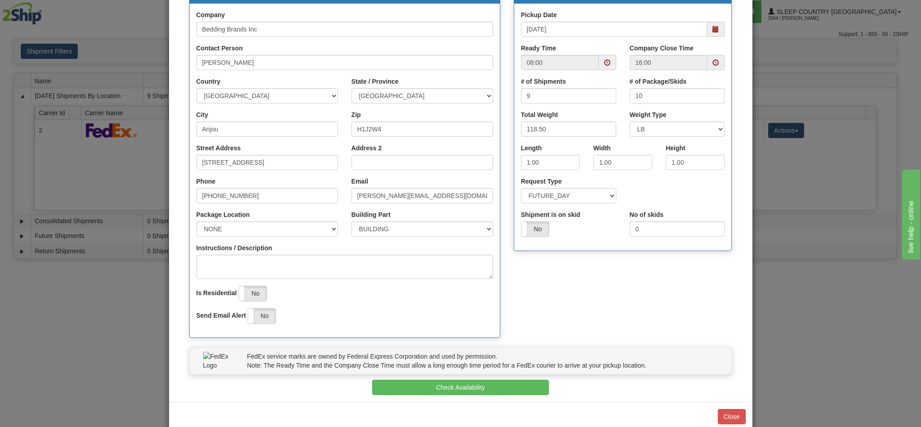
scroll to position [129, 0]
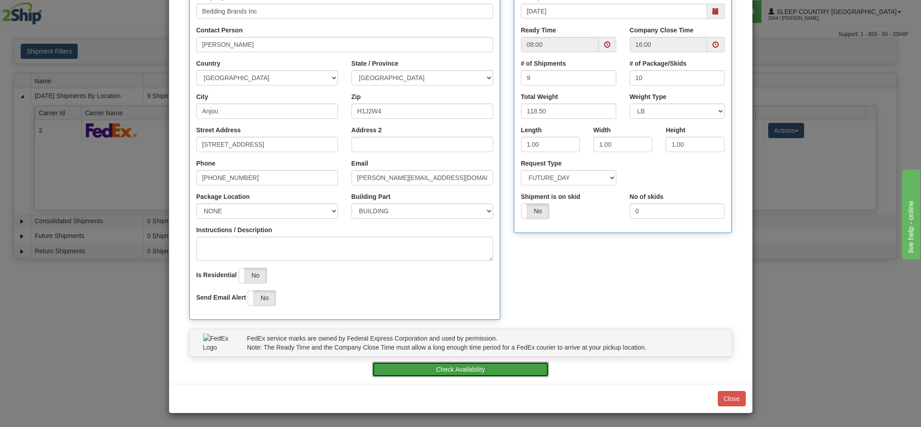
click at [460, 369] on button "Check Availability" at bounding box center [460, 368] width 177 height 15
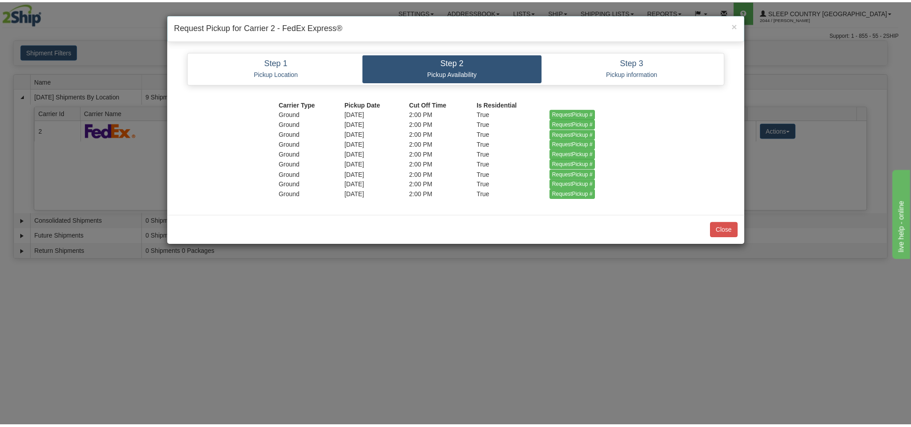
scroll to position [0, 0]
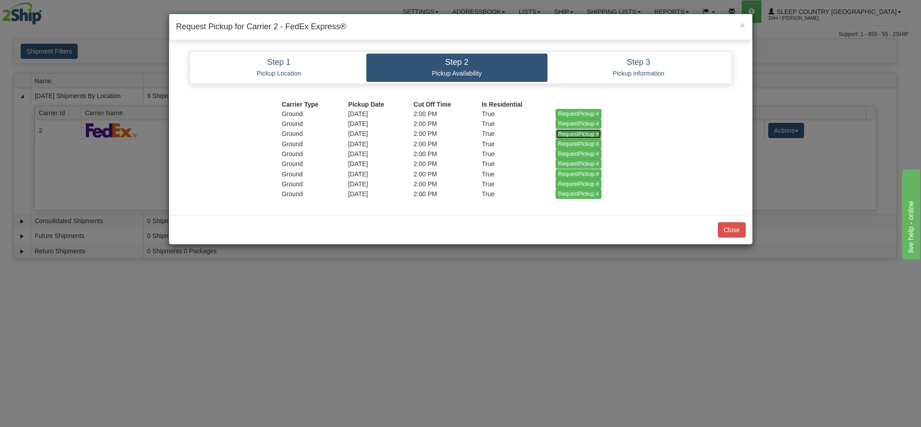
click at [562, 137] on input "RequestPickup #" at bounding box center [579, 134] width 46 height 10
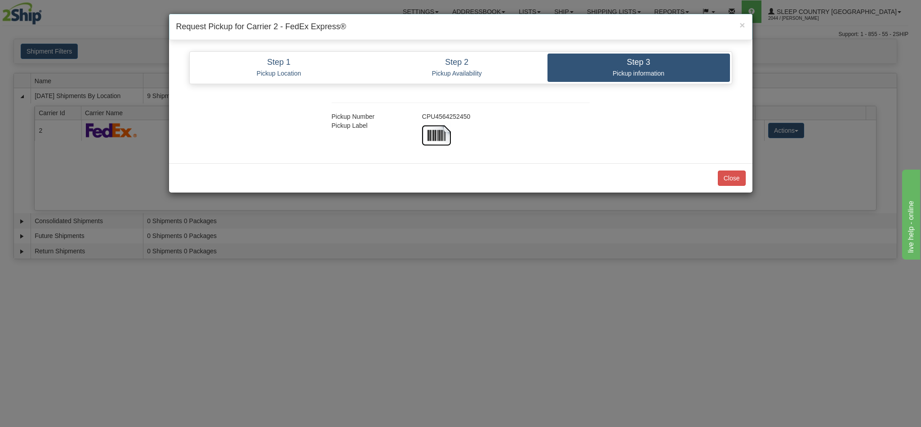
drag, startPoint x: 459, startPoint y: 116, endPoint x: 418, endPoint y: 116, distance: 40.9
click at [418, 116] on div "CPU4564252450" at bounding box center [505, 116] width 181 height 9
copy div "CPU4564252450"
click at [724, 186] on button "Close" at bounding box center [732, 177] width 28 height 15
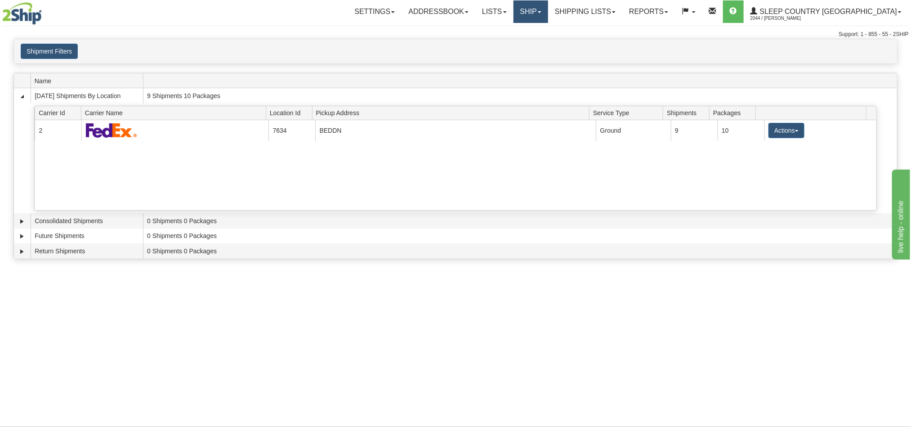
click at [548, 17] on link "Ship" at bounding box center [530, 11] width 35 height 22
click at [622, 13] on link "Shipping lists" at bounding box center [585, 11] width 74 height 22
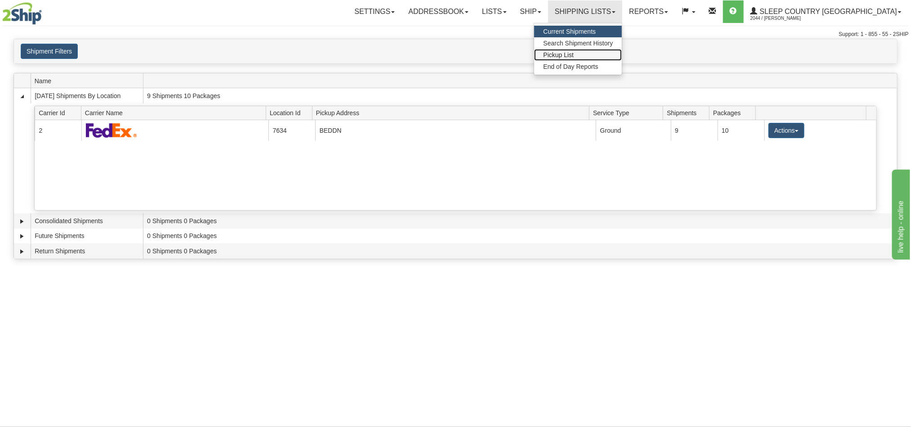
click at [574, 53] on span "Pickup List" at bounding box center [558, 54] width 31 height 7
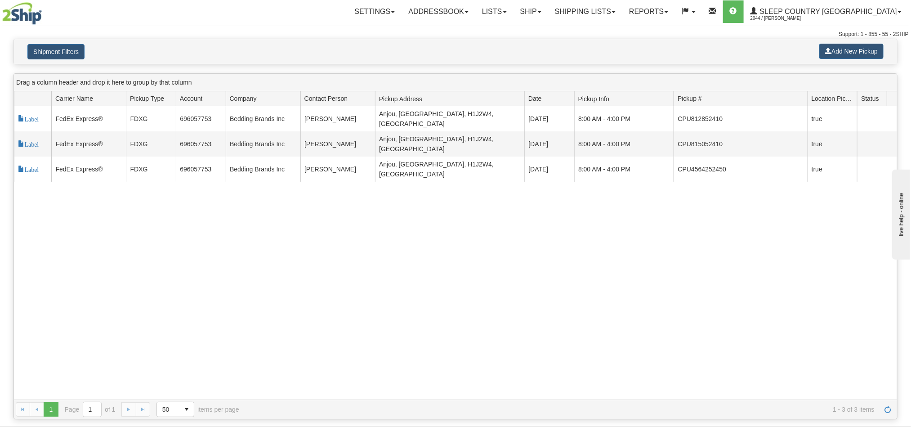
drag, startPoint x: 734, startPoint y: 97, endPoint x: 805, endPoint y: 107, distance: 72.1
click at [805, 106] on div "Id Carrier Id Carrier Name Pickup Type Account Company Contact Person Pickup Ad…" at bounding box center [450, 98] width 873 height 14
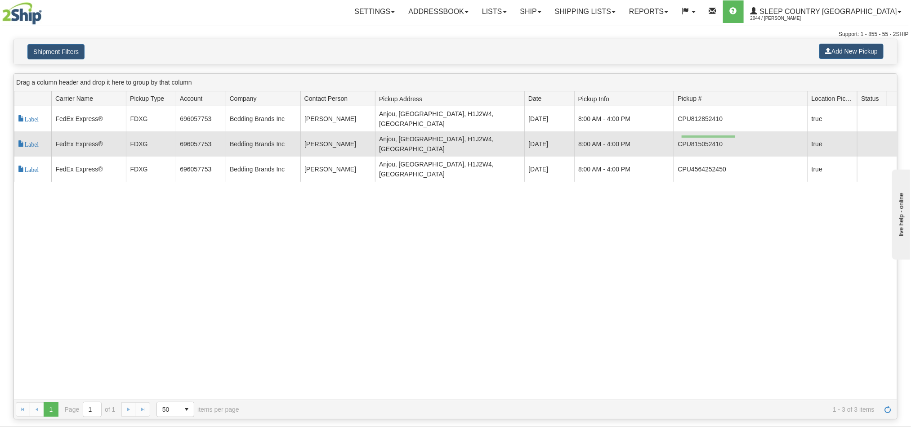
drag, startPoint x: 735, startPoint y: 135, endPoint x: 681, endPoint y: 138, distance: 53.5
click at [681, 138] on td "CPU815052410" at bounding box center [739, 143] width 133 height 25
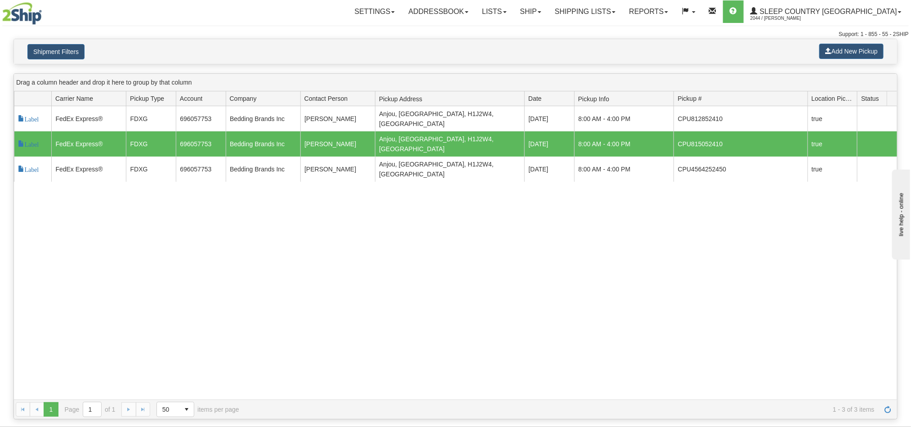
click at [769, 211] on div "117852 2 Label FedEx Express® FDXG 696057753 Bedding Brands Inc Ralph Rossdeuts…" at bounding box center [455, 252] width 883 height 293
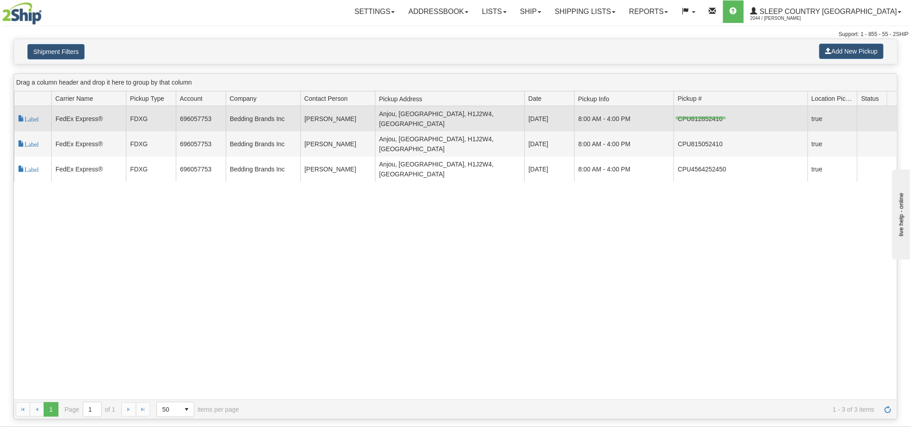
drag, startPoint x: 725, startPoint y: 116, endPoint x: 676, endPoint y: 119, distance: 50.0
click at [676, 119] on td "CPU812852410" at bounding box center [739, 118] width 133 height 25
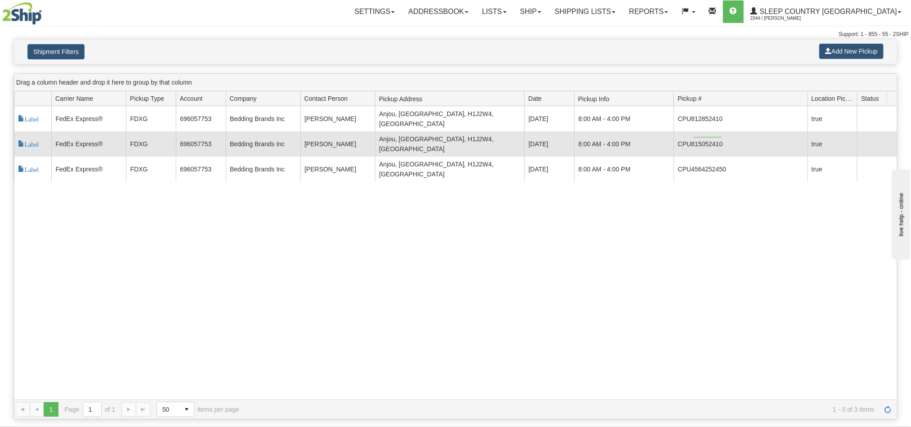
drag, startPoint x: 721, startPoint y: 137, endPoint x: 677, endPoint y: 138, distance: 44.1
click at [677, 138] on td "CPU815052410" at bounding box center [739, 143] width 133 height 25
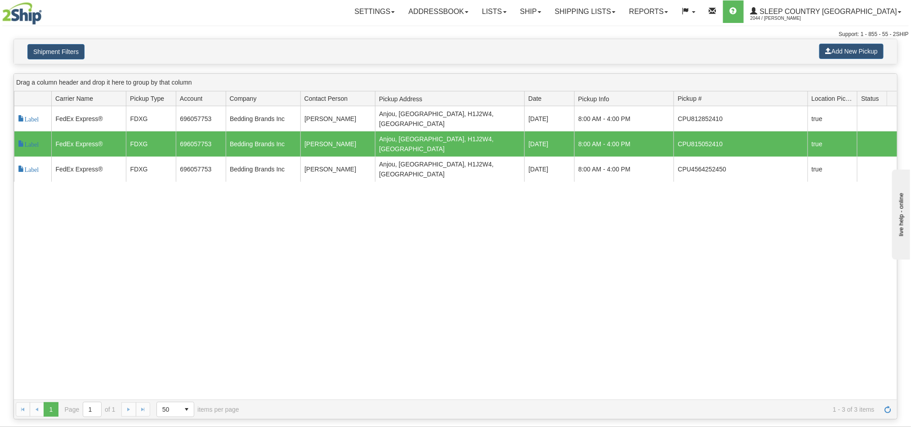
click at [522, 222] on div "117852 2 Label FedEx Express® FDXG 696057753 Bedding Brands Inc Ralph Rossdeuts…" at bounding box center [455, 252] width 883 height 293
